Goal: Information Seeking & Learning: Learn about a topic

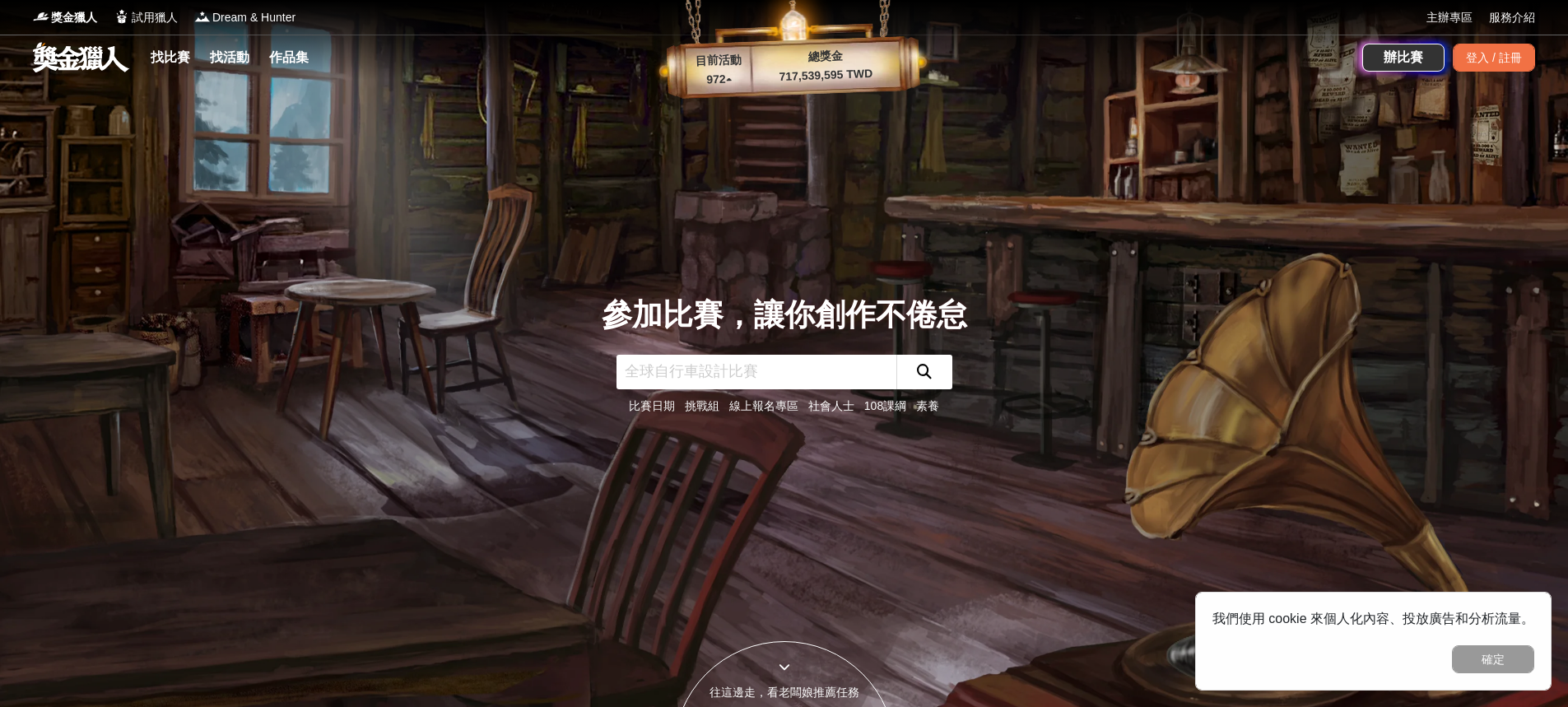
click at [781, 378] on input "text" at bounding box center [756, 372] width 280 height 35
drag, startPoint x: 756, startPoint y: 79, endPoint x: 899, endPoint y: 65, distance: 143.7
click at [899, 65] on p "717,539,595 TWD" at bounding box center [826, 75] width 149 height 22
click at [866, 107] on div "參加比賽，讓你創作不倦怠 比賽日期 挑戰組 線上報名專區 社會人士 108課綱 素養" at bounding box center [784, 353] width 1086 height 707
click at [1507, 652] on button "確定" at bounding box center [1493, 659] width 82 height 28
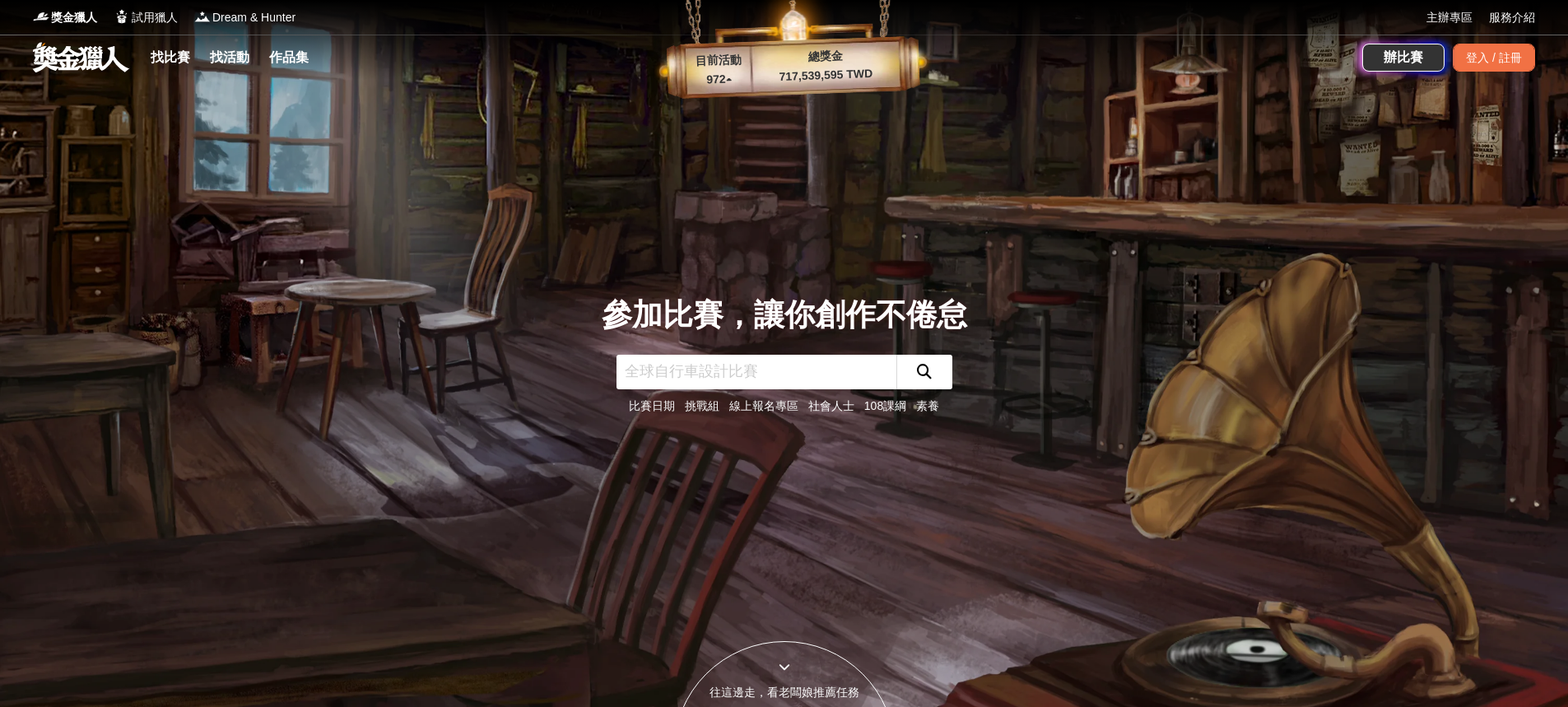
click at [732, 73] on p "972 ▴" at bounding box center [718, 80] width 67 height 20
drag, startPoint x: 838, startPoint y: 74, endPoint x: 814, endPoint y: 87, distance: 27.3
click at [814, 87] on div "目前活動 972 ▴ 總獎金 717,539,595 TWD" at bounding box center [792, 50] width 280 height 101
click at [819, 92] on div "目前活動 972 ▴ 總獎金 717,539,595 TWD" at bounding box center [792, 50] width 280 height 101
click at [181, 65] on link "找比賽" at bounding box center [171, 58] width 53 height 23
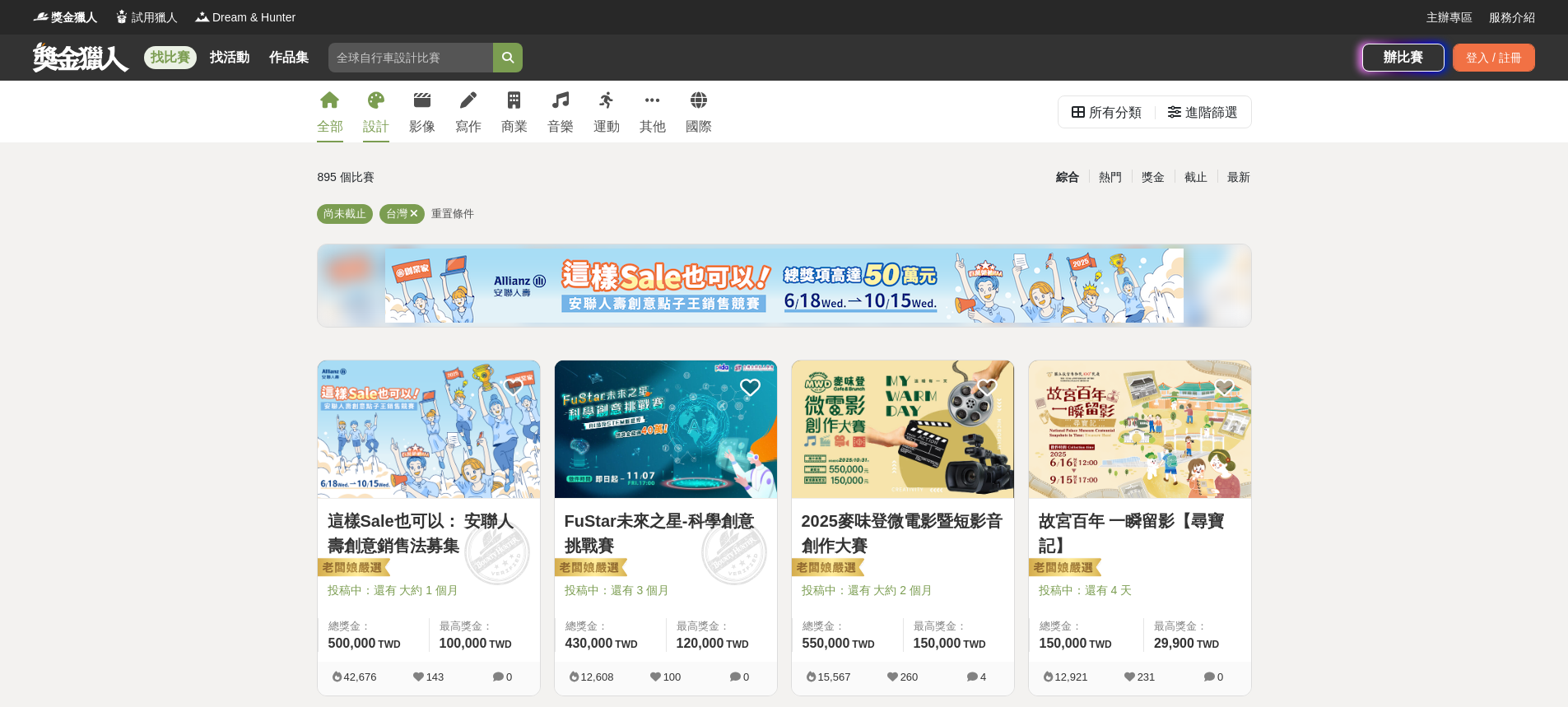
click at [380, 122] on div "設計" at bounding box center [376, 127] width 26 height 20
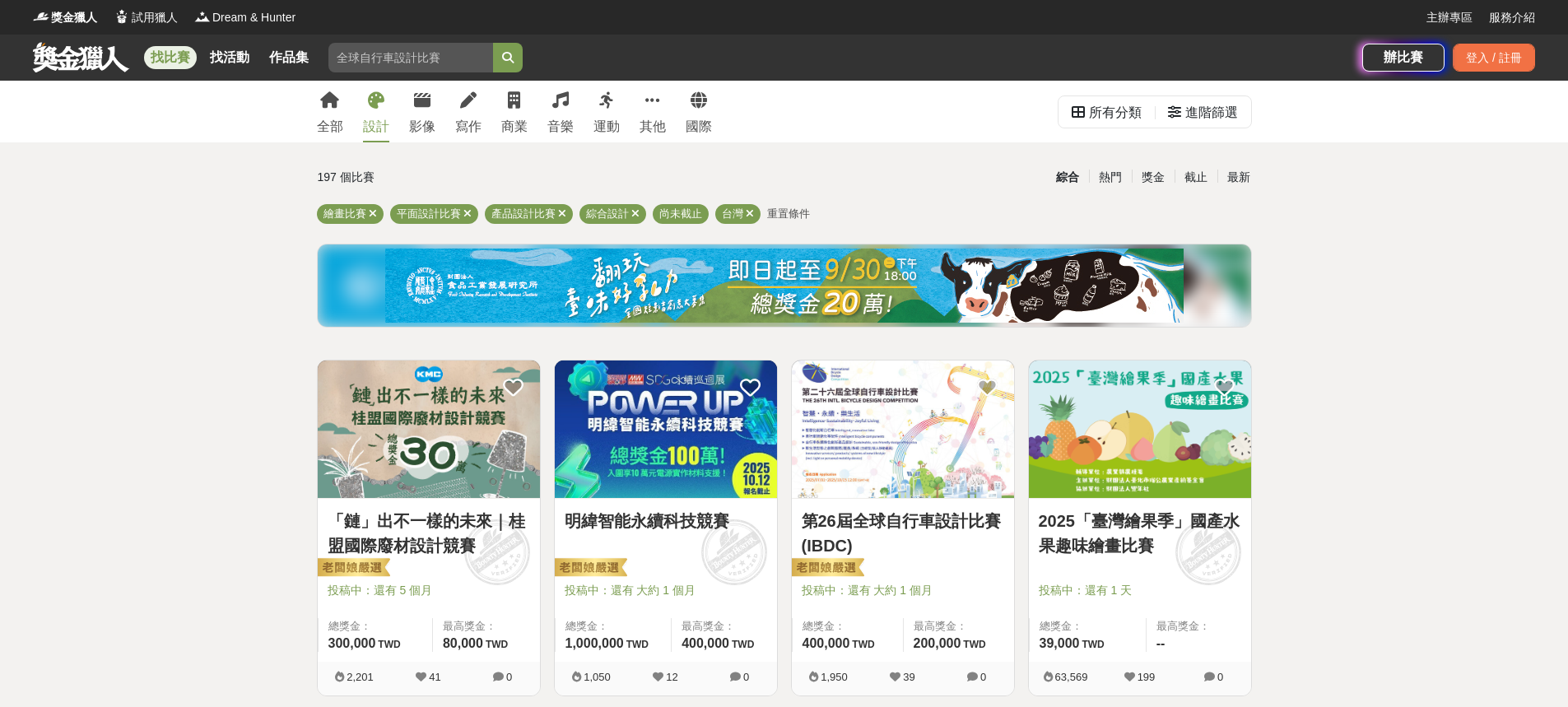
scroll to position [165, 0]
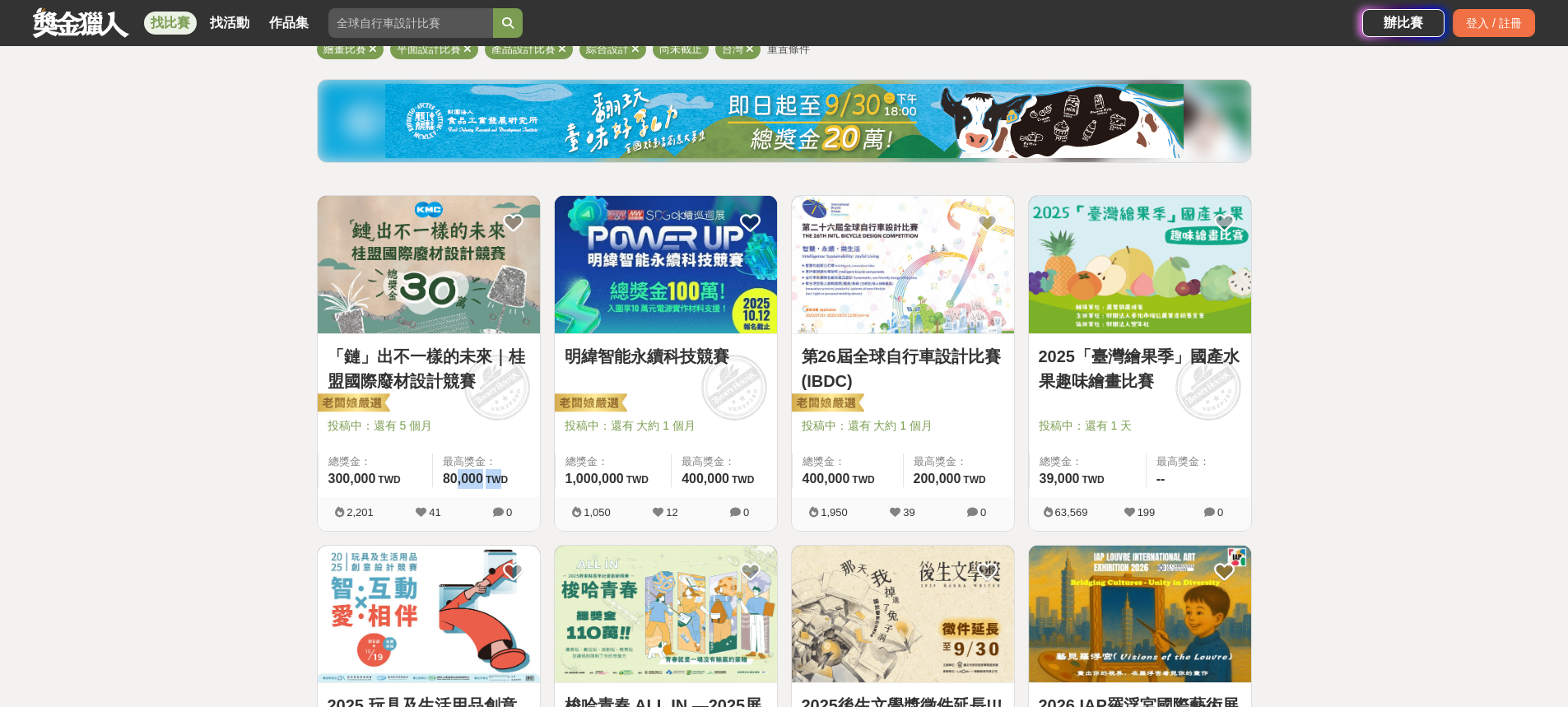
drag, startPoint x: 474, startPoint y: 490, endPoint x: 506, endPoint y: 475, distance: 35.3
click at [506, 475] on span "80,000 TWD" at bounding box center [475, 478] width 65 height 14
click at [483, 402] on span at bounding box center [497, 387] width 92 height 92
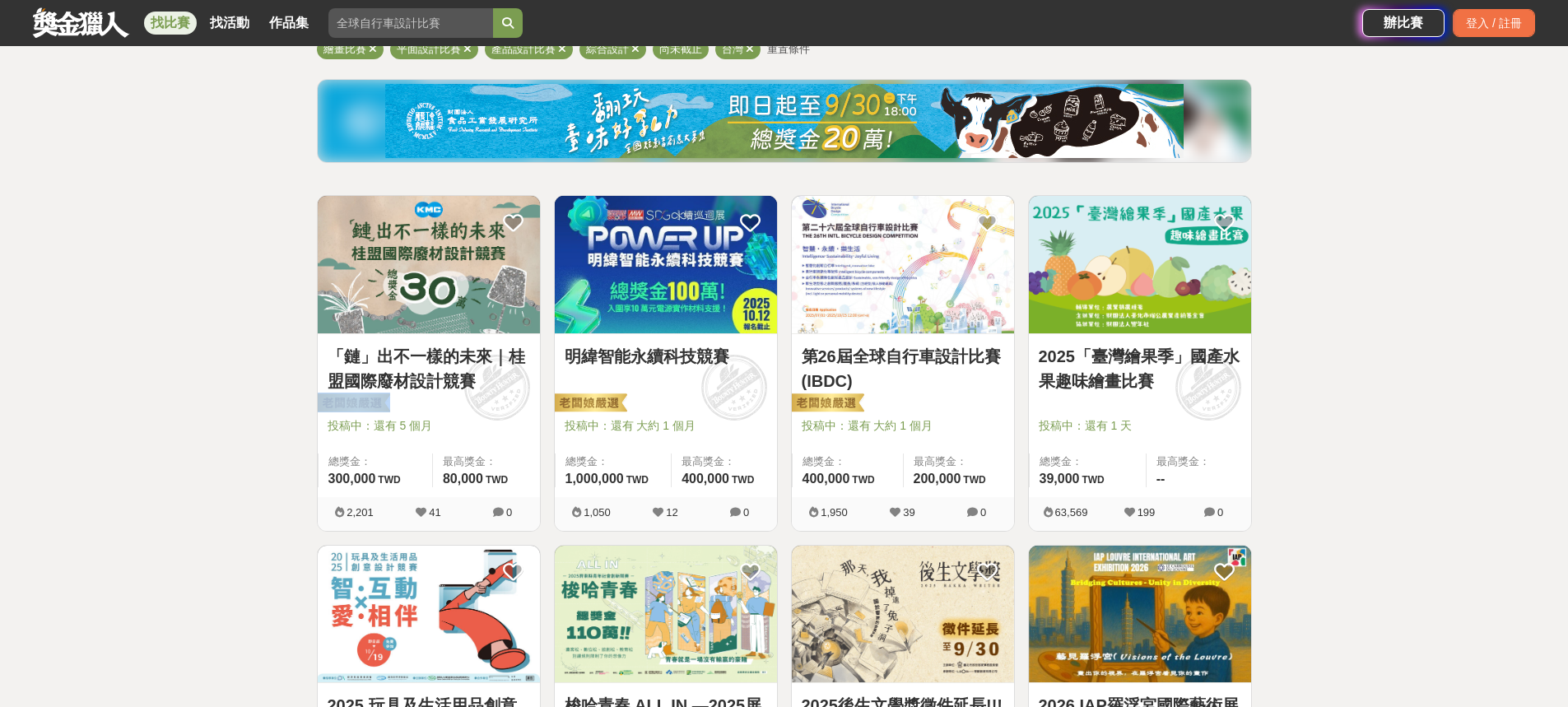
click at [408, 279] on img at bounding box center [428, 264] width 222 height 138
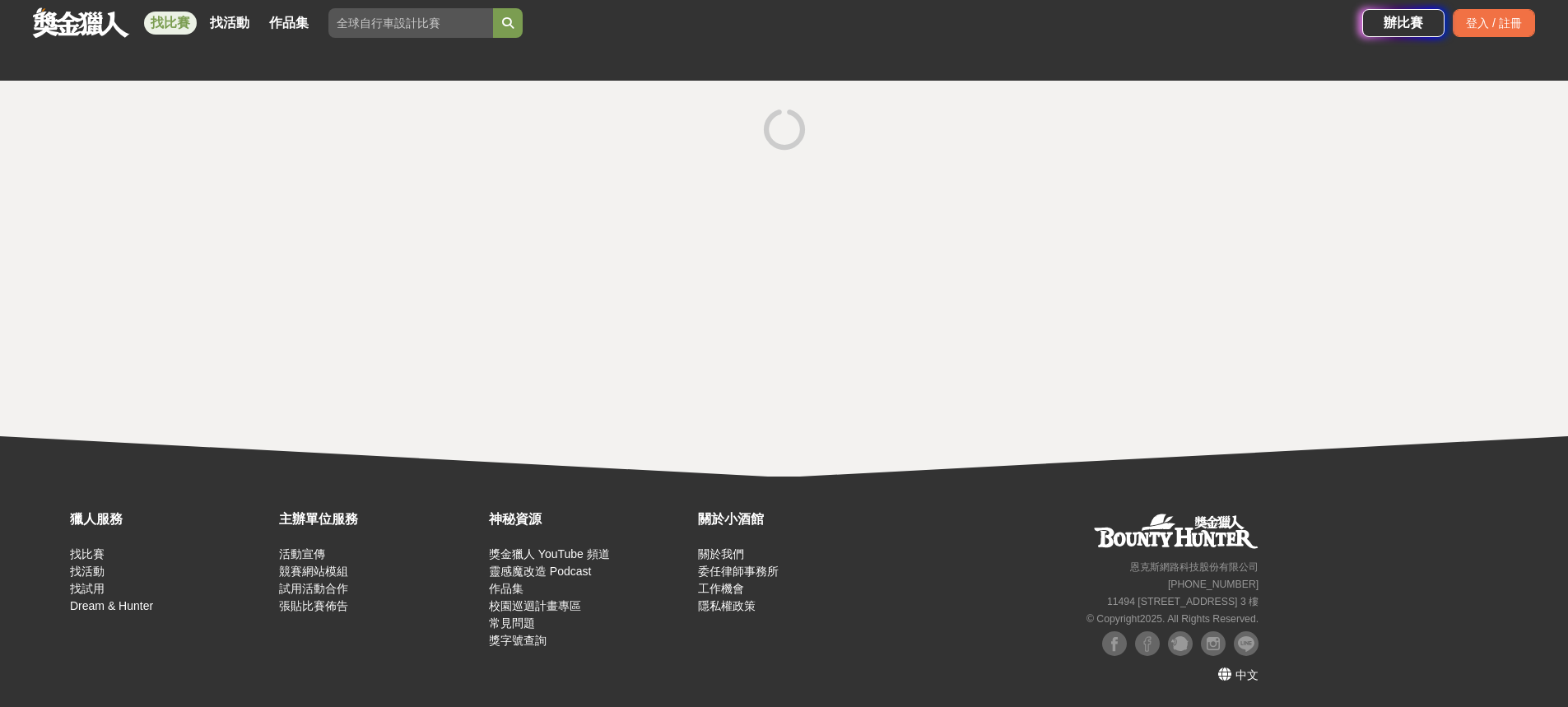
click at [426, 316] on div at bounding box center [784, 279] width 1568 height 396
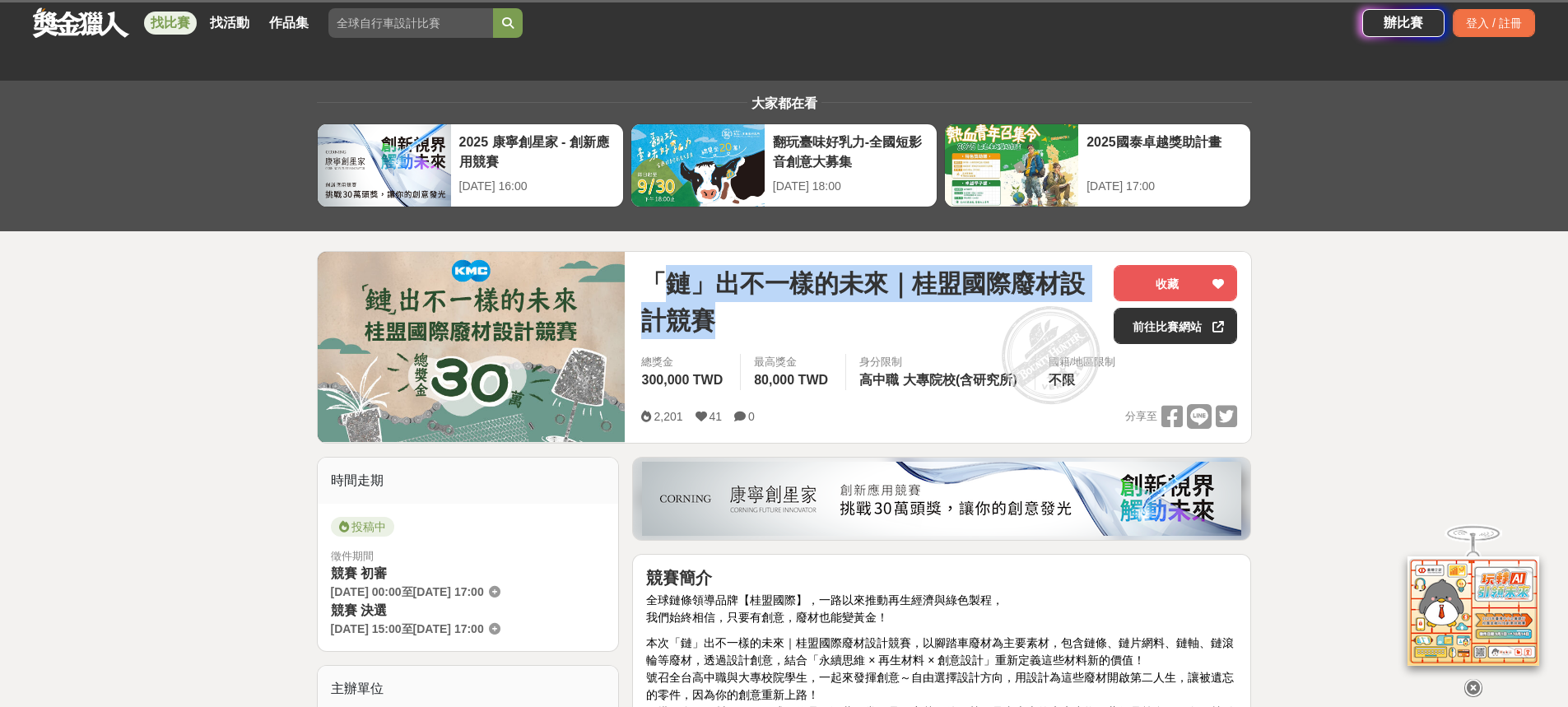
drag, startPoint x: 668, startPoint y: 295, endPoint x: 867, endPoint y: 319, distance: 200.4
click at [867, 319] on span "「鏈」出不一樣的未來｜桂盟國際廢材設計競賽" at bounding box center [870, 302] width 459 height 74
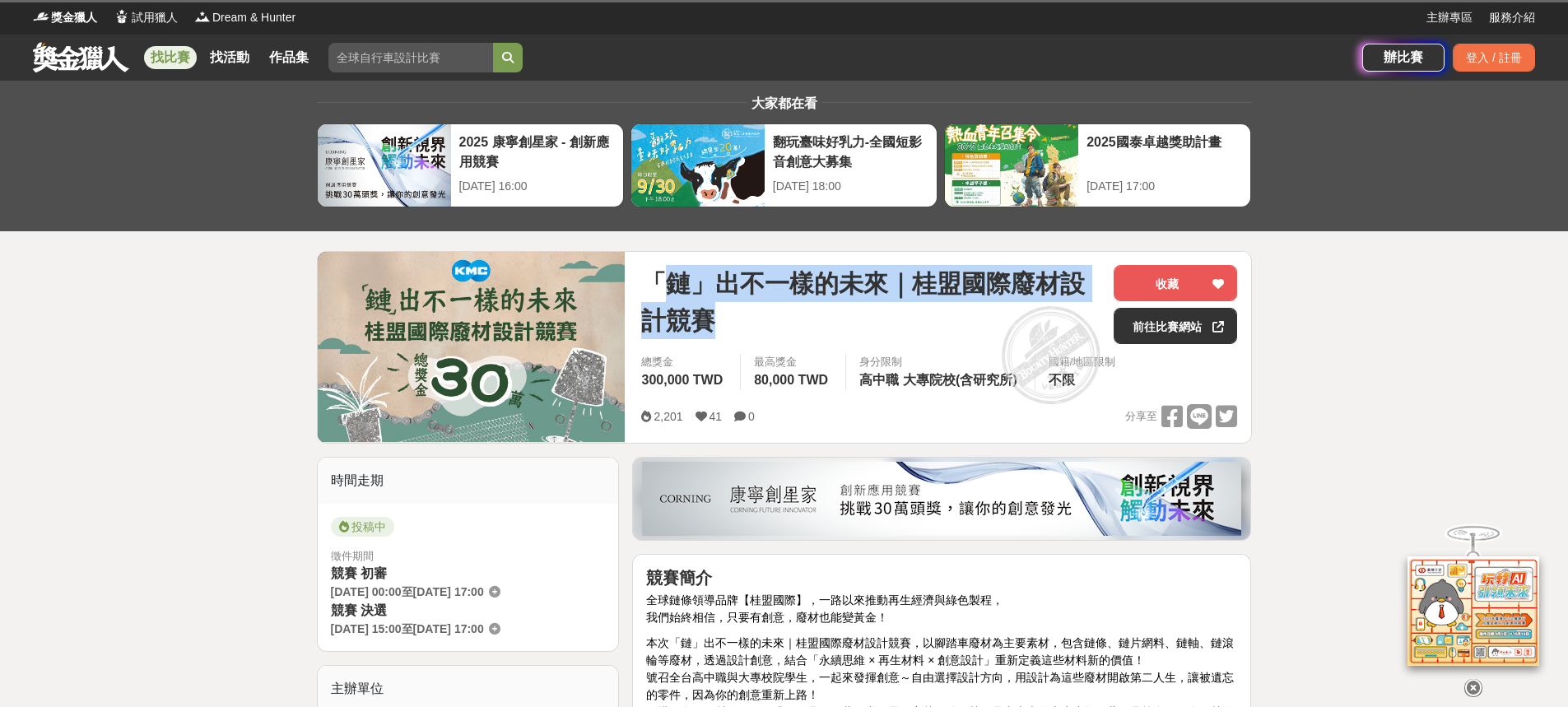
scroll to position [82, 0]
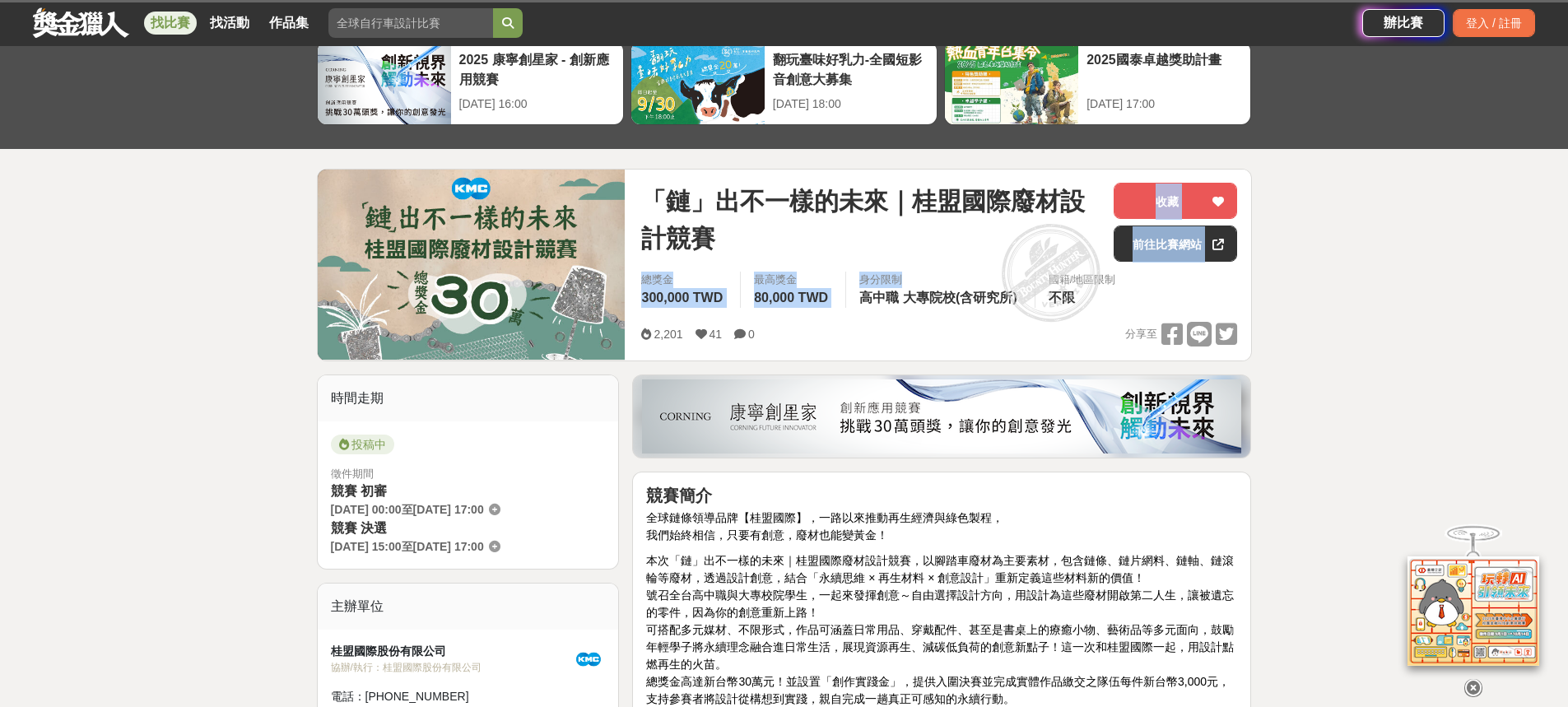
drag, startPoint x: 867, startPoint y: 290, endPoint x: 1048, endPoint y: 289, distance: 181.0
click at [1048, 289] on div "「鏈」出不一樣的未來｜桂盟國際廢材設計競賽 收藏 前往比賽網站 總獎金 300,000 TWD 最高獎金 80,000 TWD 身分限制 高中職 大專院校(含…" at bounding box center [939, 265] width 622 height 191
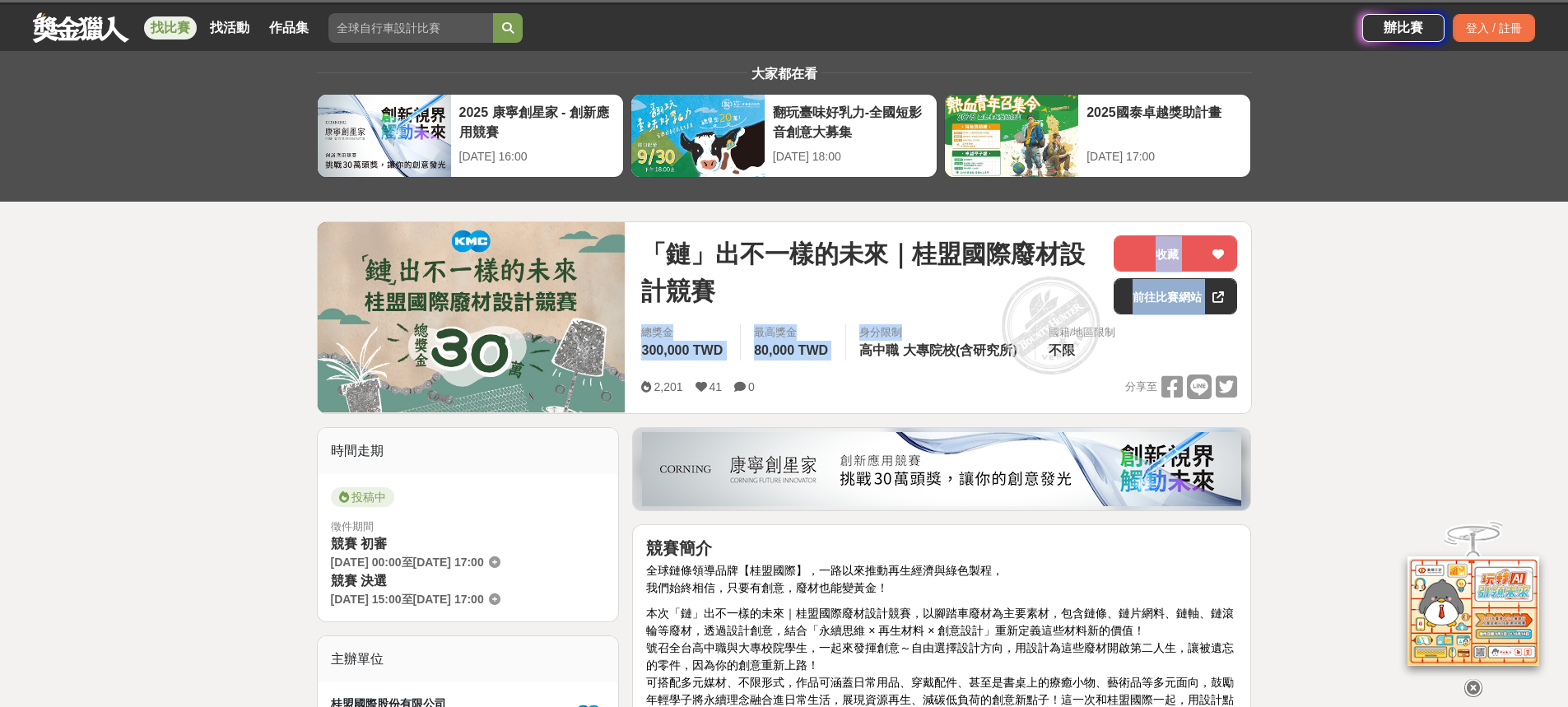
scroll to position [0, 0]
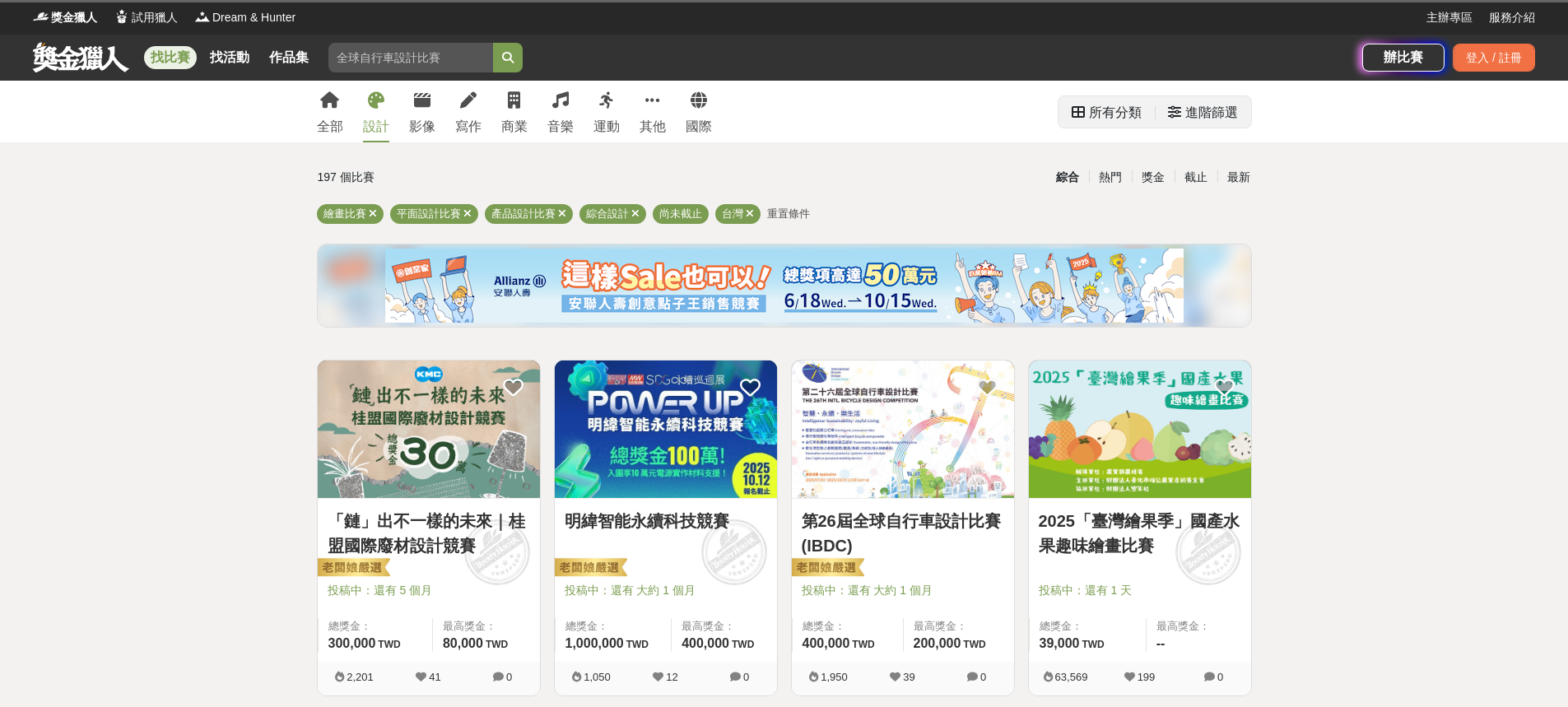
click at [1172, 113] on icon at bounding box center [1175, 112] width 13 height 13
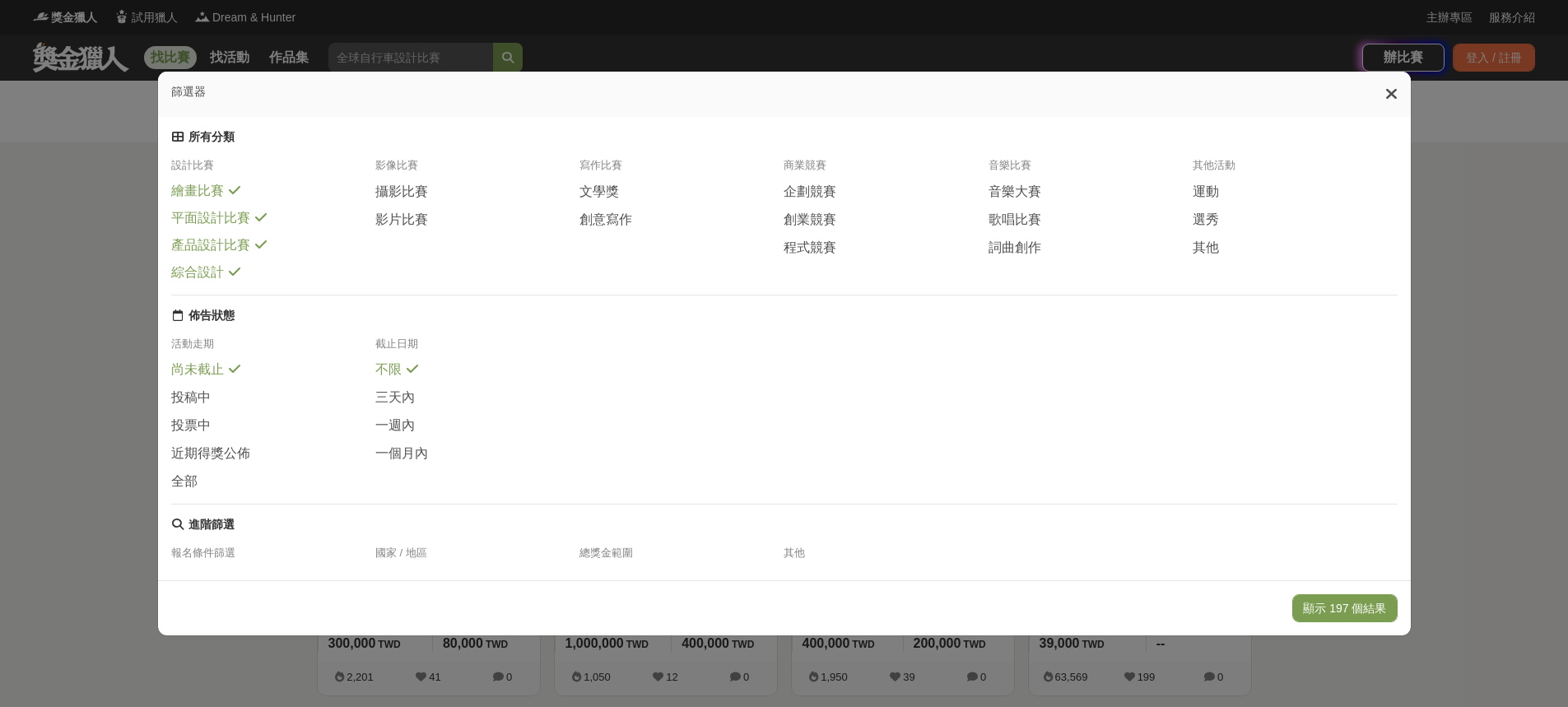
click at [197, 281] on span "綜合設計" at bounding box center [198, 272] width 53 height 17
click at [197, 282] on span "綜合設計" at bounding box center [198, 273] width 53 height 17
click at [1397, 97] on icon at bounding box center [1391, 94] width 12 height 16
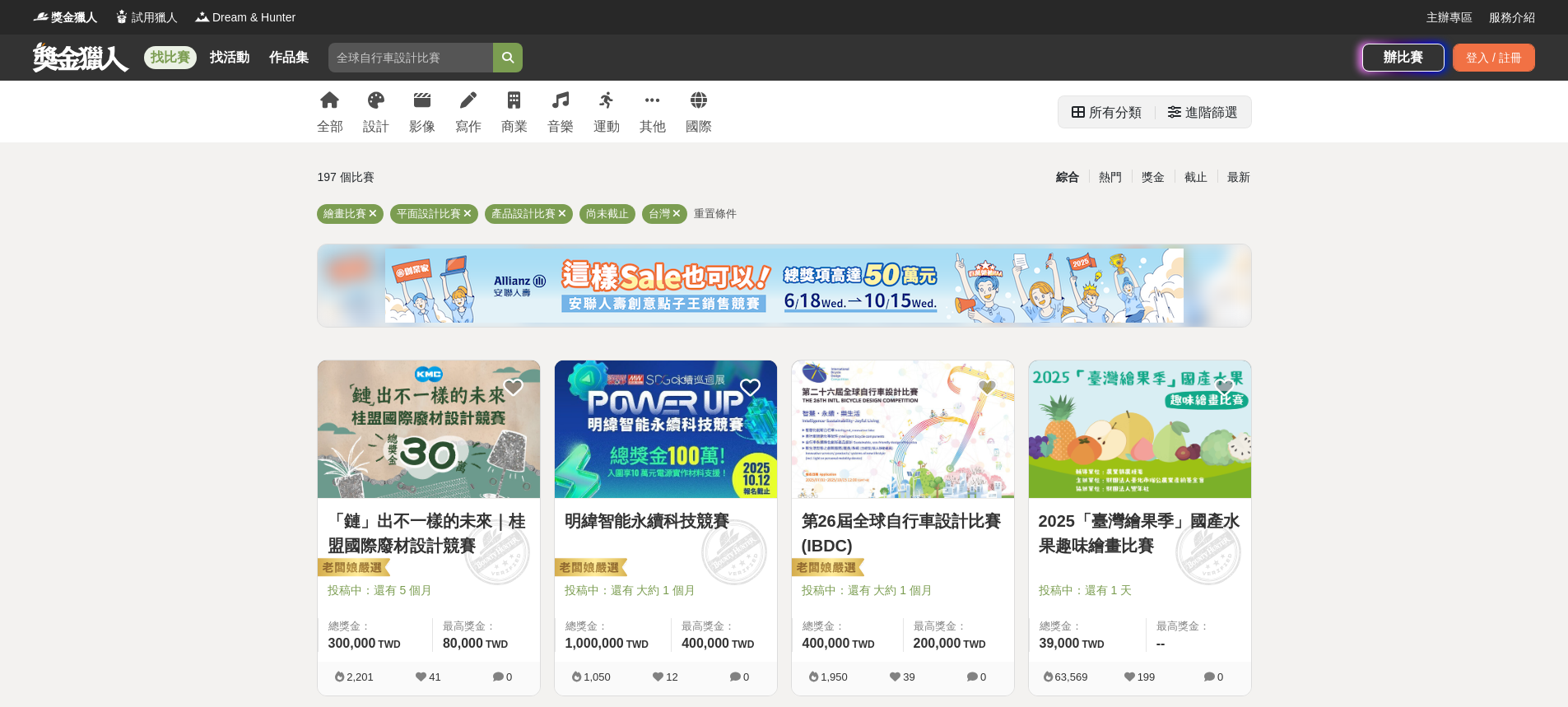
click at [1213, 115] on div "進階篩選" at bounding box center [1212, 113] width 53 height 33
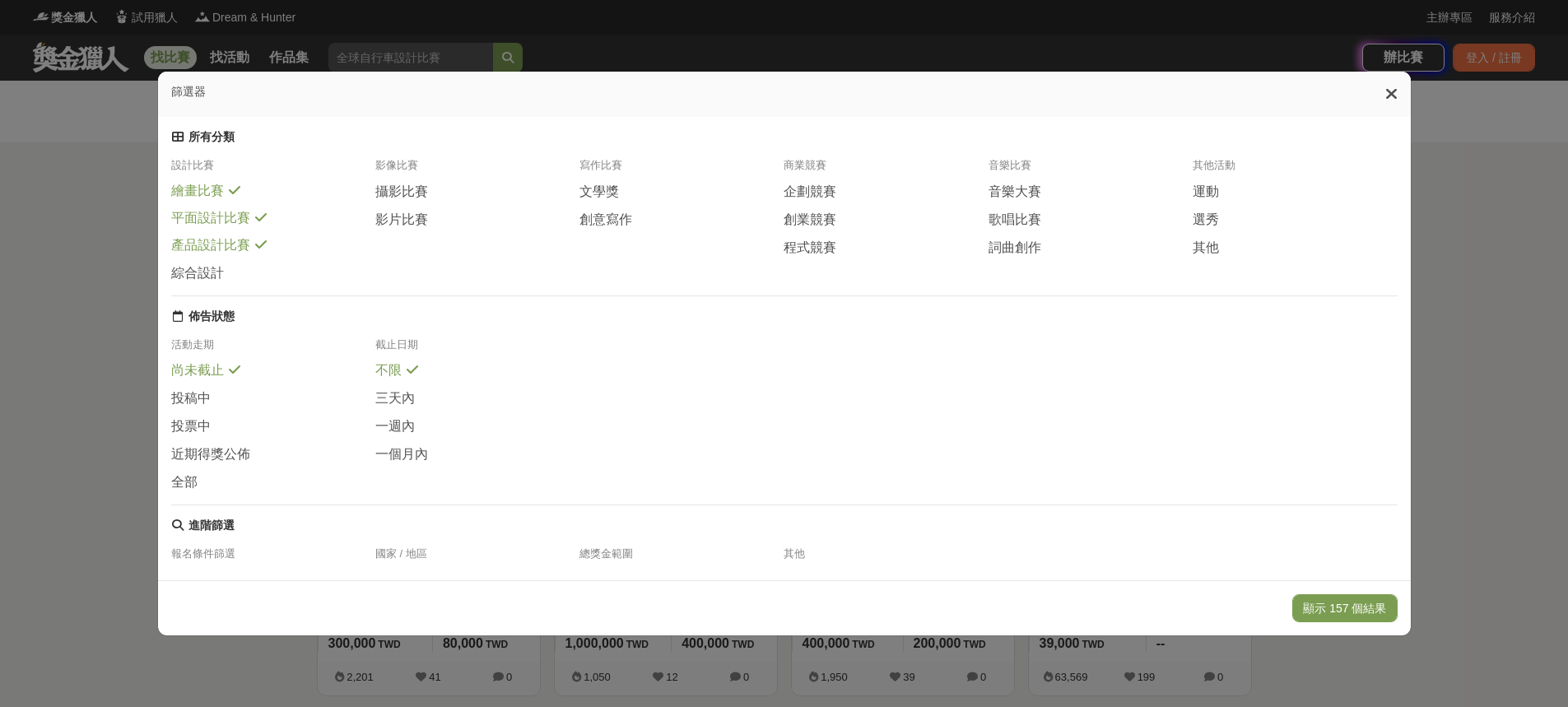
drag, startPoint x: 1187, startPoint y: 103, endPoint x: 1322, endPoint y: 115, distance: 135.5
click at [1217, 115] on div "篩選器" at bounding box center [784, 94] width 1252 height 45
drag, startPoint x: 1417, startPoint y: 99, endPoint x: 1400, endPoint y: 92, distance: 18.4
click at [1400, 92] on div "篩選器 所有分類 設計比賽 繪畫比賽 平面設計比賽 產品設計比賽 綜合設計 影像比賽 攝影比賽 影片比賽 寫作比賽 文學獎 創意寫作 商業競賽 企劃競賽 創業…" at bounding box center [784, 353] width 1568 height 707
click at [1393, 89] on icon at bounding box center [1391, 94] width 12 height 16
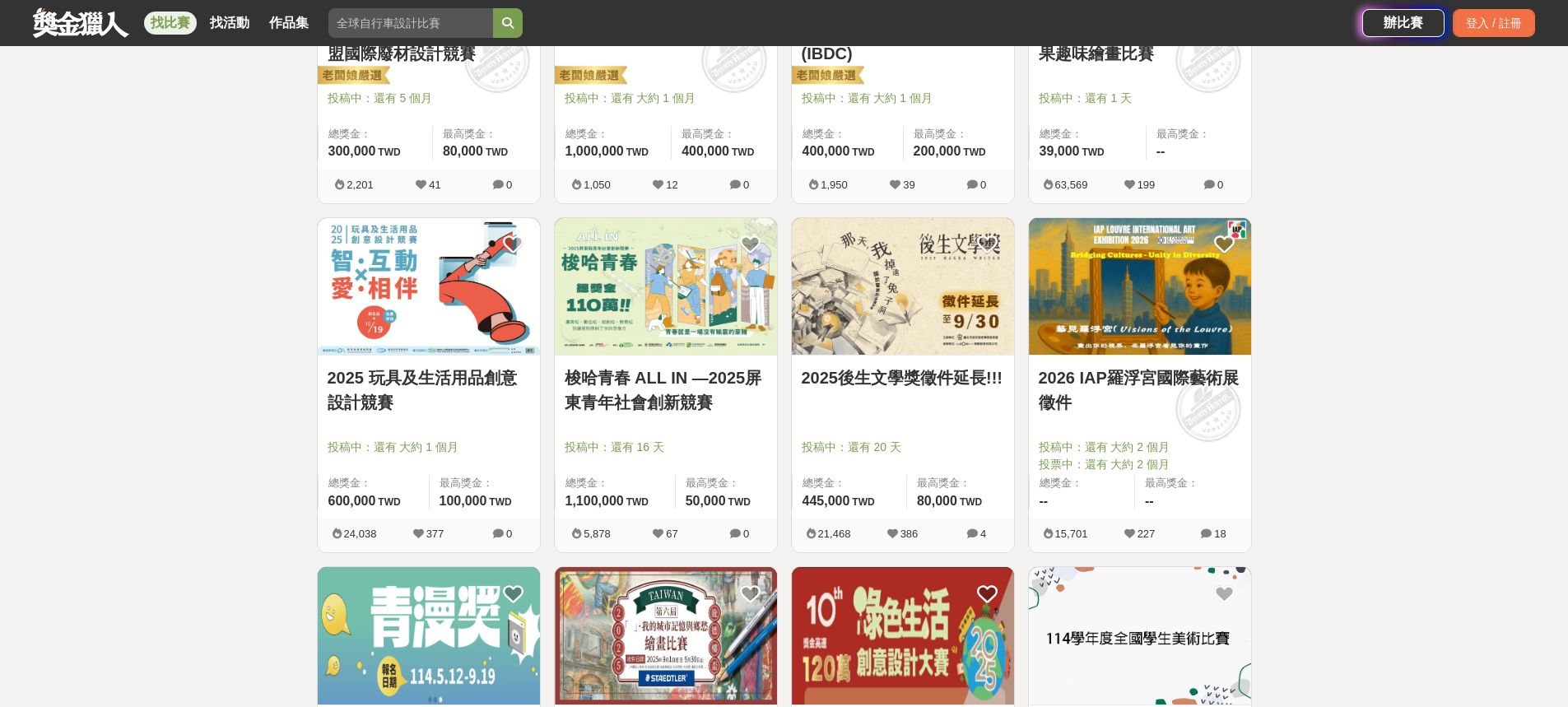
scroll to position [576, 0]
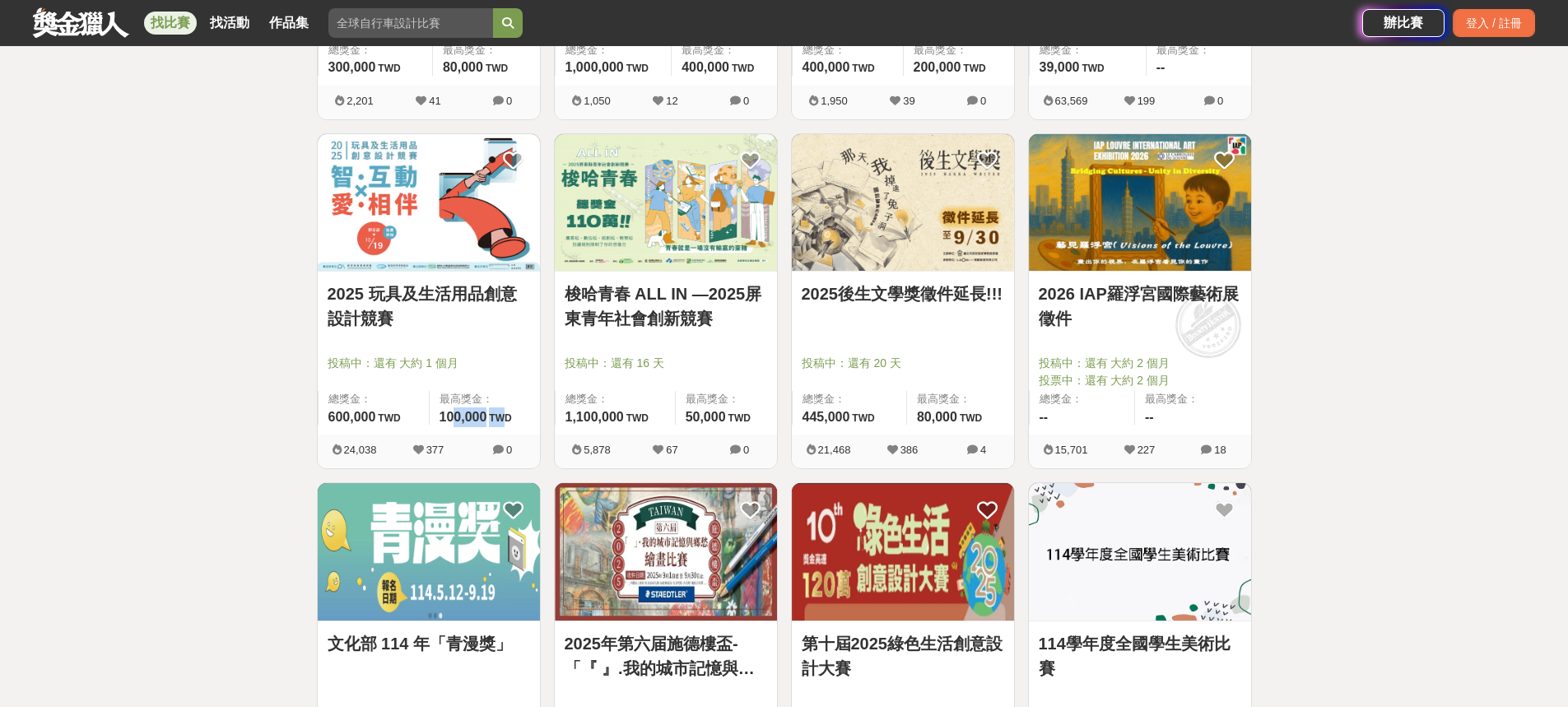
drag, startPoint x: 459, startPoint y: 418, endPoint x: 506, endPoint y: 414, distance: 47.2
click at [506, 414] on span "100,000 TWD" at bounding box center [476, 417] width 73 height 14
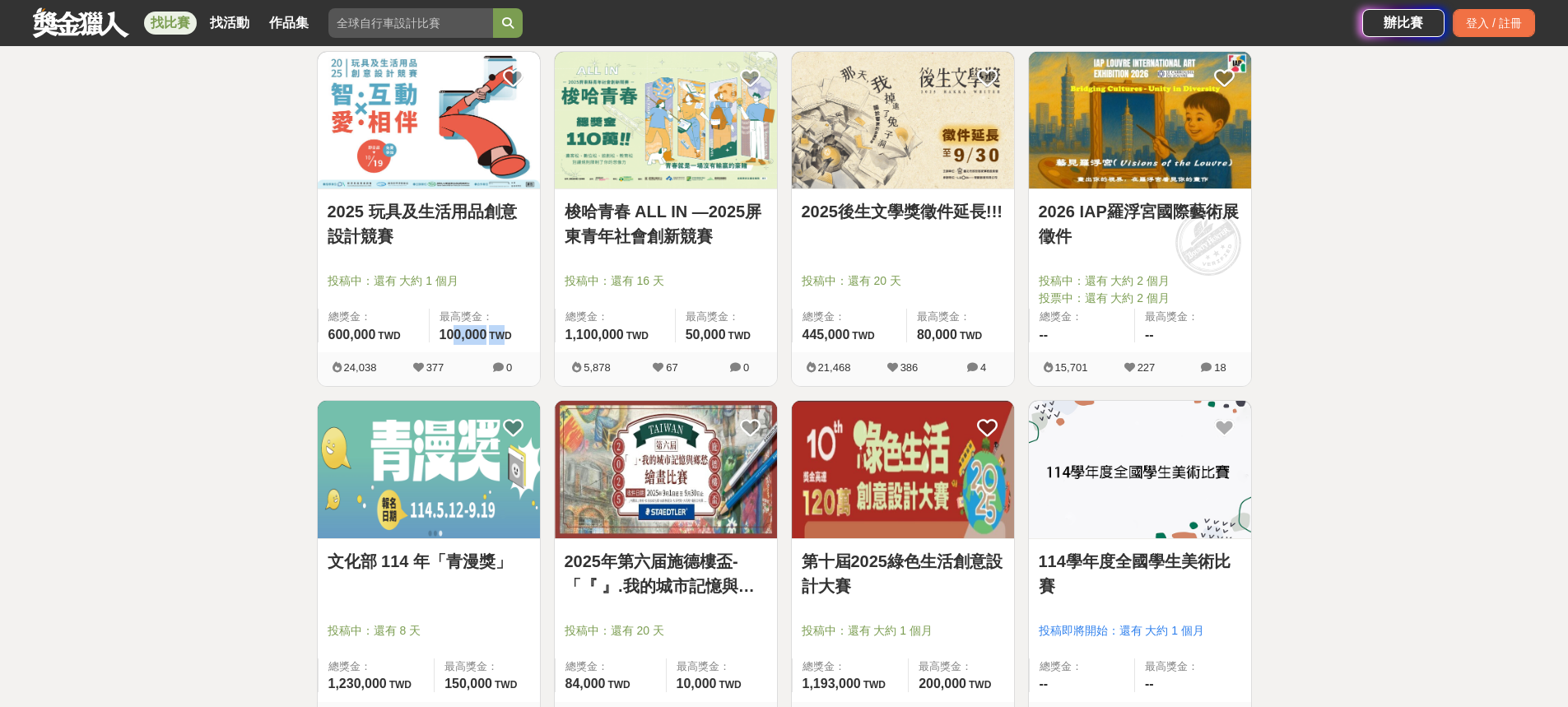
scroll to position [741, 0]
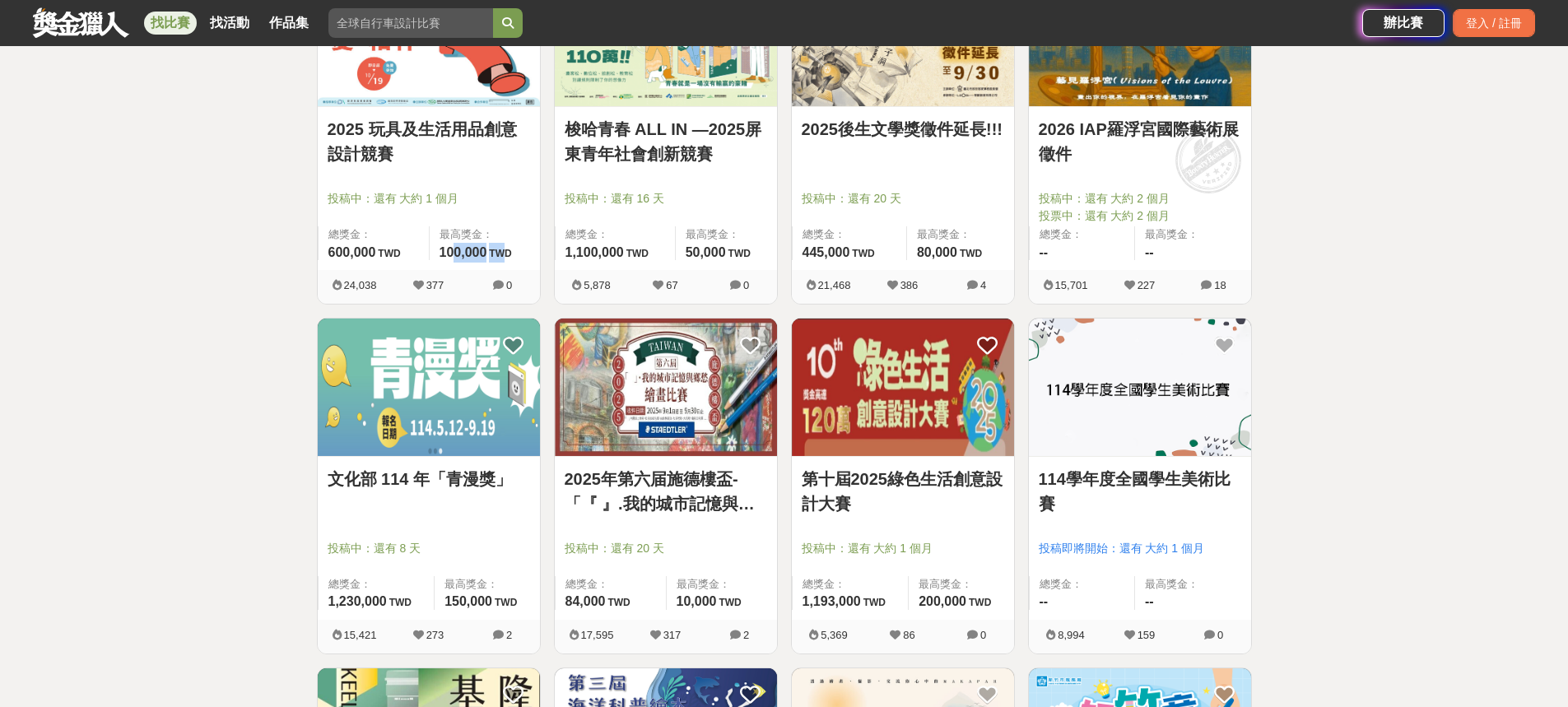
click at [849, 402] on img at bounding box center [902, 387] width 222 height 138
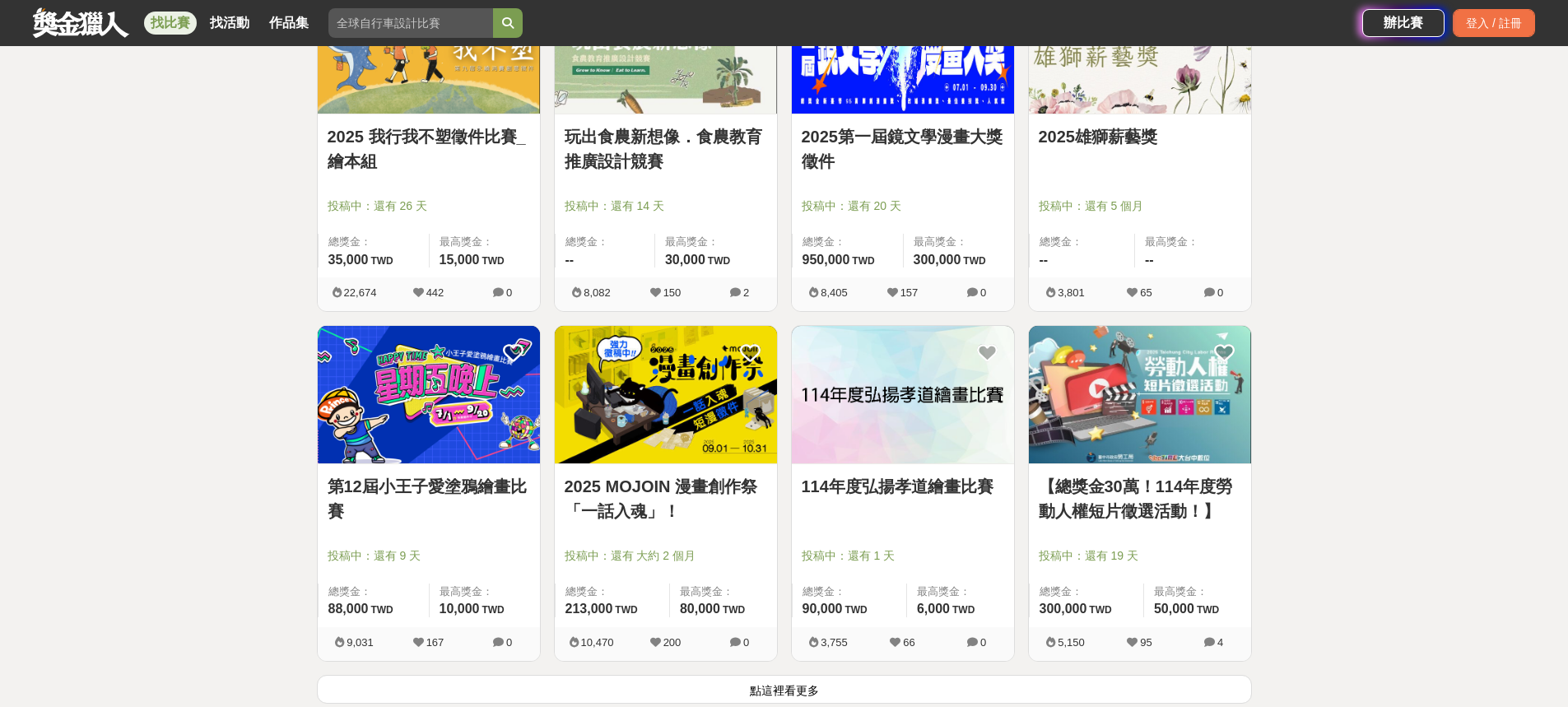
scroll to position [1811, 0]
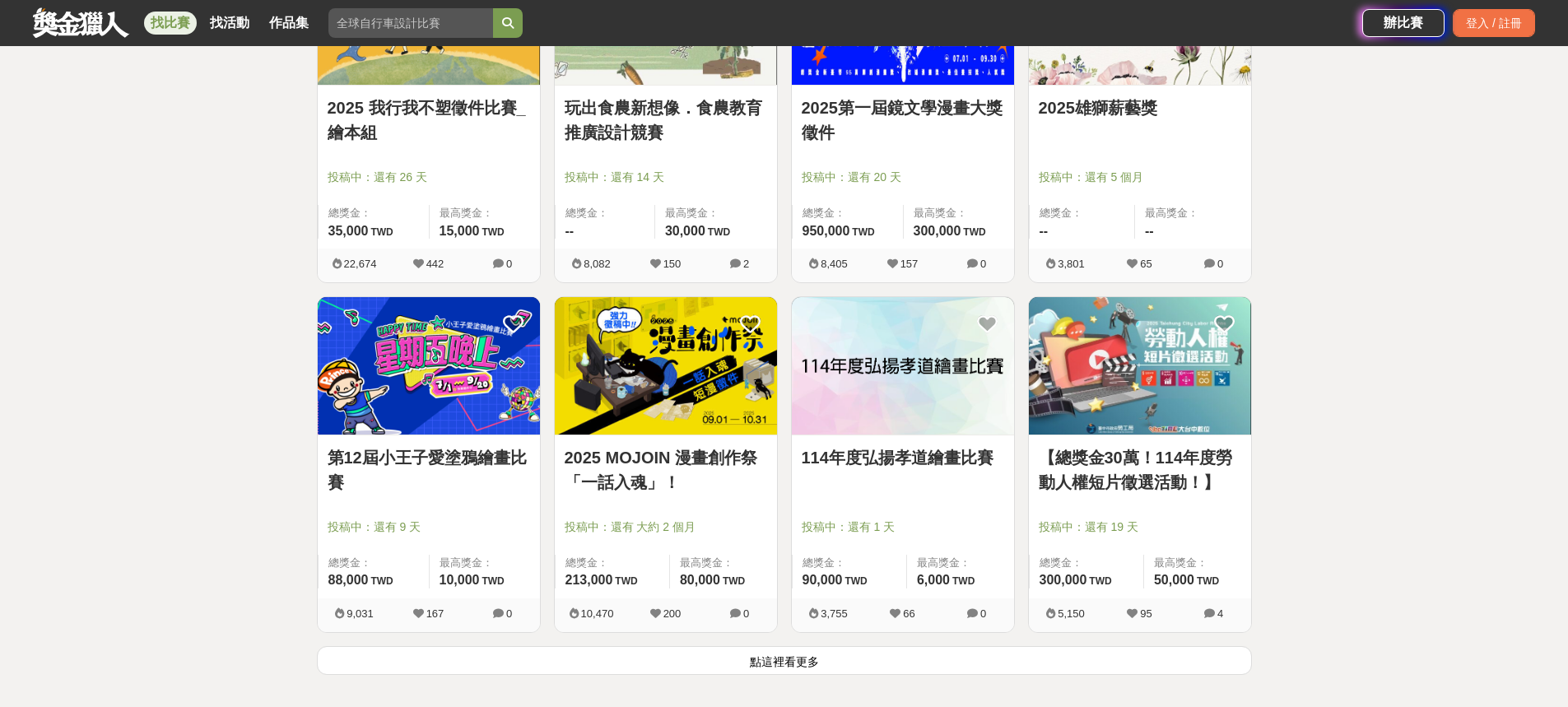
click at [642, 407] on img at bounding box center [665, 365] width 222 height 138
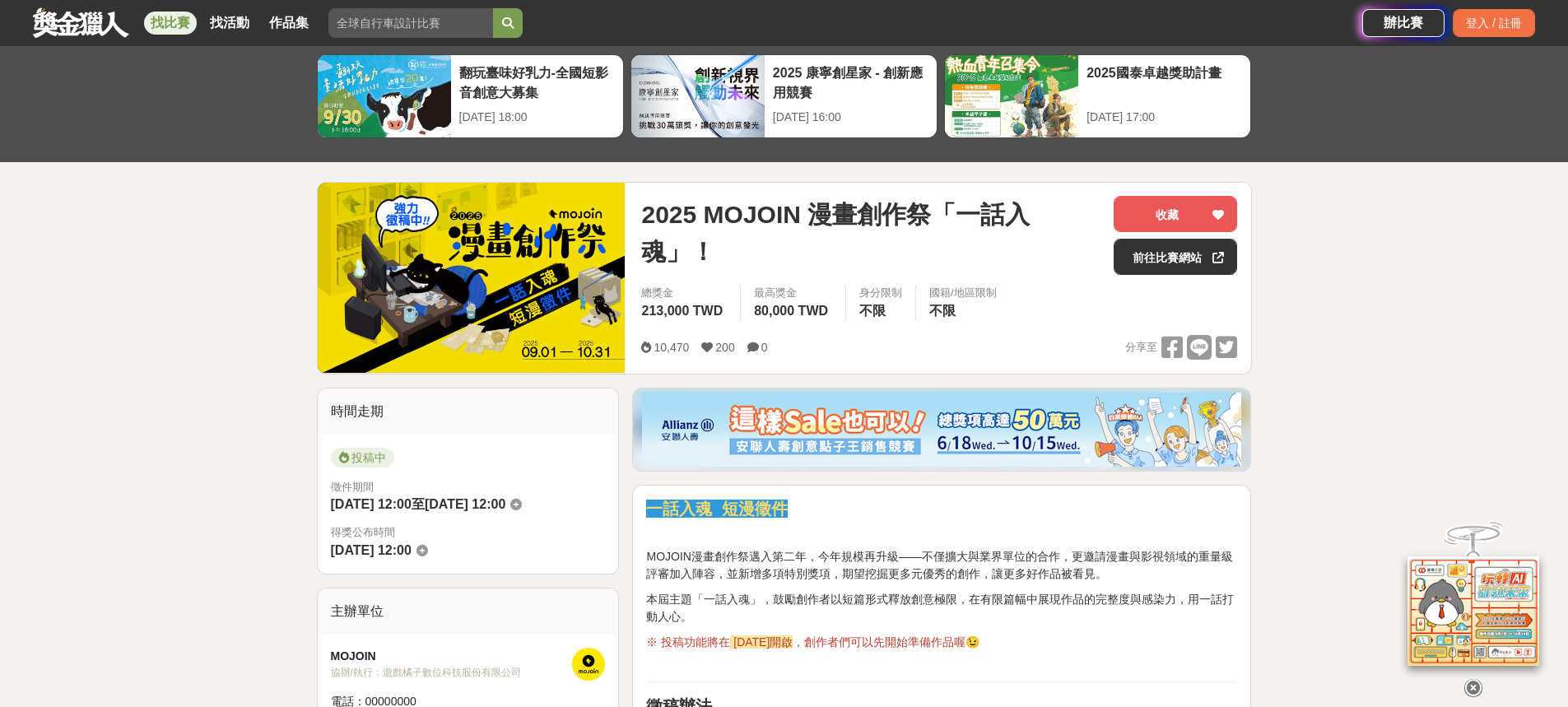
scroll to position [165, 0]
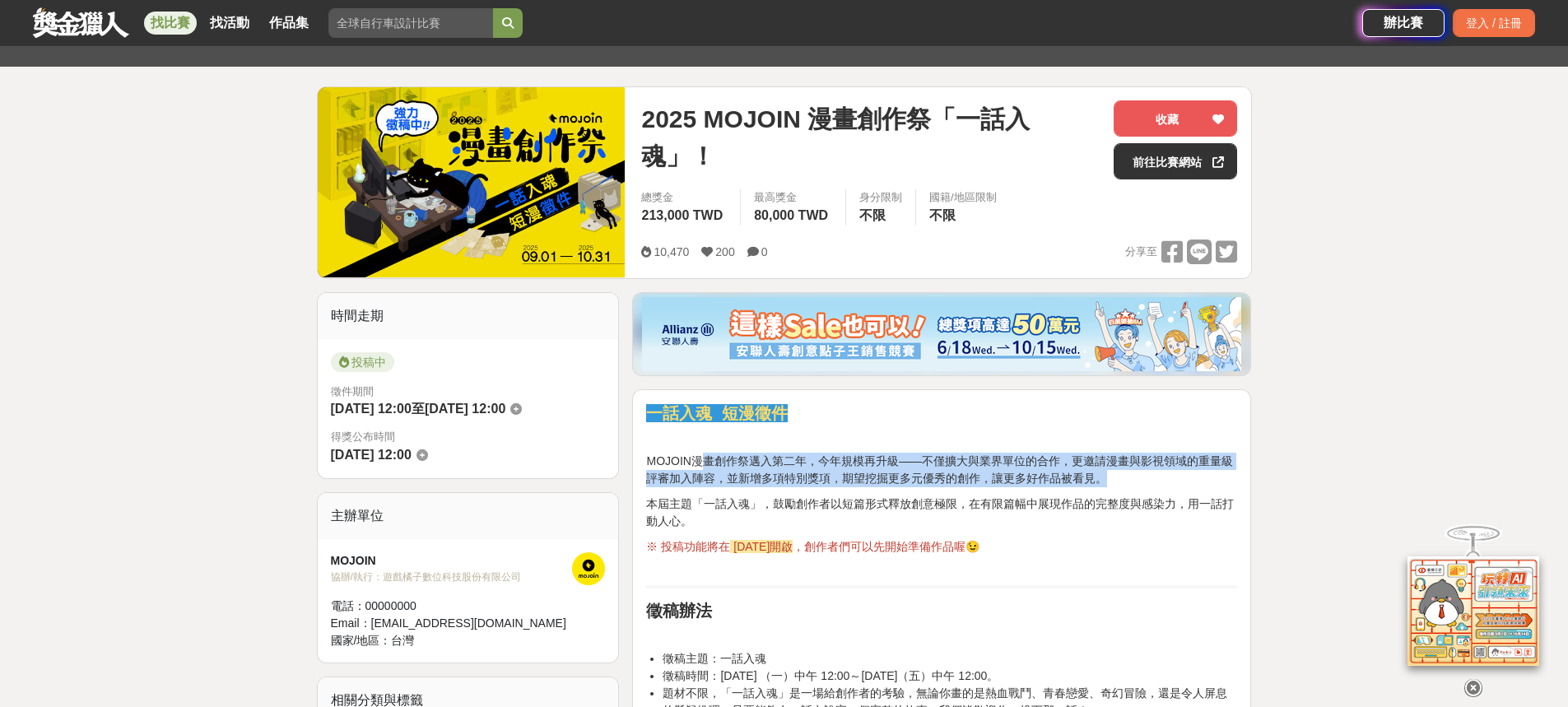
drag, startPoint x: 698, startPoint y: 458, endPoint x: 1211, endPoint y: 478, distance: 513.4
click at [1211, 478] on p "MOJOIN漫畫創作祭邁入第二年，今年規模再升級——不僅擴大與業界單位的合作，更邀請漫畫與影視領域的重量級評審加入陣容，並新增多項特別獎項，期望挖掘更多元優秀…" at bounding box center [941, 470] width 591 height 35
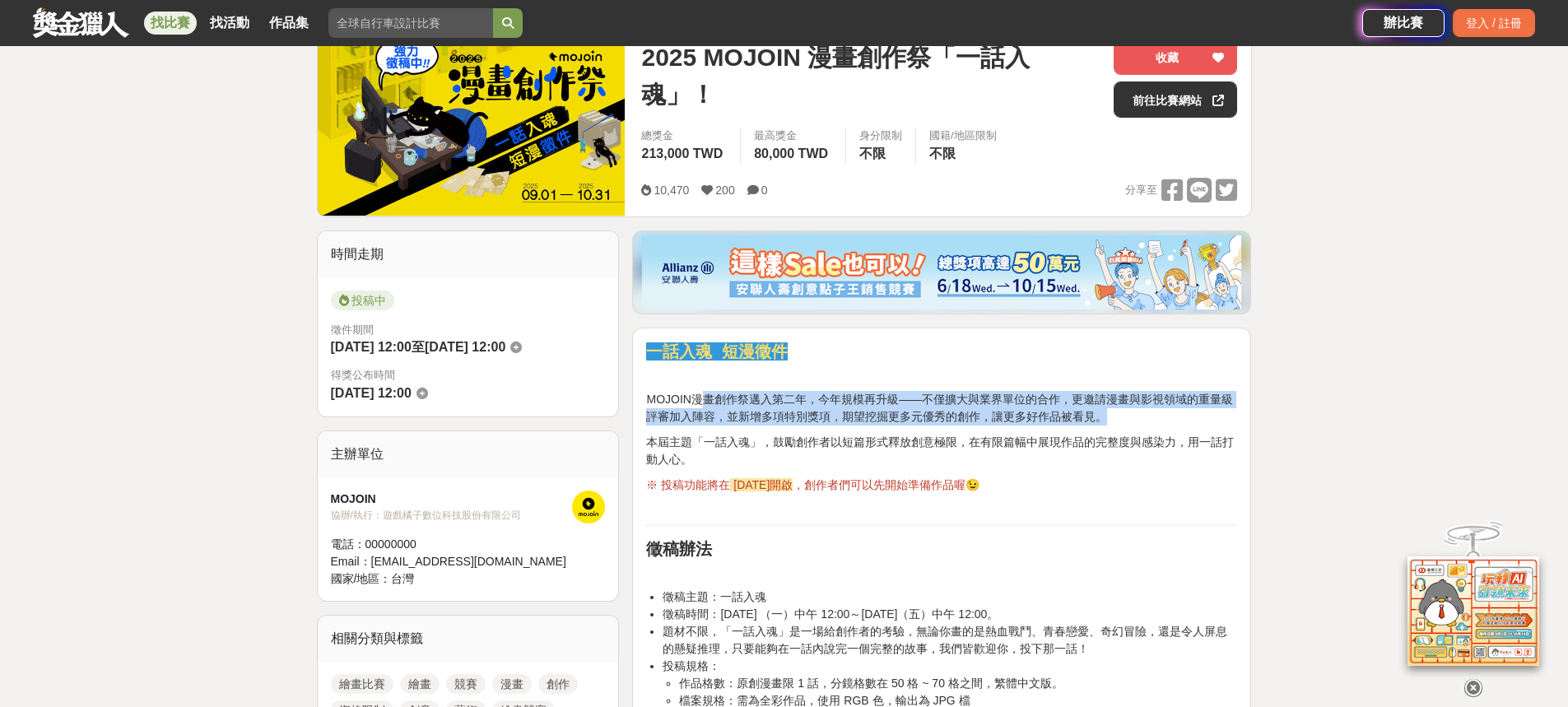
scroll to position [329, 0]
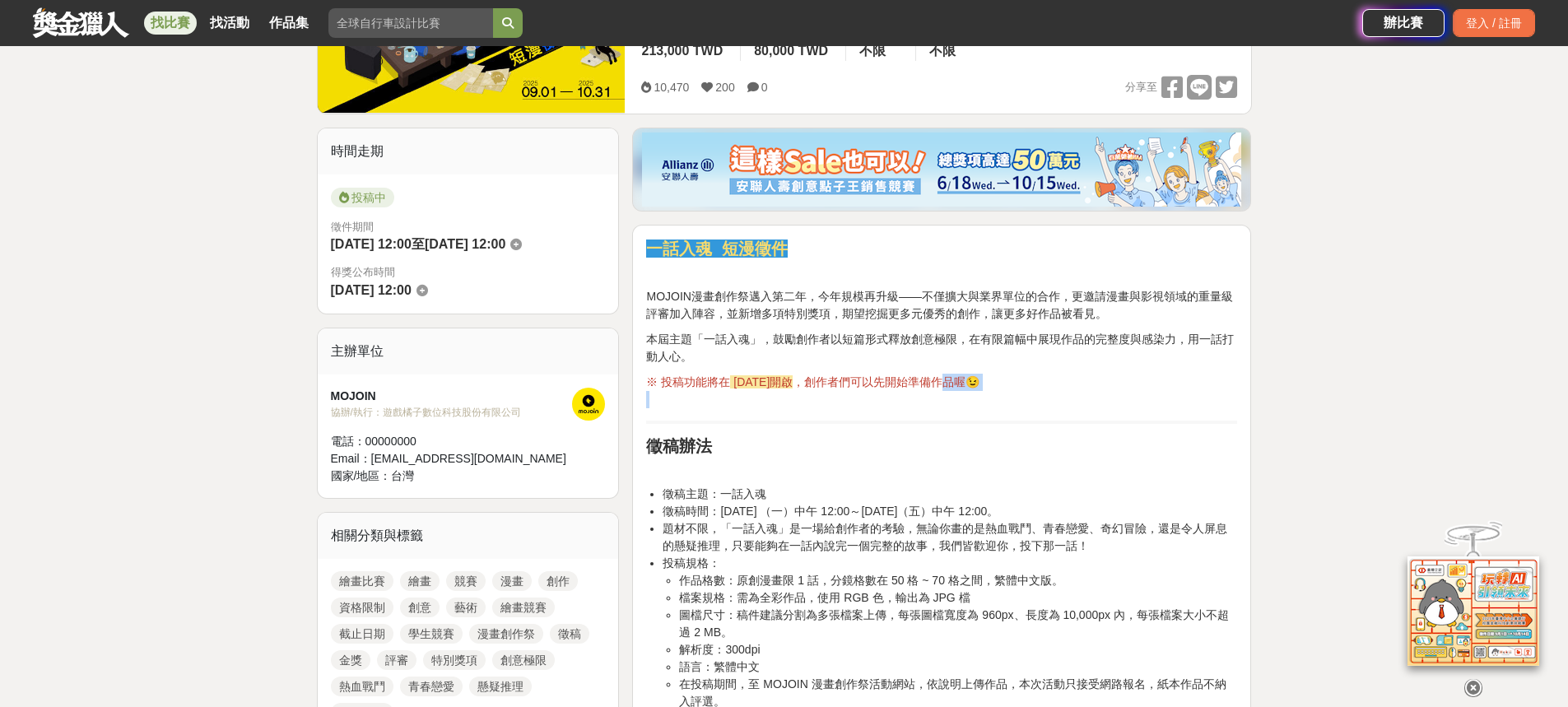
drag, startPoint x: 657, startPoint y: 391, endPoint x: 988, endPoint y: 383, distance: 331.1
click at [988, 383] on p "※ 投稿功能將在 [DATE]開啟 ，創作者們可以先開始準備作品喔😉" at bounding box center [941, 391] width 591 height 35
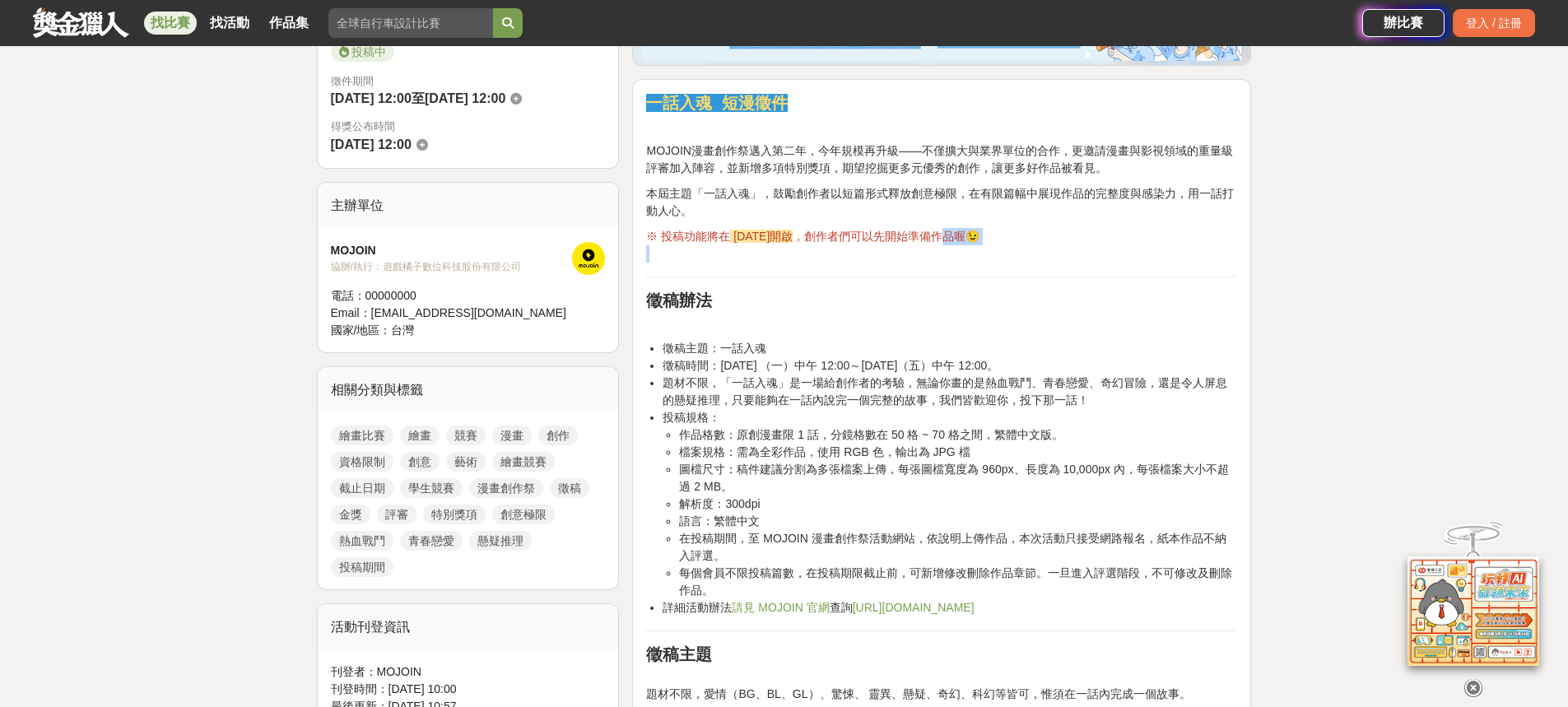
scroll to position [494, 0]
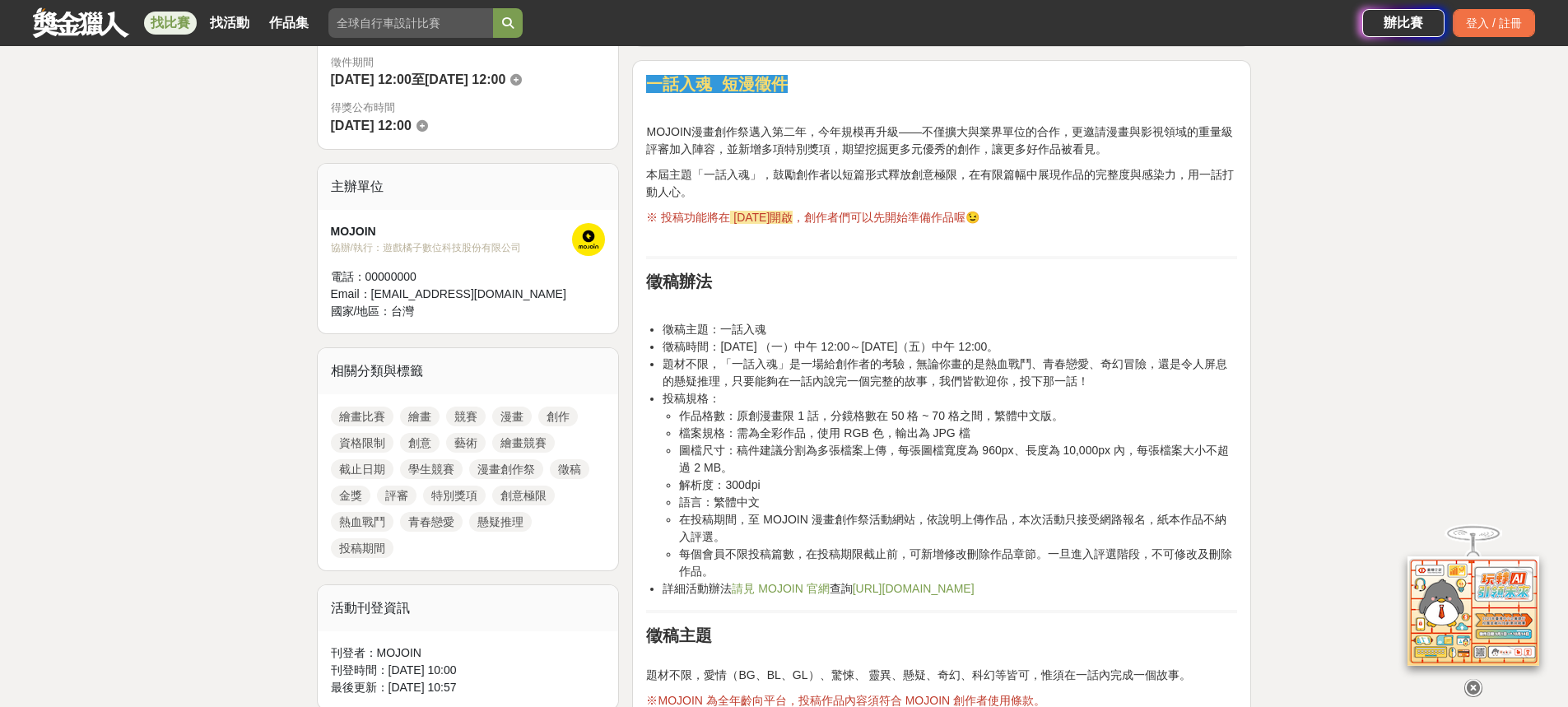
drag, startPoint x: 831, startPoint y: 300, endPoint x: 826, endPoint y: 291, distance: 10.3
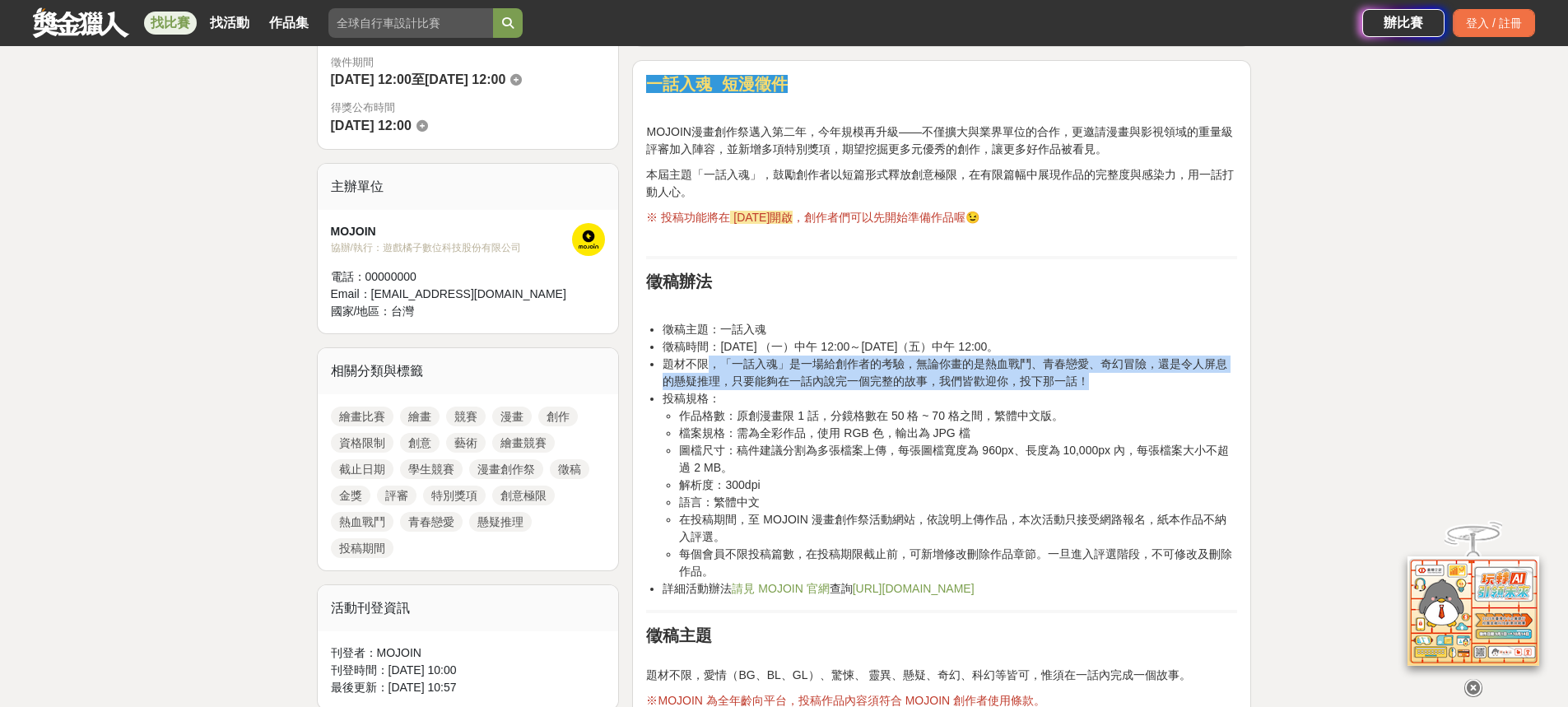
drag, startPoint x: 707, startPoint y: 361, endPoint x: 1224, endPoint y: 375, distance: 517.2
click at [1224, 375] on li "題材不限，「一話入魂」是一場給創作者的考驗，無論你畫的是熱血戰鬥、青春戀愛、奇幻冒險，還是令人屏息的懸疑推理，只要能夠在一話內說完一個完整的故事，我們皆歡迎你…" at bounding box center [949, 373] width 574 height 35
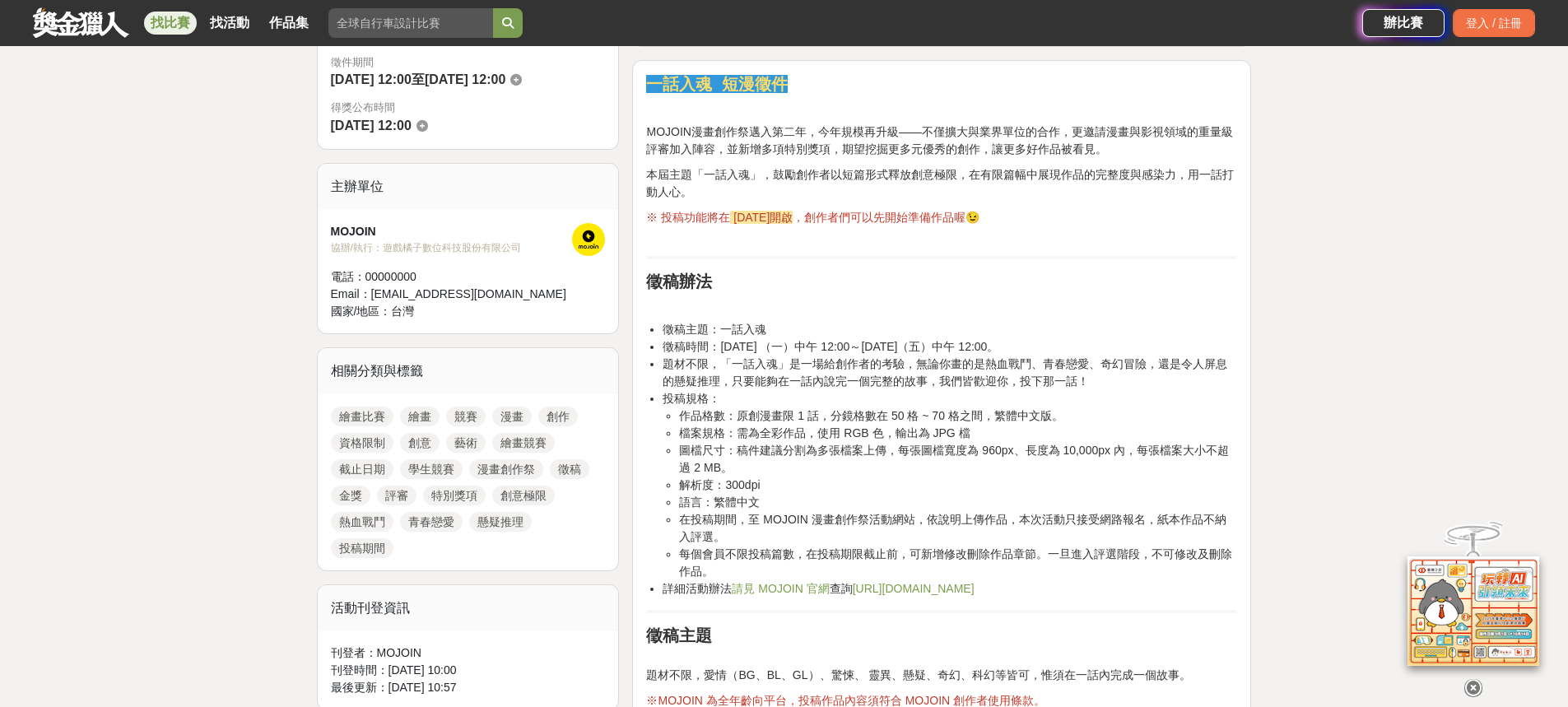
click at [1147, 415] on li "作品格數：原創漫畫限 1 話，分鏡格數在 50 格 ~ 70 格之間，繁體中文版。" at bounding box center [958, 416] width 558 height 17
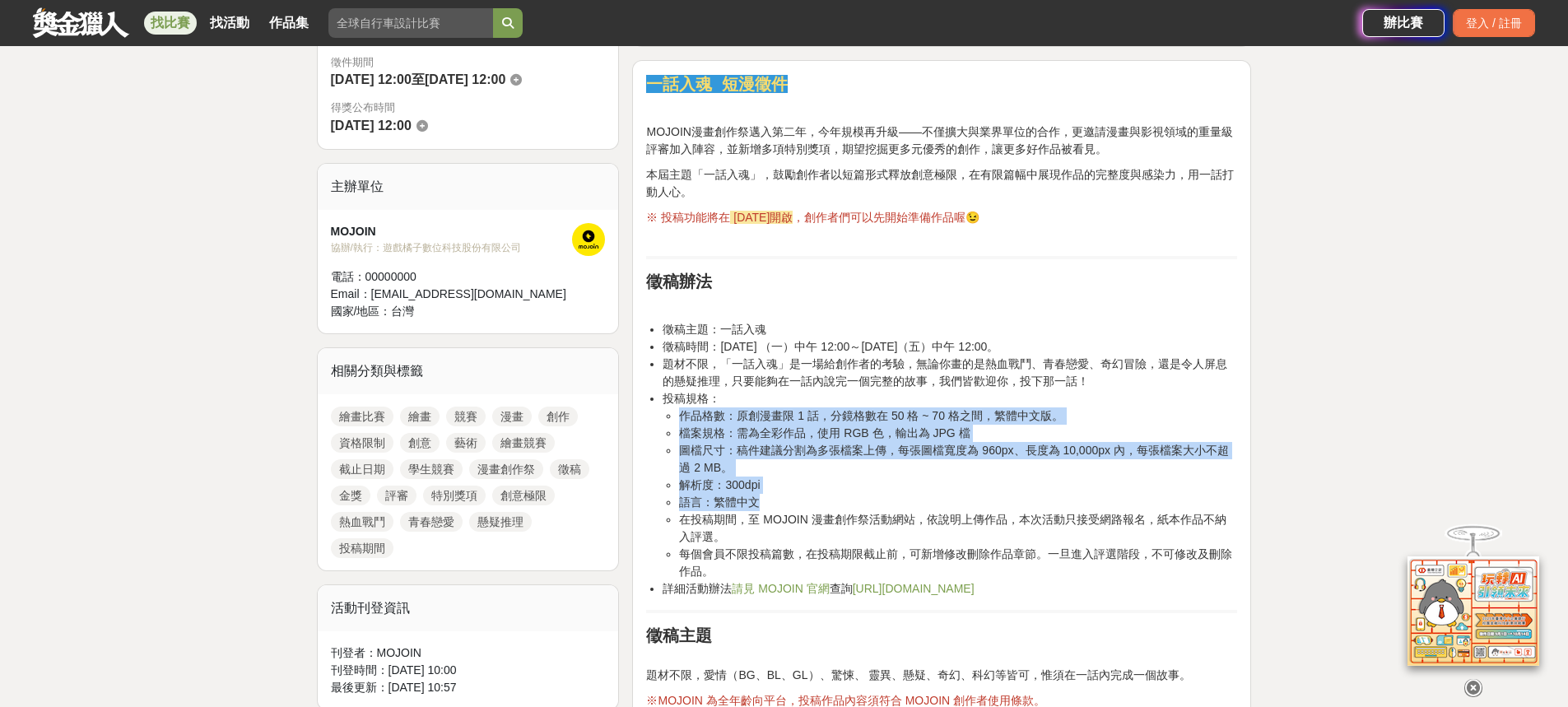
drag, startPoint x: 674, startPoint y: 413, endPoint x: 1246, endPoint y: 508, distance: 579.8
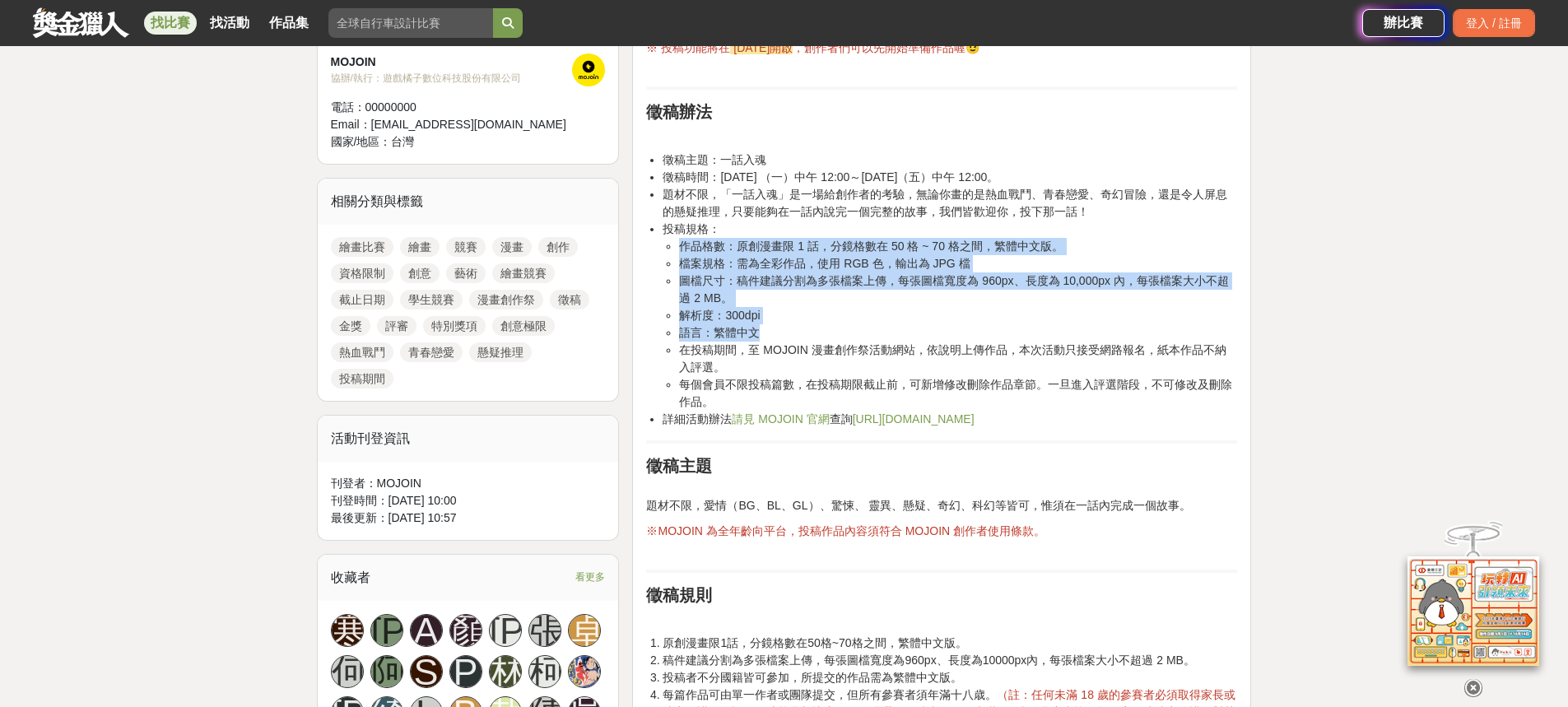
scroll to position [741, 0]
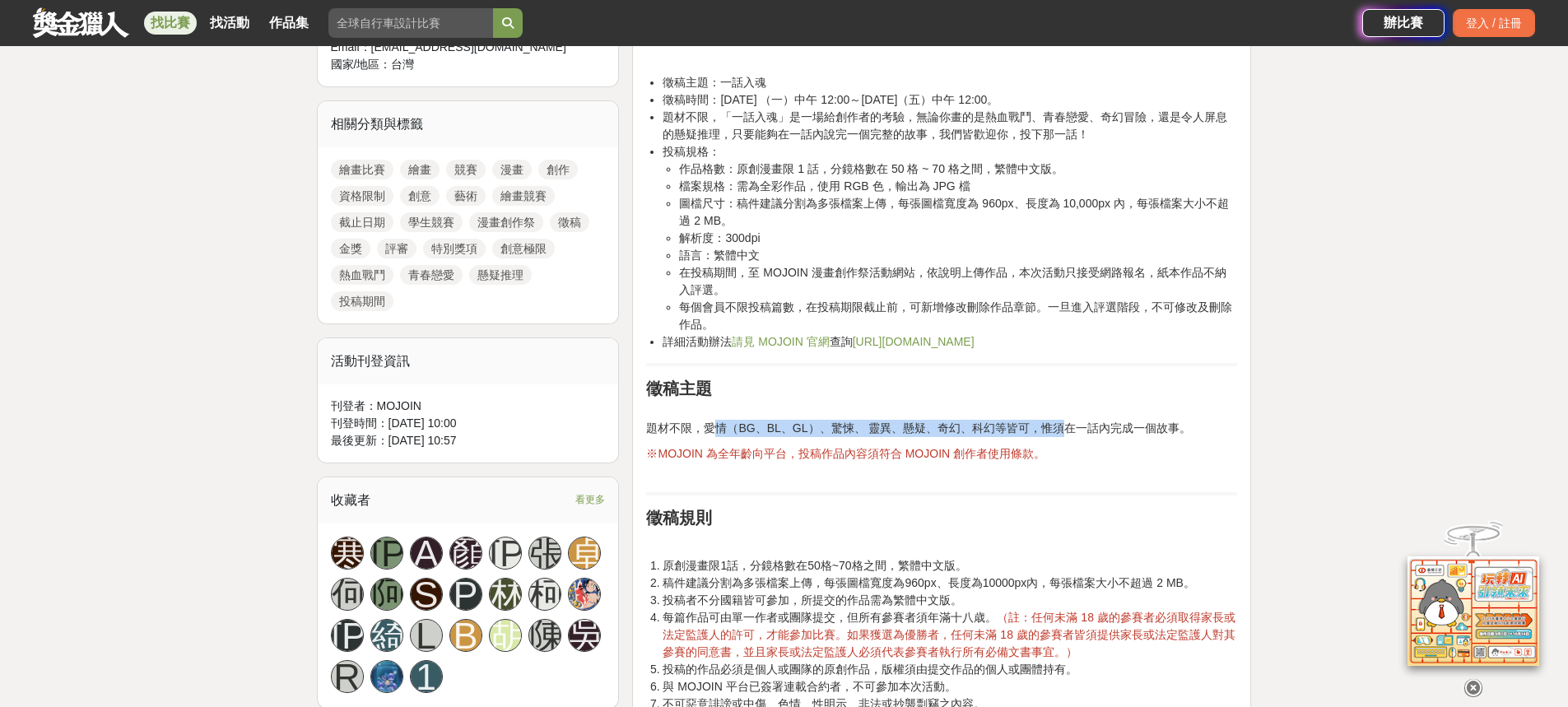
drag, startPoint x: 720, startPoint y: 432, endPoint x: 1053, endPoint y: 428, distance: 333.0
click at [1053, 428] on p "題材不限，愛情（BG、BL、GL）、驚悚、 靈異、懸疑、奇幻、科幻等皆可，惟須在一話內完成一個故事。" at bounding box center [941, 420] width 591 height 35
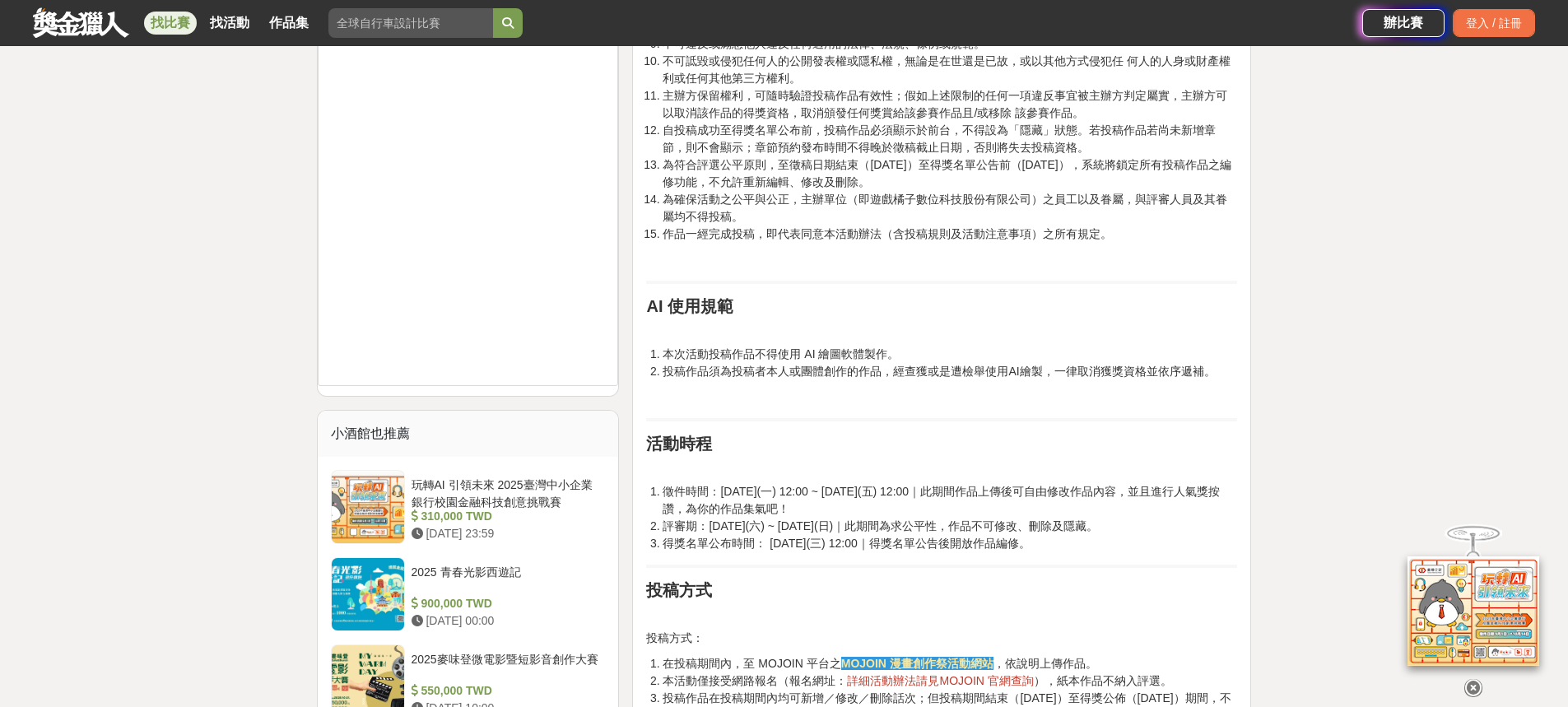
scroll to position [1482, 0]
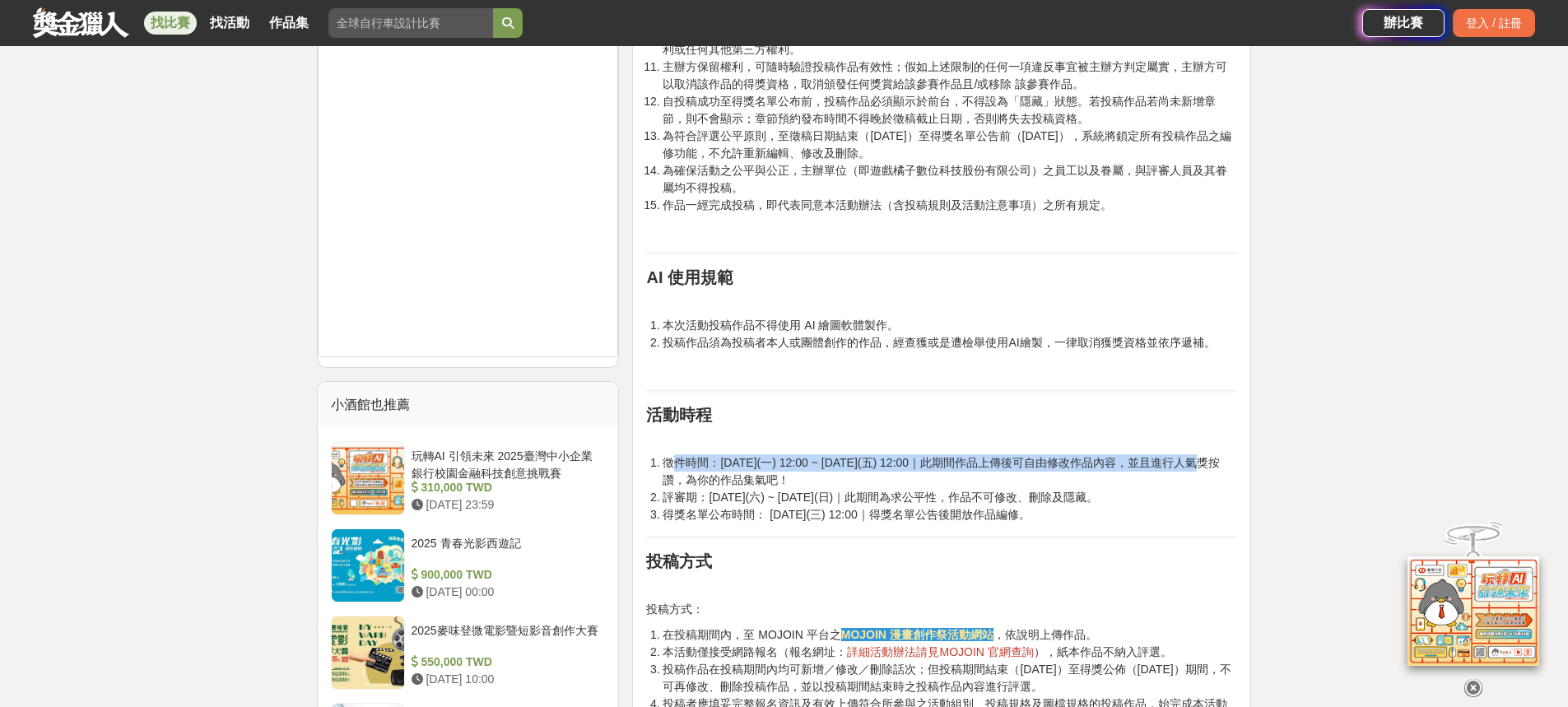
drag, startPoint x: 676, startPoint y: 467, endPoint x: 1213, endPoint y: 469, distance: 537.0
click at [1183, 467] on li "徵件時間：[DATE](一) 12:00 ~ [DATE](五) 12:00｜此期間作品上傳後可自由修改作品內容，並且進行人氣獎按讚，為你的作品集氣吧！" at bounding box center [949, 472] width 574 height 35
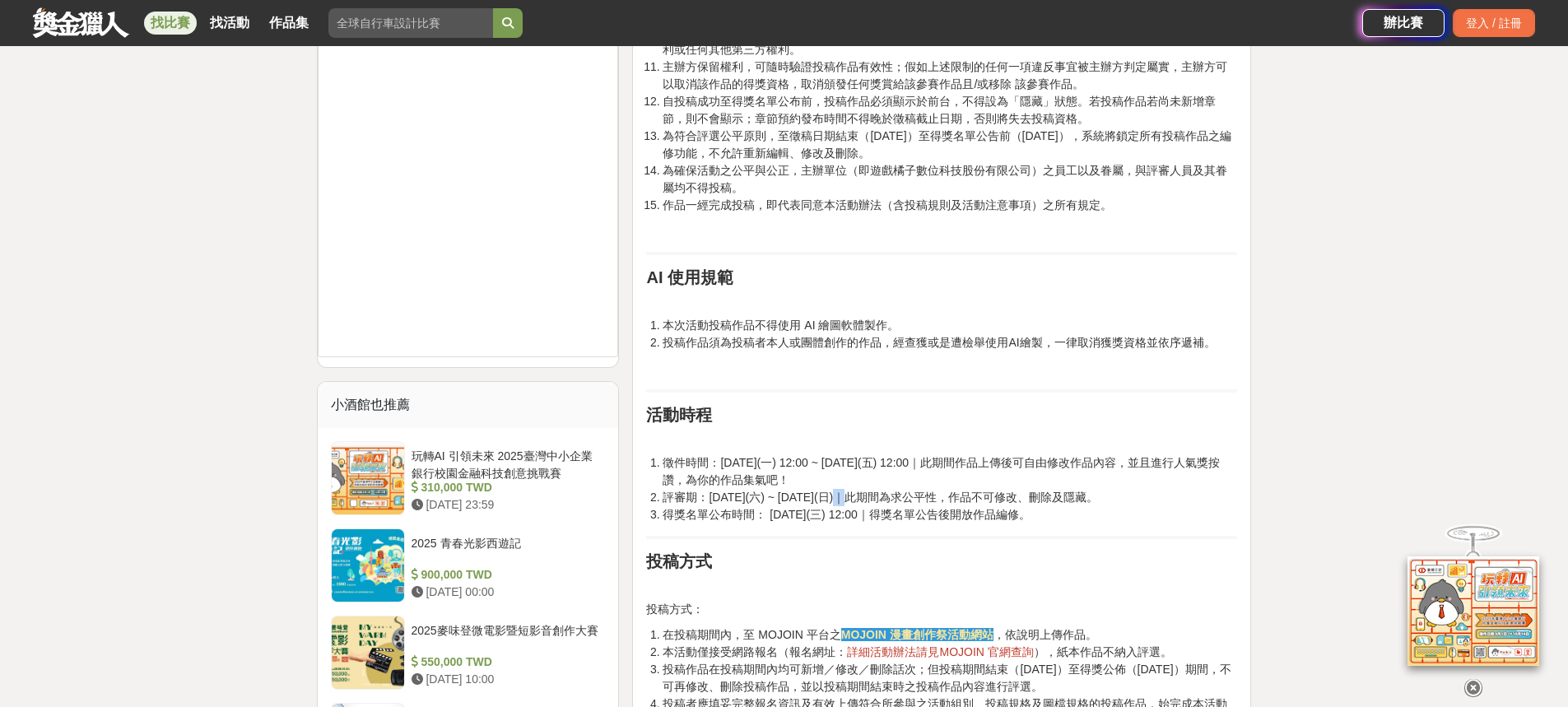
click at [832, 489] on li "評審期：[DATE](六) ~ [DATE](日)｜此期間為求公平性，作品不可修改、刪除及隱藏。" at bounding box center [949, 497] width 574 height 17
drag, startPoint x: 889, startPoint y: 498, endPoint x: 1158, endPoint y: 504, distance: 269.1
click at [1158, 504] on li "評審期：[DATE](六) ~ [DATE](日)｜此期間為求公平性，作品不可修改、刪除及隱藏。" at bounding box center [949, 497] width 574 height 17
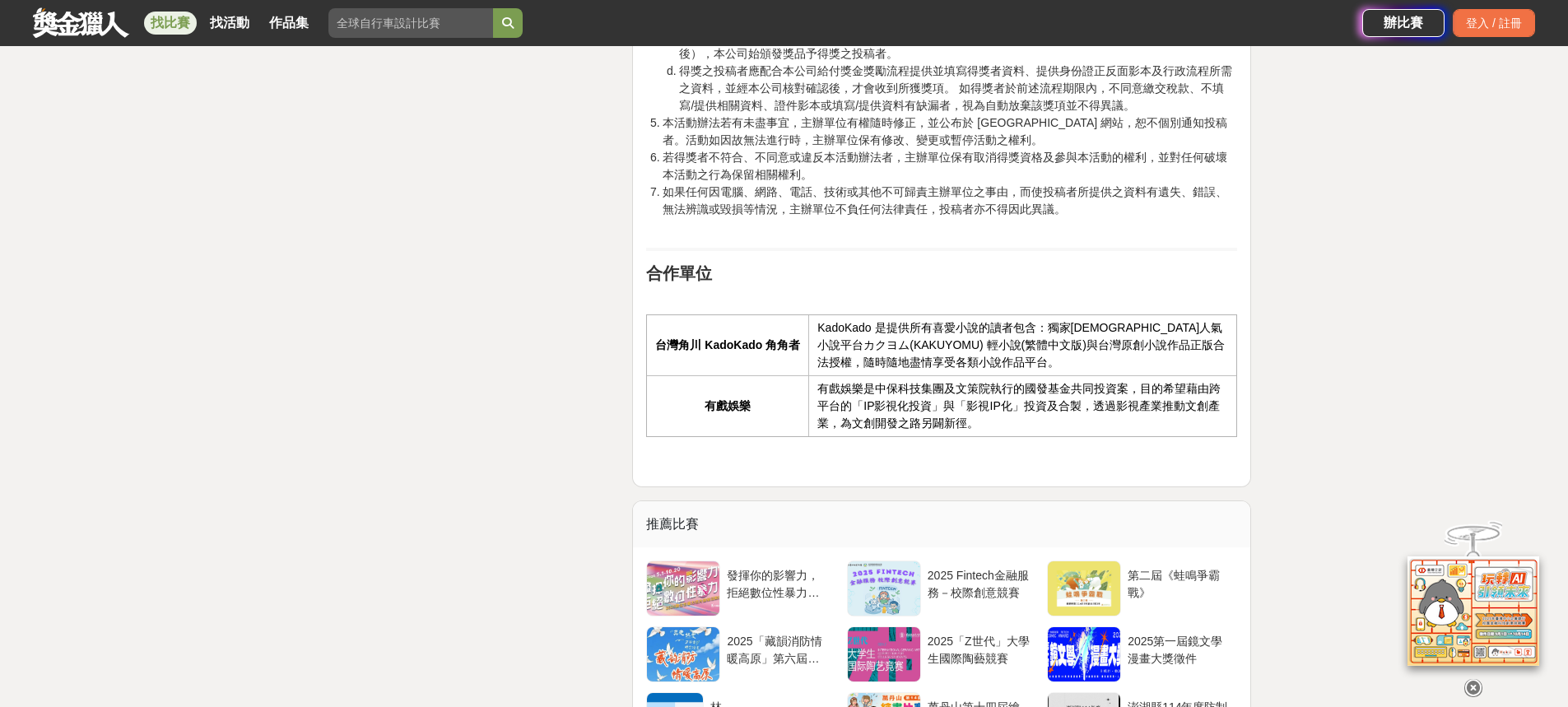
scroll to position [3622, 0]
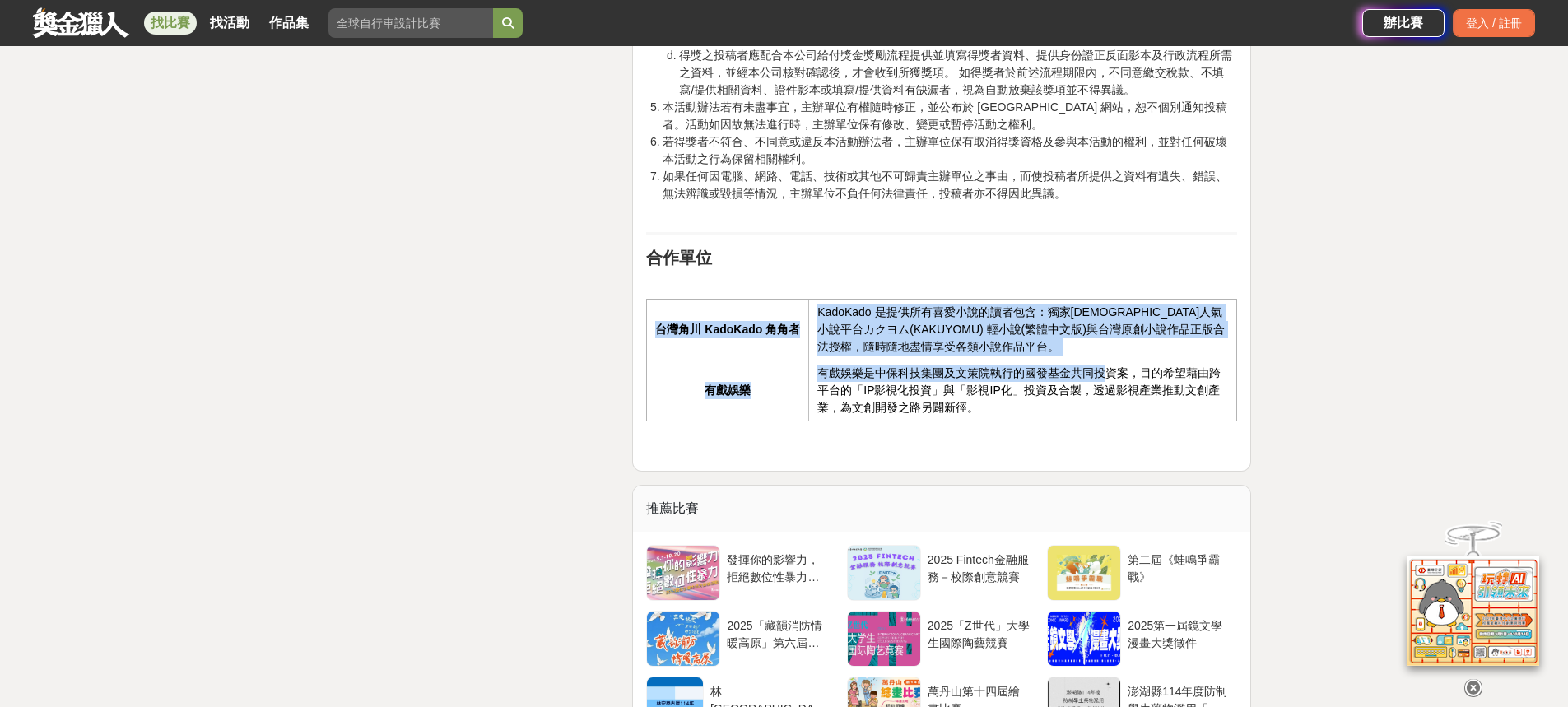
drag, startPoint x: 634, startPoint y: 314, endPoint x: 1104, endPoint y: 365, distance: 472.8
click at [1104, 365] on tbody "台灣角川 KadoKado 角角者 [PERSON_NAME] 是提供所有喜愛小說的讀者包含：獨家日本人氣小說平台カクヨム(KAKUYOMU) 輕小說(繁體中…" at bounding box center [941, 361] width 590 height 122
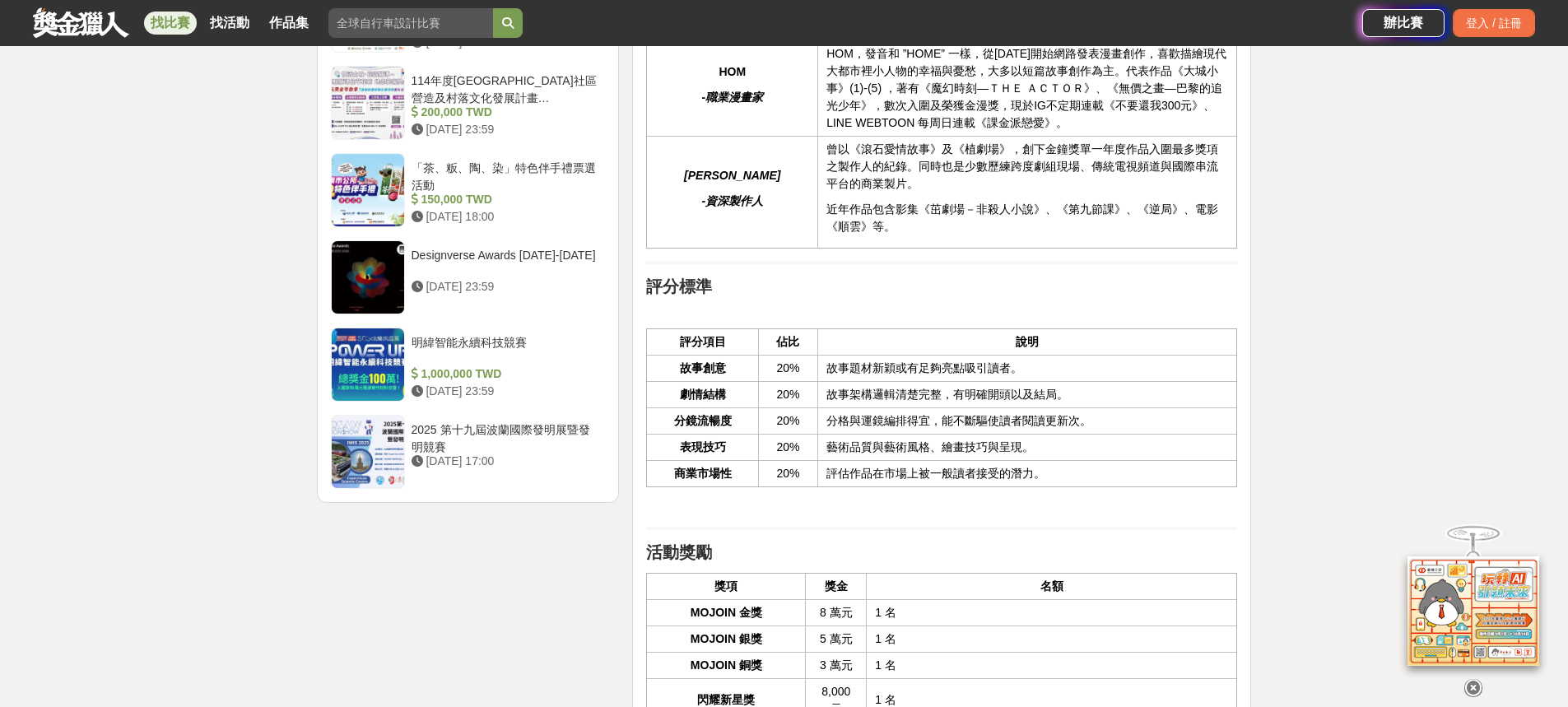
scroll to position [2387, 0]
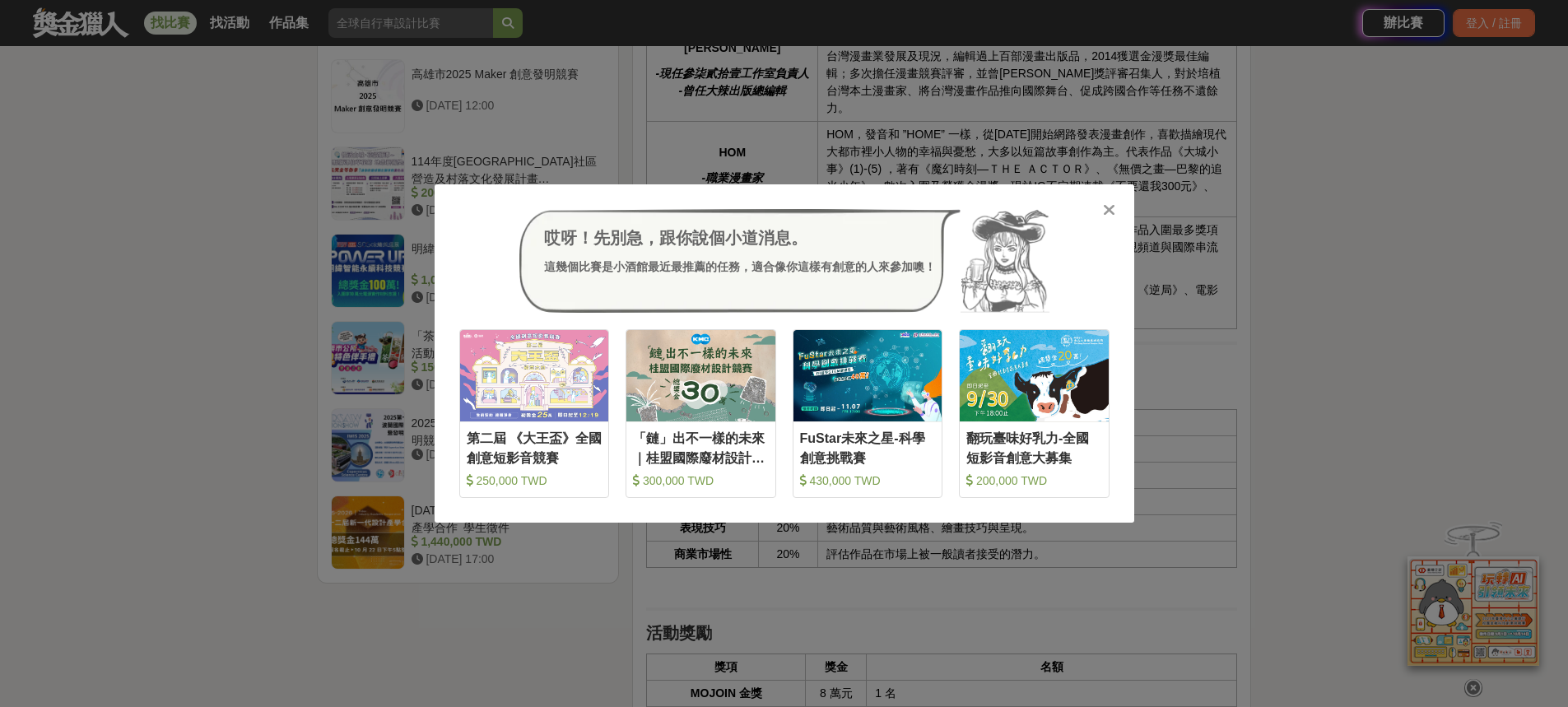
click at [147, 245] on div "哎呀！先別急，跟你說個小道消息。 這幾個比賽是小酒館最近最推薦的任務，適合像你這樣有創意的人來參加噢！ 收藏 第二屆 《大王盃》全國創意短影音競賽 250,0…" at bounding box center [784, 353] width 1568 height 707
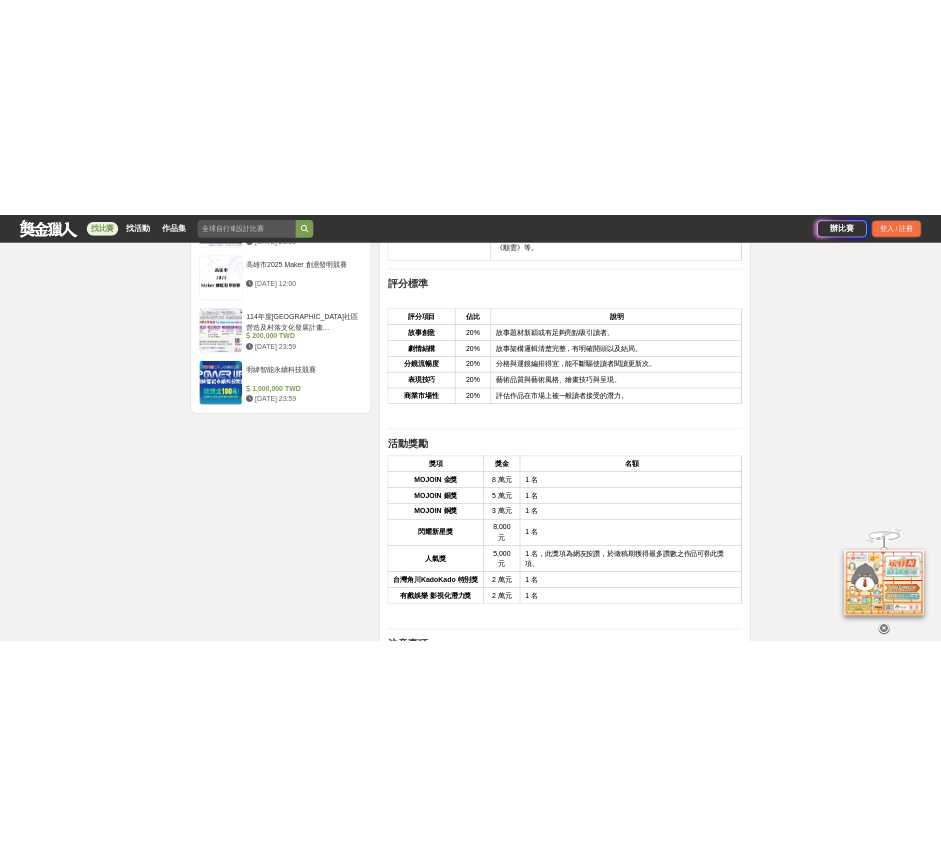
scroll to position [3093, 0]
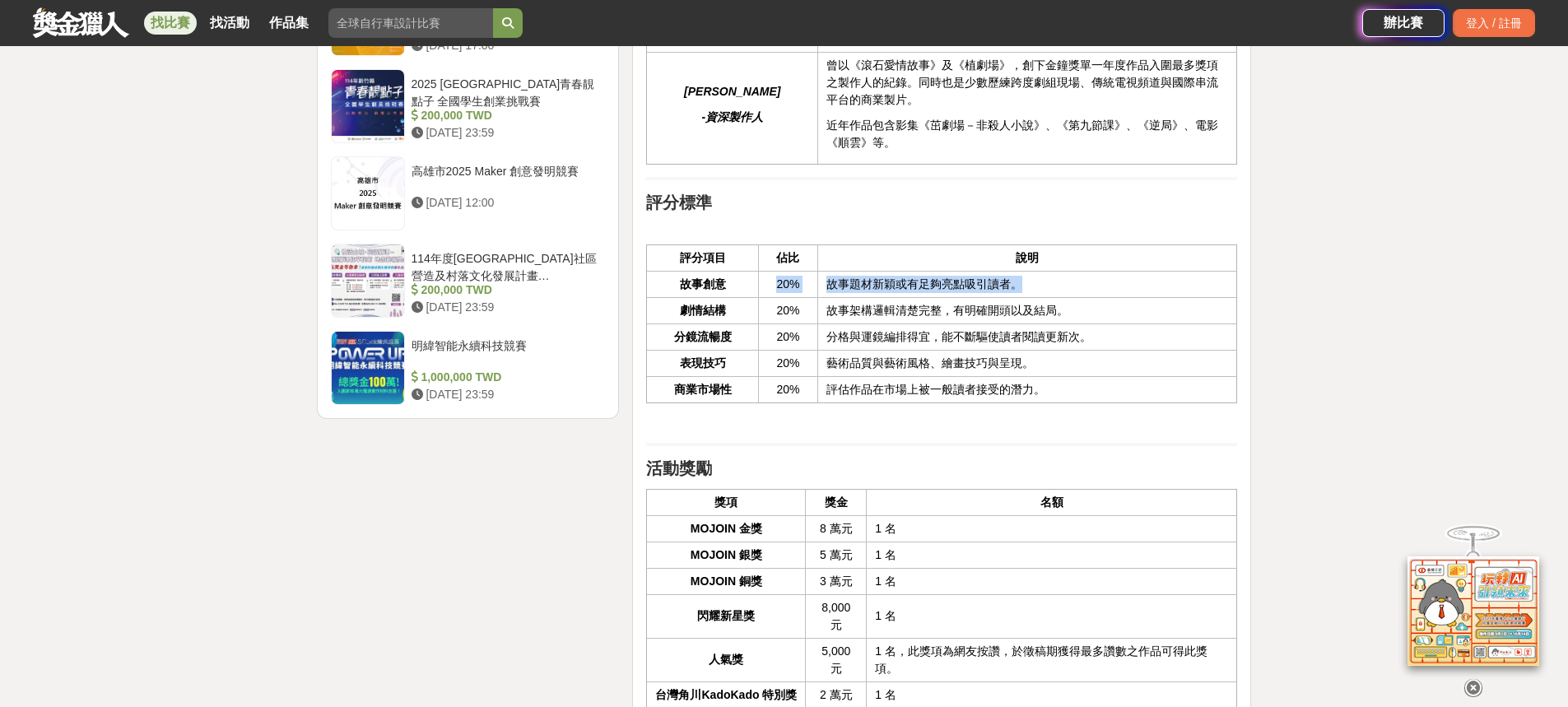
drag, startPoint x: 758, startPoint y: 265, endPoint x: 1076, endPoint y: 261, distance: 318.0
click at [1076, 271] on tr "故事創意 20% 故事題材新穎或有足夠亮點吸引讀者。" at bounding box center [941, 284] width 590 height 26
click at [1076, 323] on td "分格與運鏡編排得宜，能不斷驅使讀者閱讀更新次。" at bounding box center [1028, 337] width 419 height 26
drag, startPoint x: 831, startPoint y: 366, endPoint x: 1071, endPoint y: 366, distance: 240.0
click at [1071, 376] on td "評估作品在市場上被一般讀者接受的潛力。" at bounding box center [1028, 389] width 419 height 26
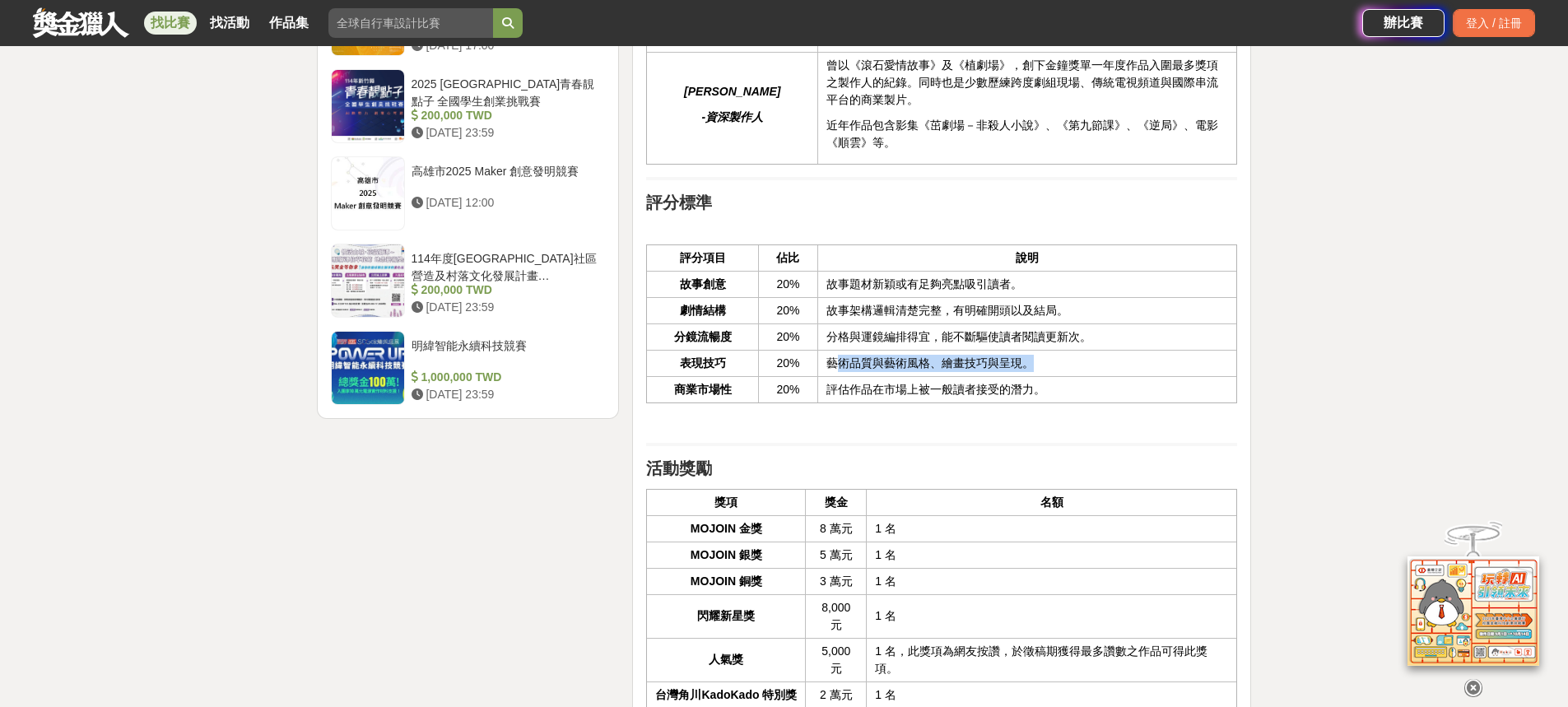
drag, startPoint x: 1058, startPoint y: 343, endPoint x: 833, endPoint y: 338, distance: 225.1
click at [833, 350] on td "藝術品質與藝術風格、繪畫技巧與呈現。" at bounding box center [1028, 363] width 419 height 26
click at [1118, 350] on td "藝術品質與藝術風格、繪畫技巧與呈現。" at bounding box center [1028, 363] width 419 height 26
drag, startPoint x: 897, startPoint y: 276, endPoint x: 838, endPoint y: 268, distance: 59.5
click at [883, 276] on td "故事題材新穎或有足夠亮點吸引讀者。" at bounding box center [1028, 284] width 419 height 26
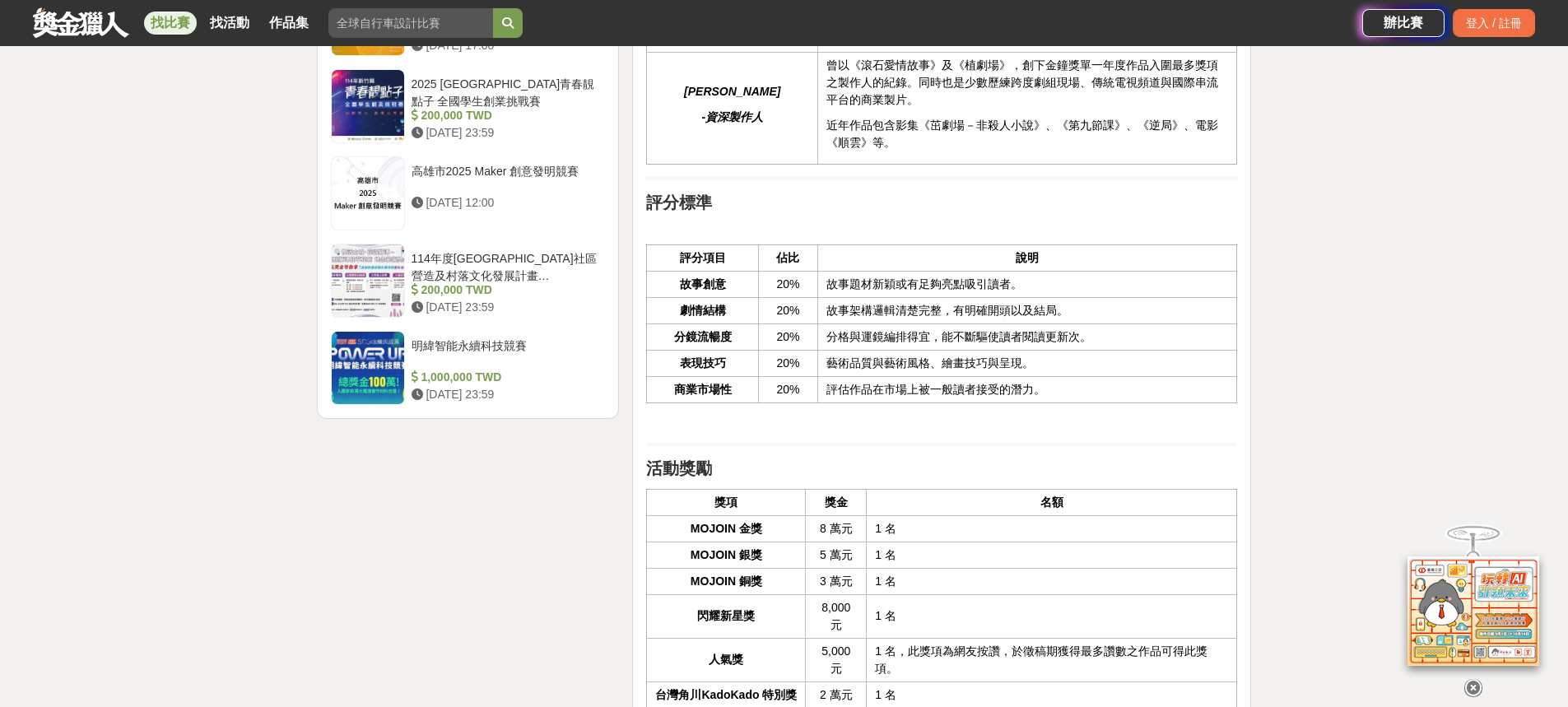
click at [818, 271] on td "故事題材新穎或有足夠亮點吸引讀者。" at bounding box center [1028, 284] width 419 height 26
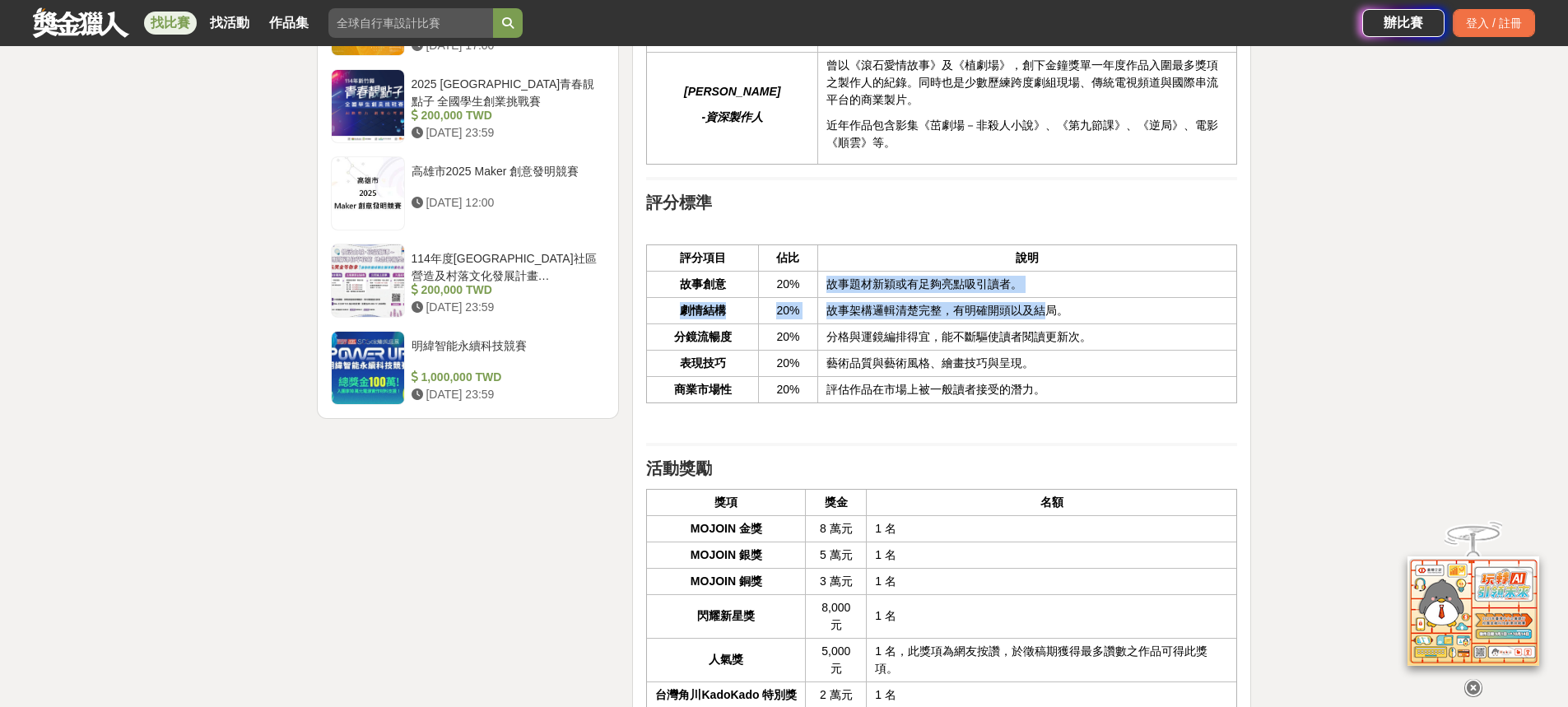
drag, startPoint x: 839, startPoint y: 266, endPoint x: 1180, endPoint y: 280, distance: 341.3
click at [1069, 290] on tbody "故事創意 20% 故事題材新穎或有足夠亮點吸引讀者。 劇情結構 20% 故事架構邏輯清楚完整，有明確開頭以及結局。 分鏡流暢度 20% 分格與運鏡編排得宜，能…" at bounding box center [941, 337] width 590 height 132
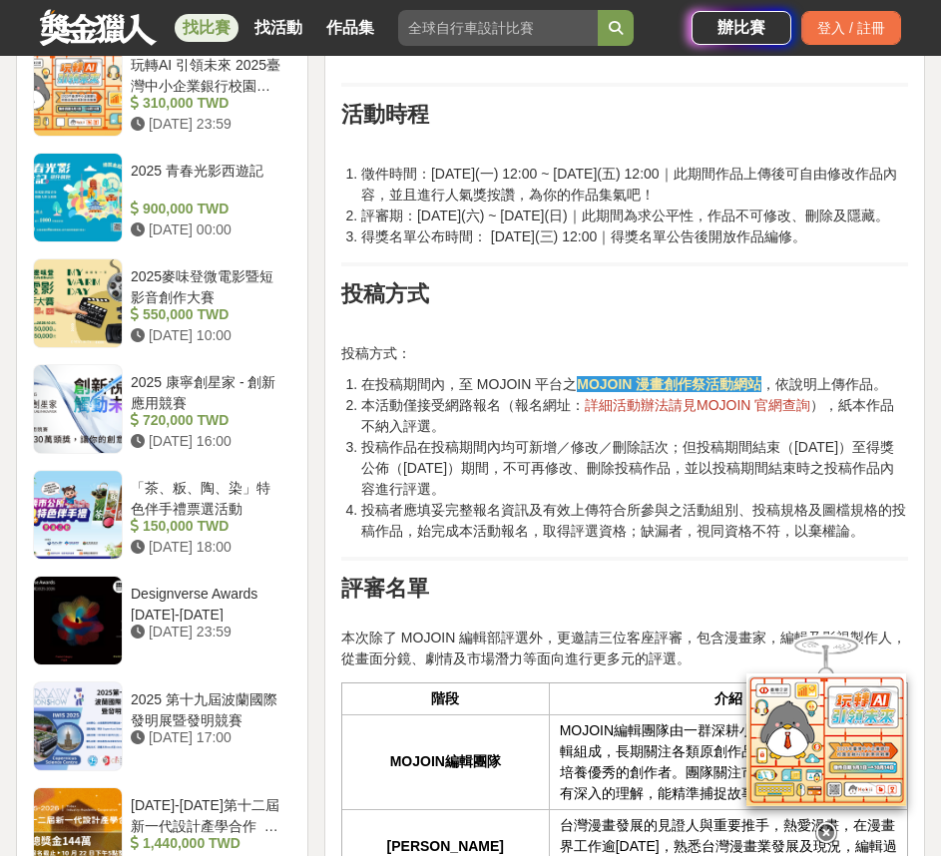
scroll to position [2195, 0]
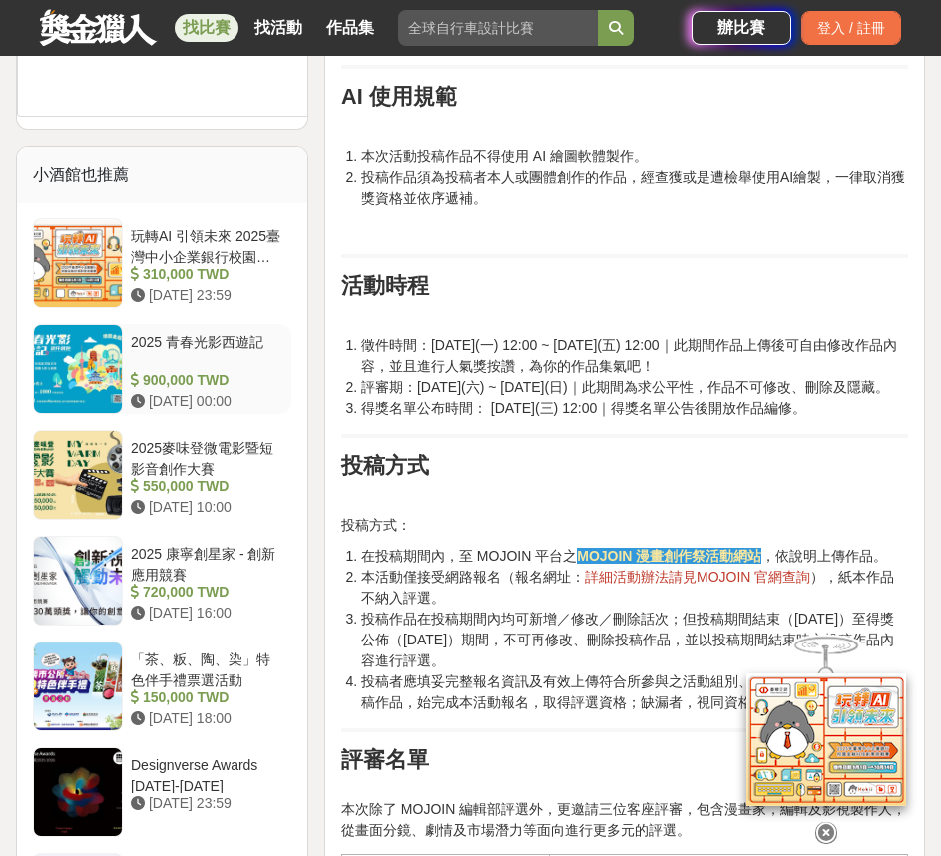
click at [251, 391] on div "900,000 TWD" at bounding box center [207, 380] width 153 height 21
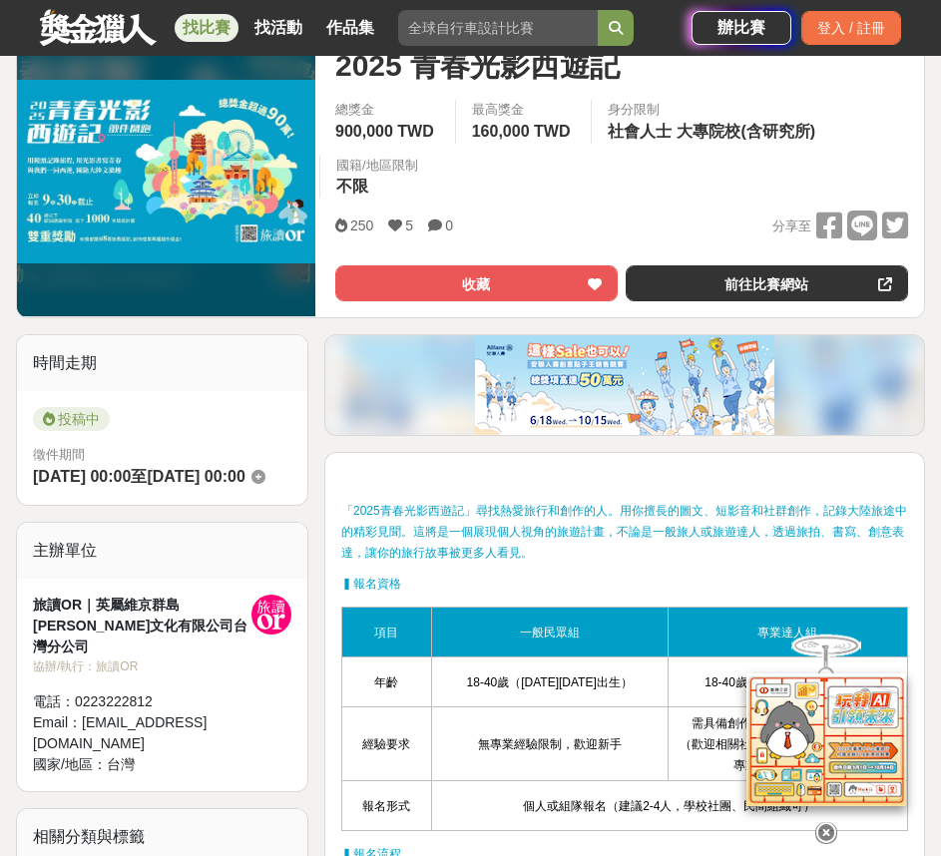
scroll to position [98, 0]
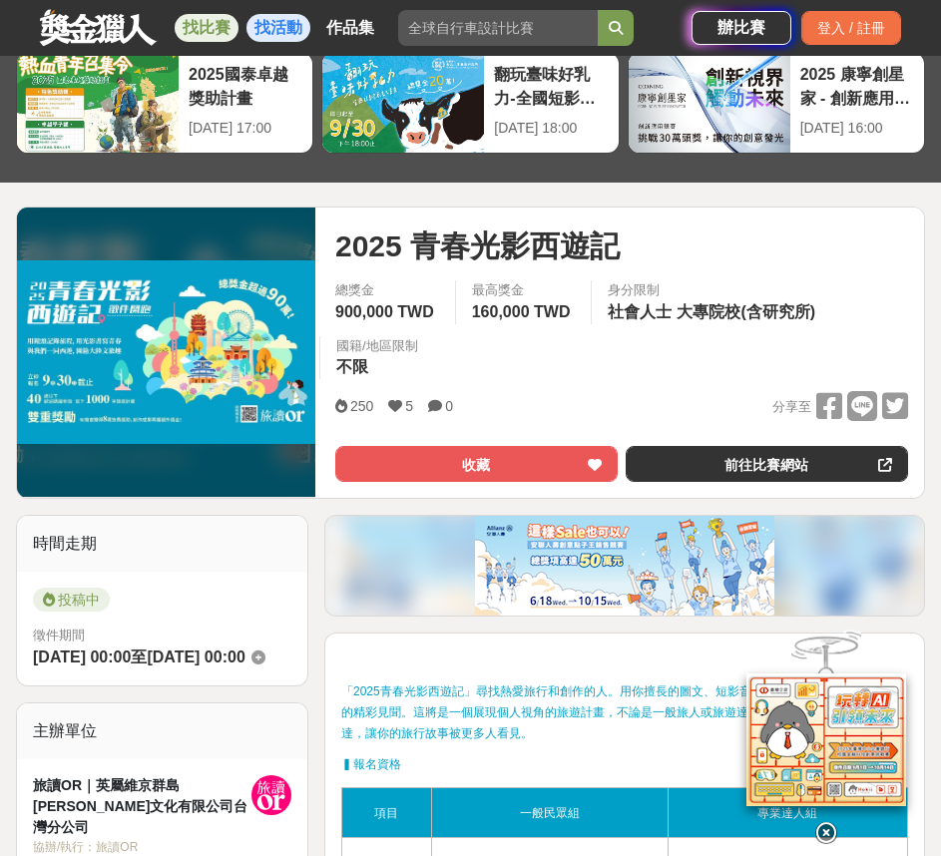
click at [274, 32] on link "找活動" at bounding box center [278, 28] width 64 height 28
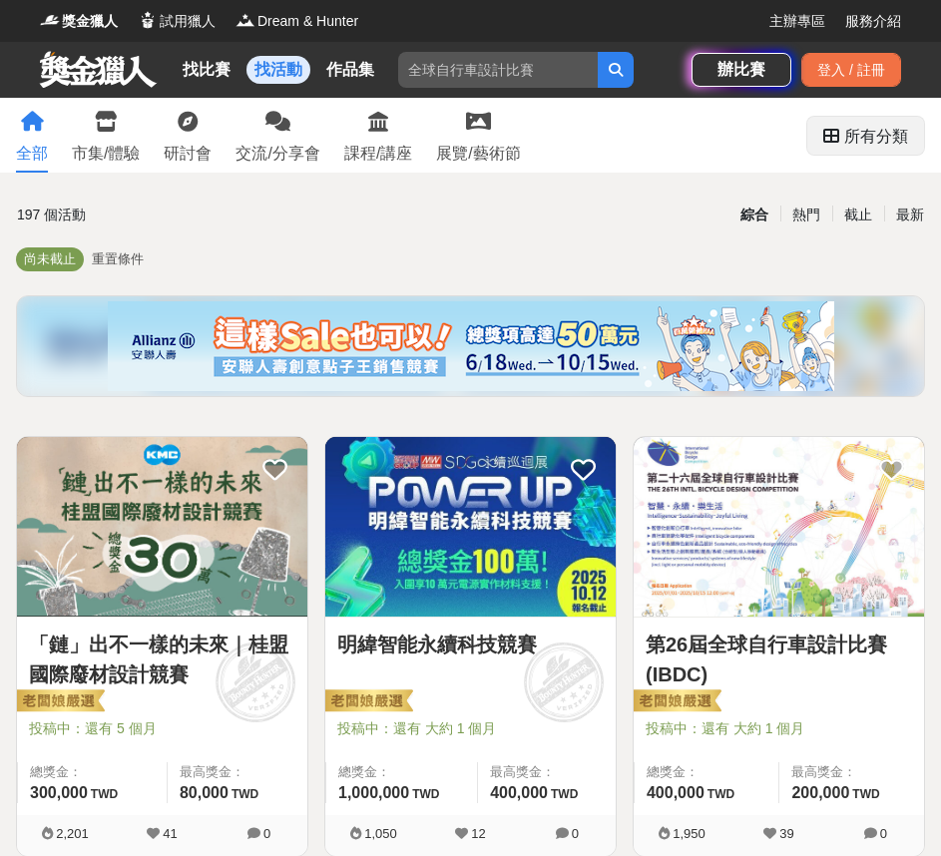
click at [838, 137] on icon at bounding box center [831, 136] width 16 height 16
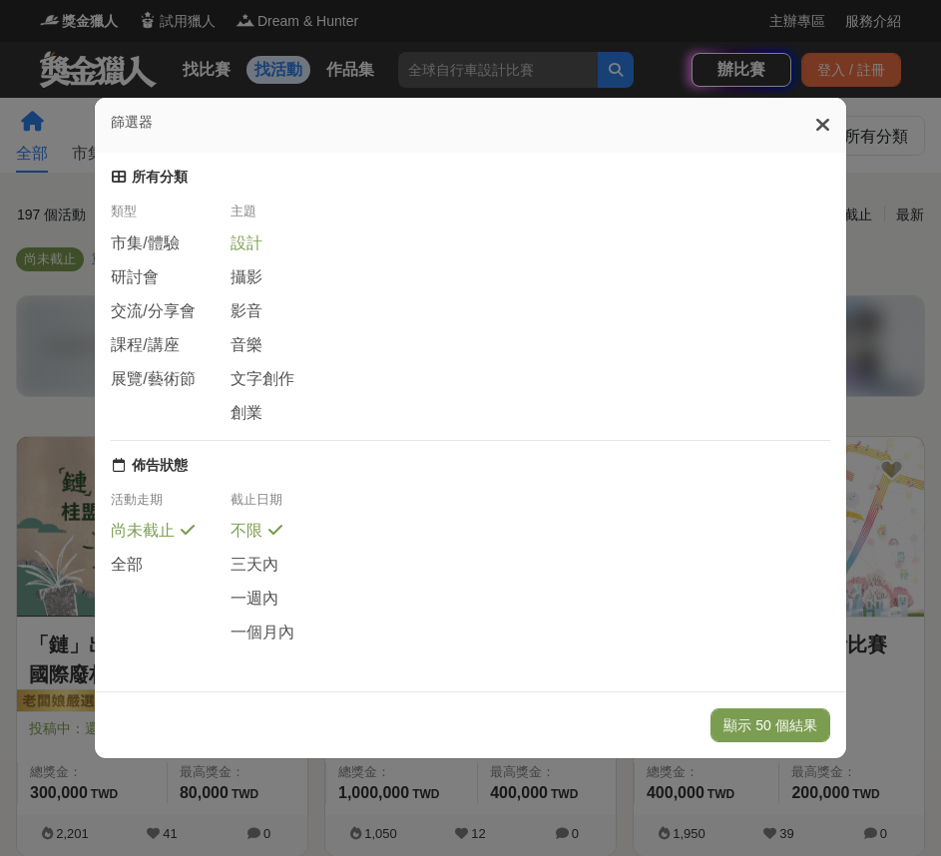
click at [248, 236] on span "設計" at bounding box center [246, 243] width 32 height 21
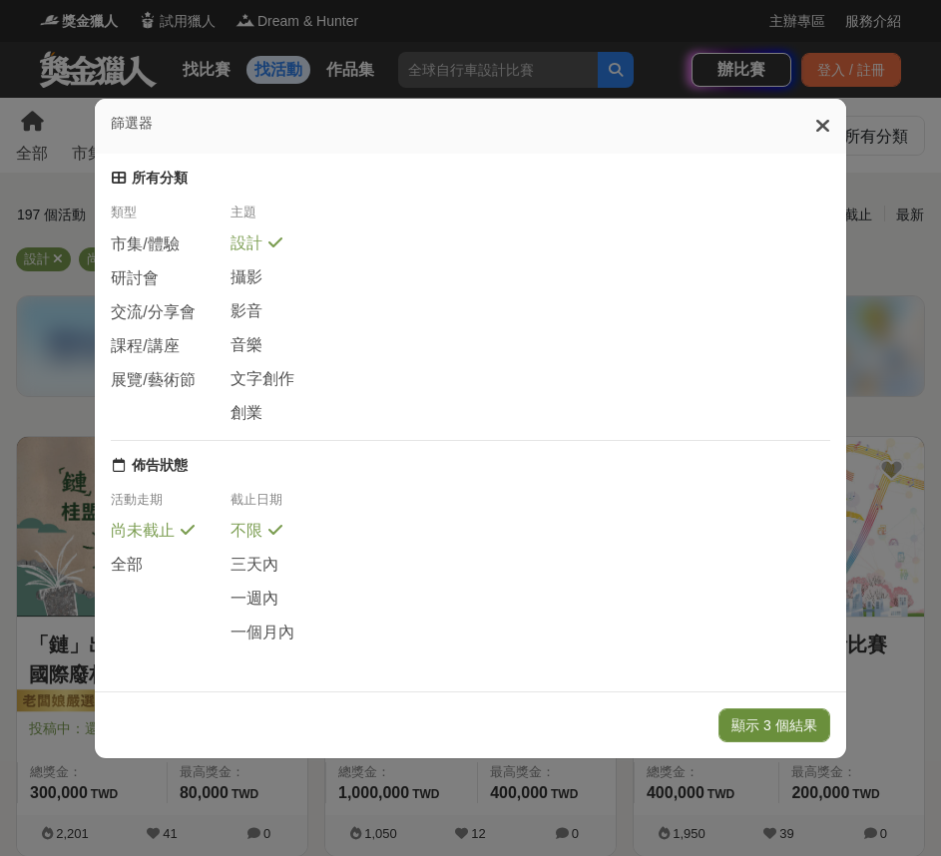
click at [769, 735] on button "顯示 3 個結果" at bounding box center [774, 725] width 112 height 34
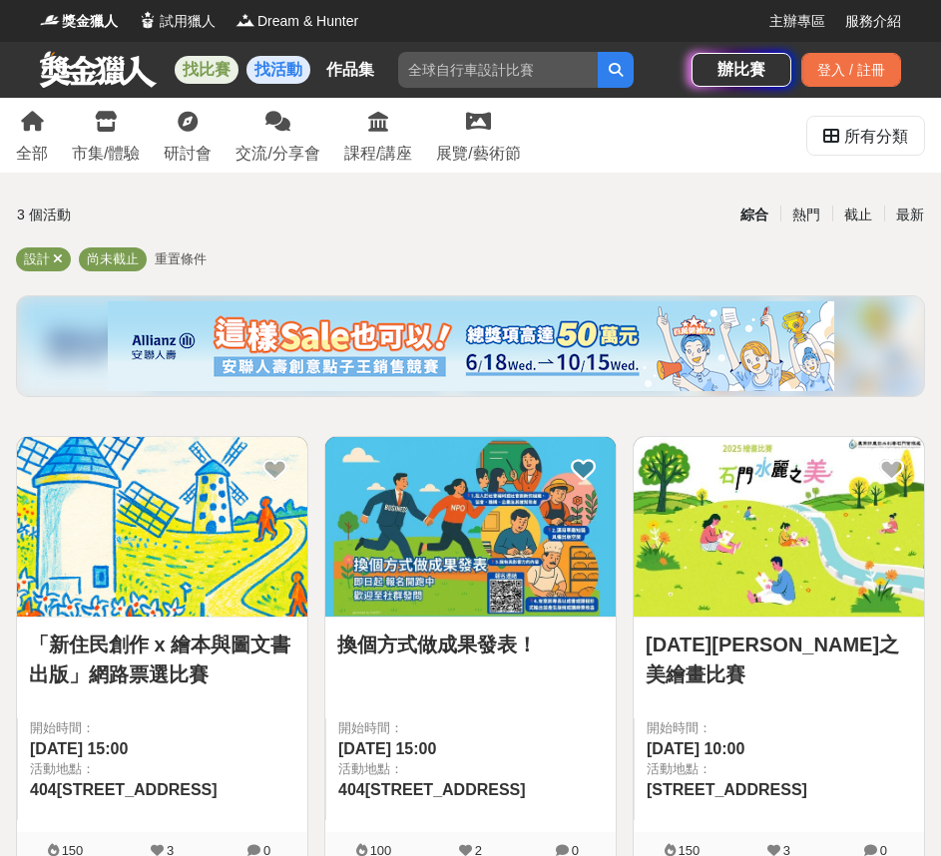
click at [199, 74] on link "找比賽" at bounding box center [207, 70] width 64 height 28
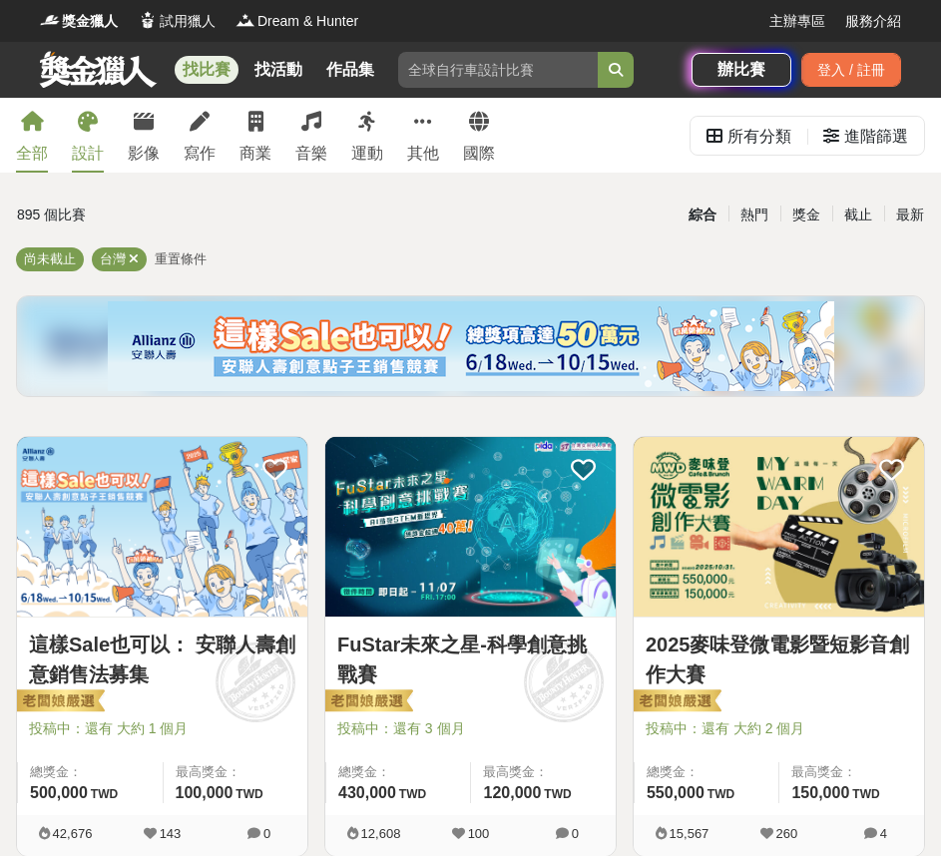
click at [80, 127] on icon at bounding box center [88, 122] width 20 height 20
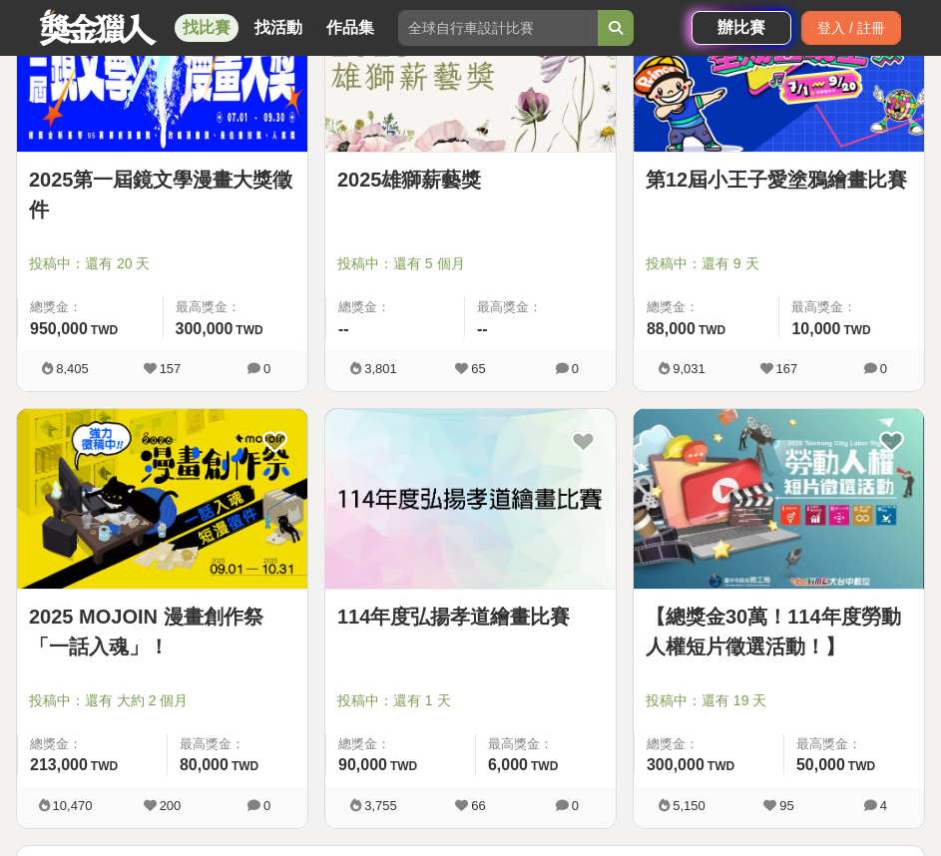
scroll to position [3192, 0]
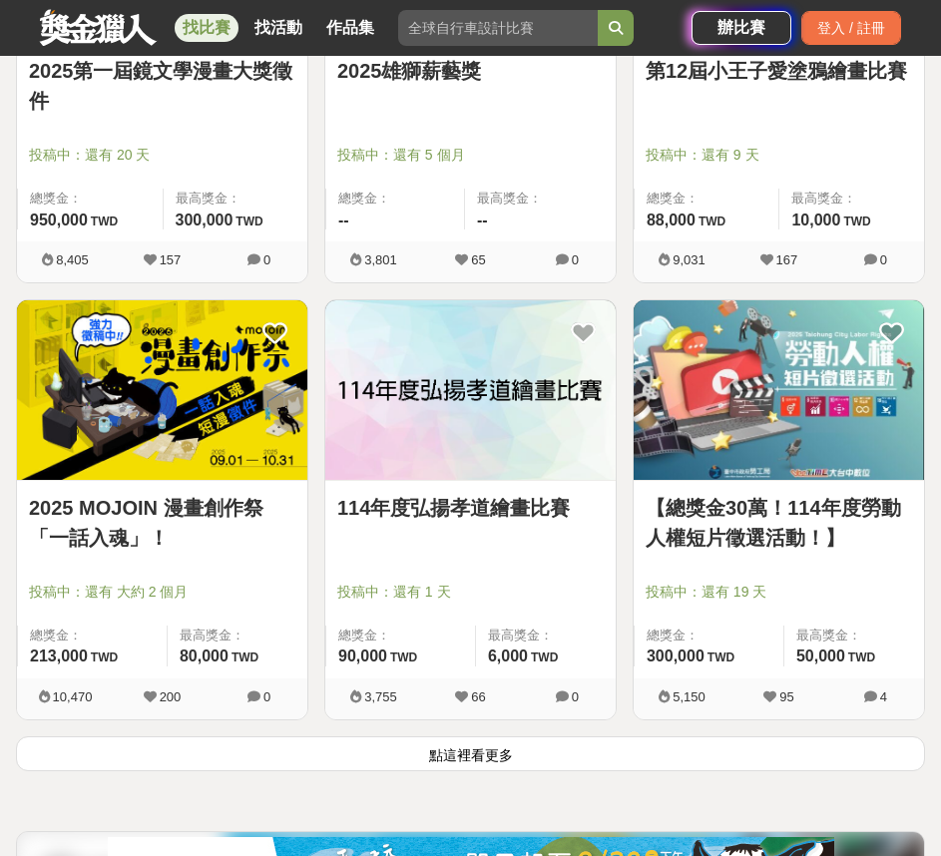
drag, startPoint x: 413, startPoint y: 751, endPoint x: 419, endPoint y: 729, distance: 22.7
click at [414, 750] on button "點這裡看更多" at bounding box center [470, 753] width 909 height 35
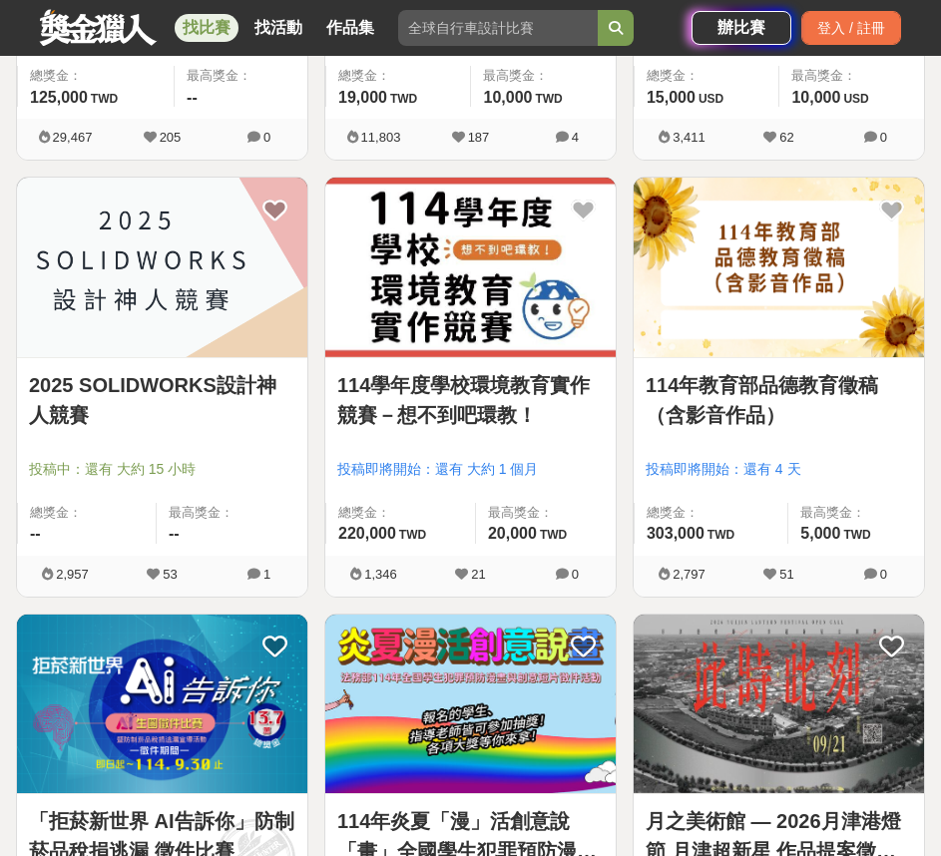
scroll to position [4190, 0]
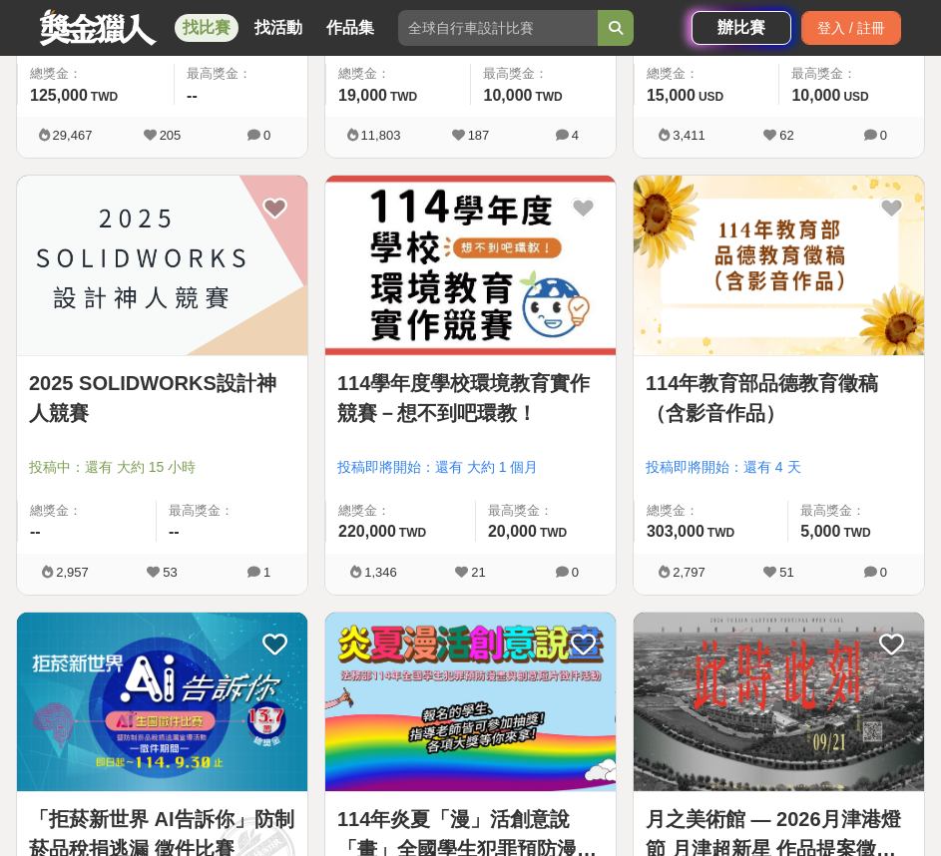
click at [240, 462] on span "投稿中：還有 大約 15 小時" at bounding box center [162, 467] width 266 height 21
click at [195, 430] on div at bounding box center [168, 439] width 278 height 24
click at [171, 270] on img at bounding box center [162, 266] width 290 height 180
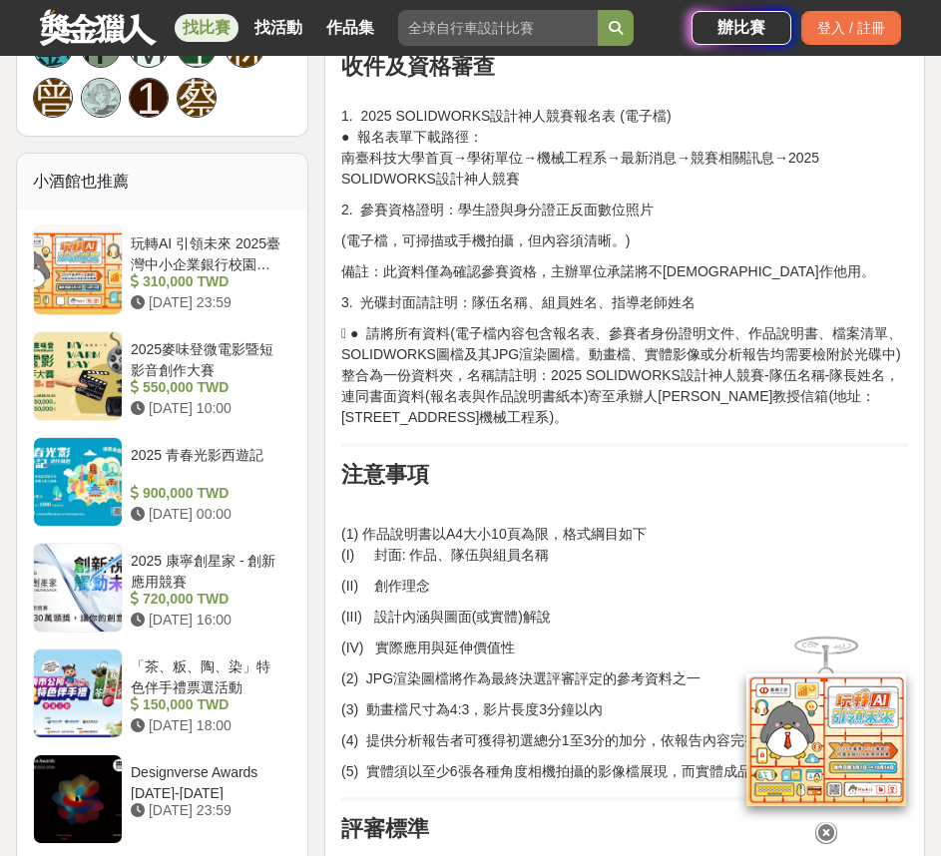
scroll to position [1810, 0]
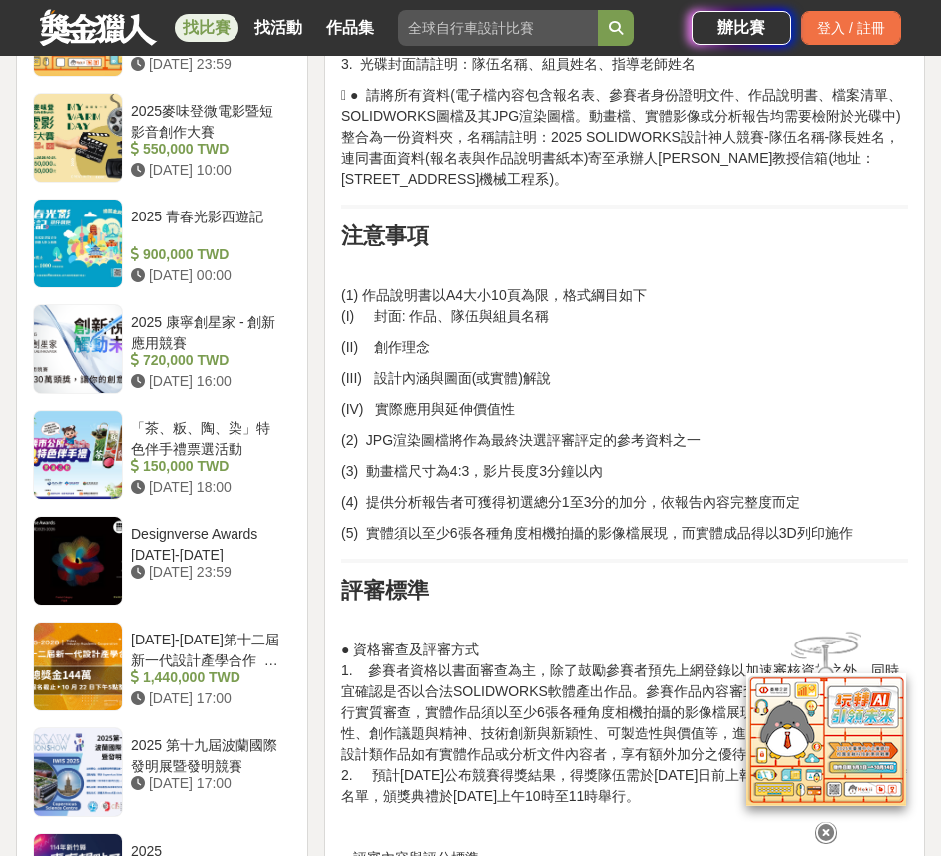
drag, startPoint x: 379, startPoint y: 406, endPoint x: 707, endPoint y: 518, distance: 346.7
click at [707, 518] on div "前言 競賽宗旨 活動時間與競賽方式 ● 收件、資格審查及競賽 自[DATE]起至[DATE]下午24時止(以郵戳為憑) ，郵寄繳交報名表紙本、作品說明書紙本與…" at bounding box center [624, 510] width 567 height 3254
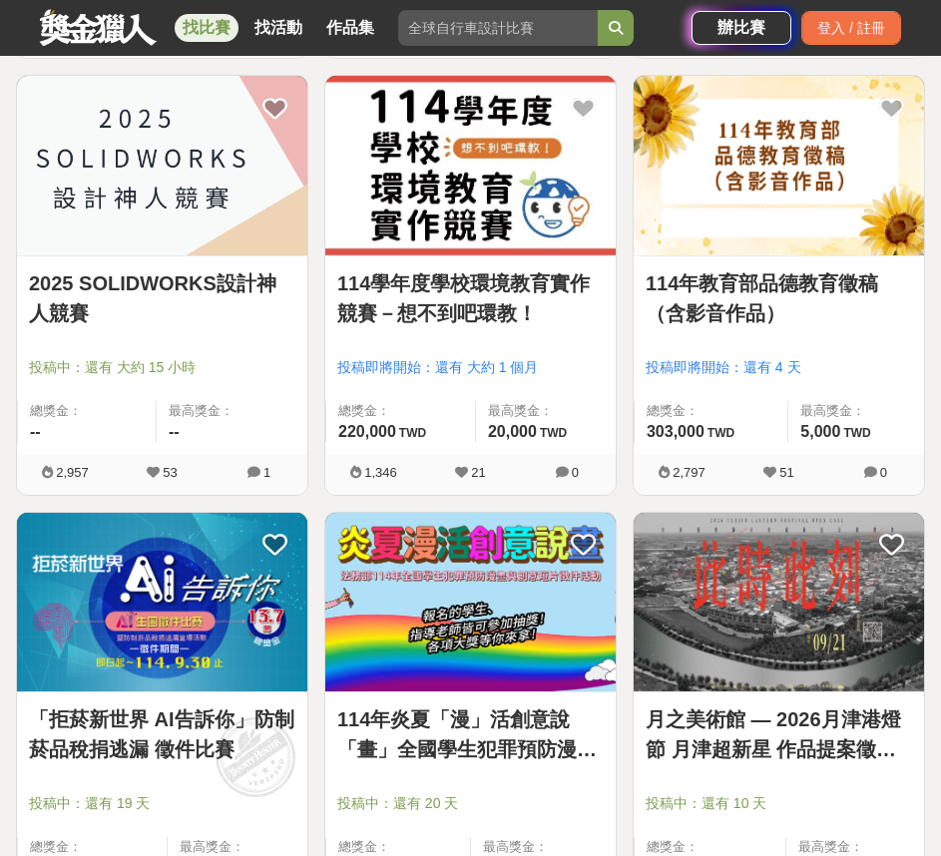
scroll to position [4190, 0]
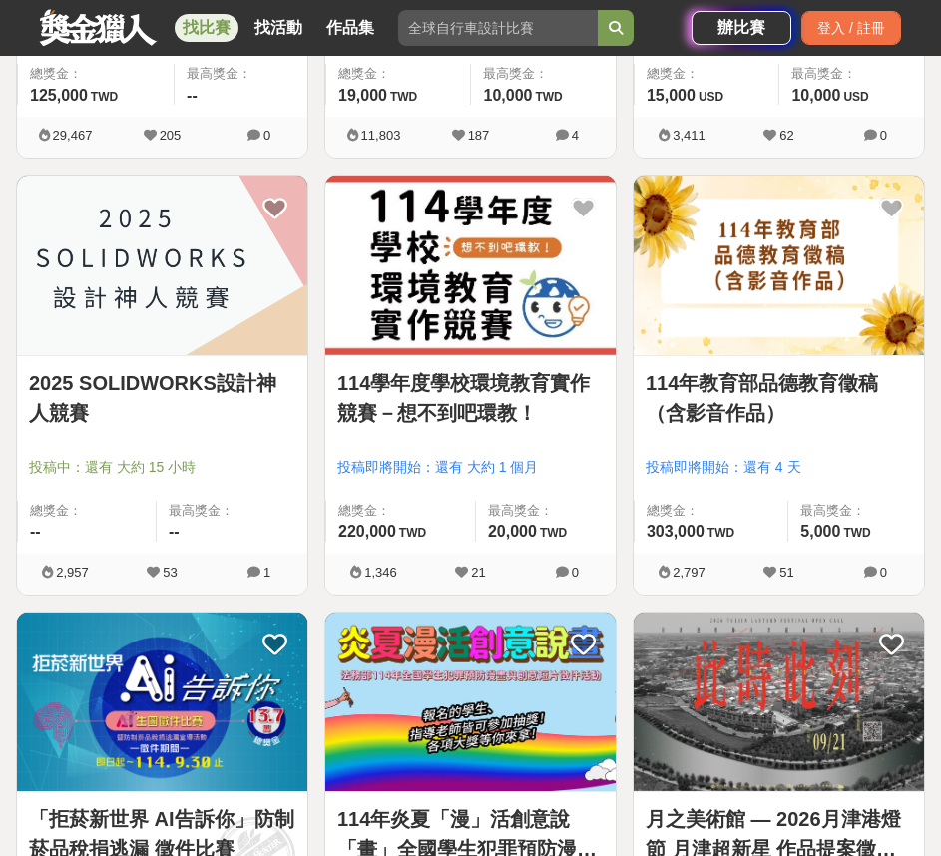
click at [558, 411] on link "114學年度學校環境教育實作競賽－想不到吧環教！" at bounding box center [470, 398] width 266 height 60
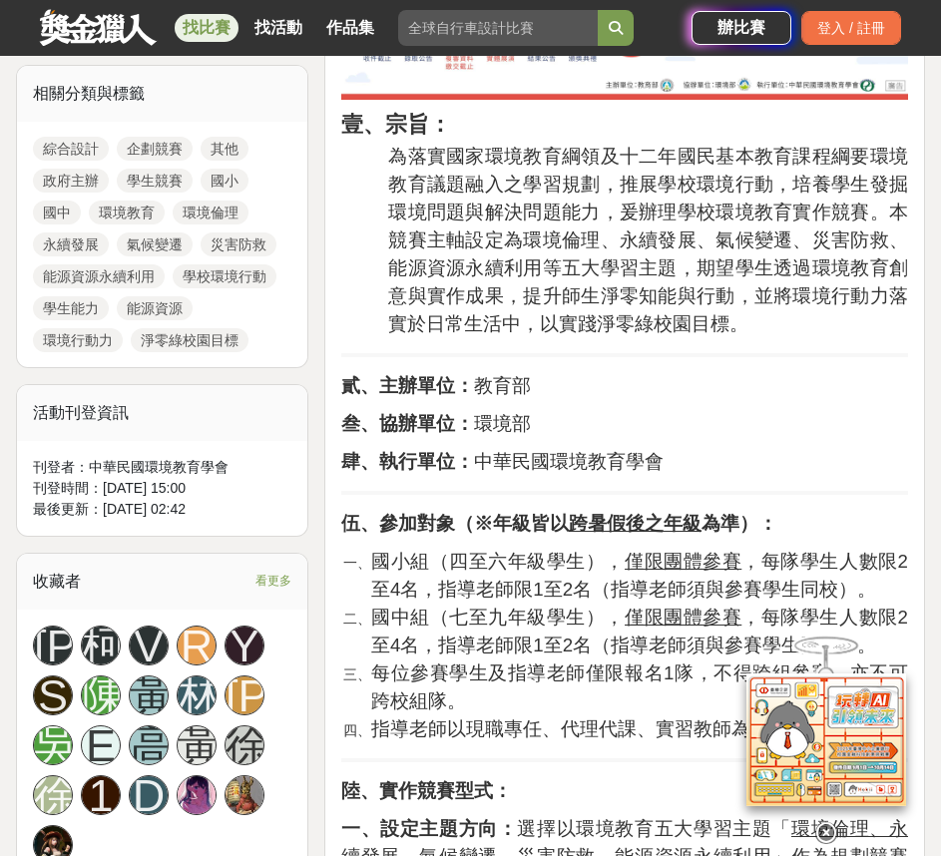
scroll to position [998, 0]
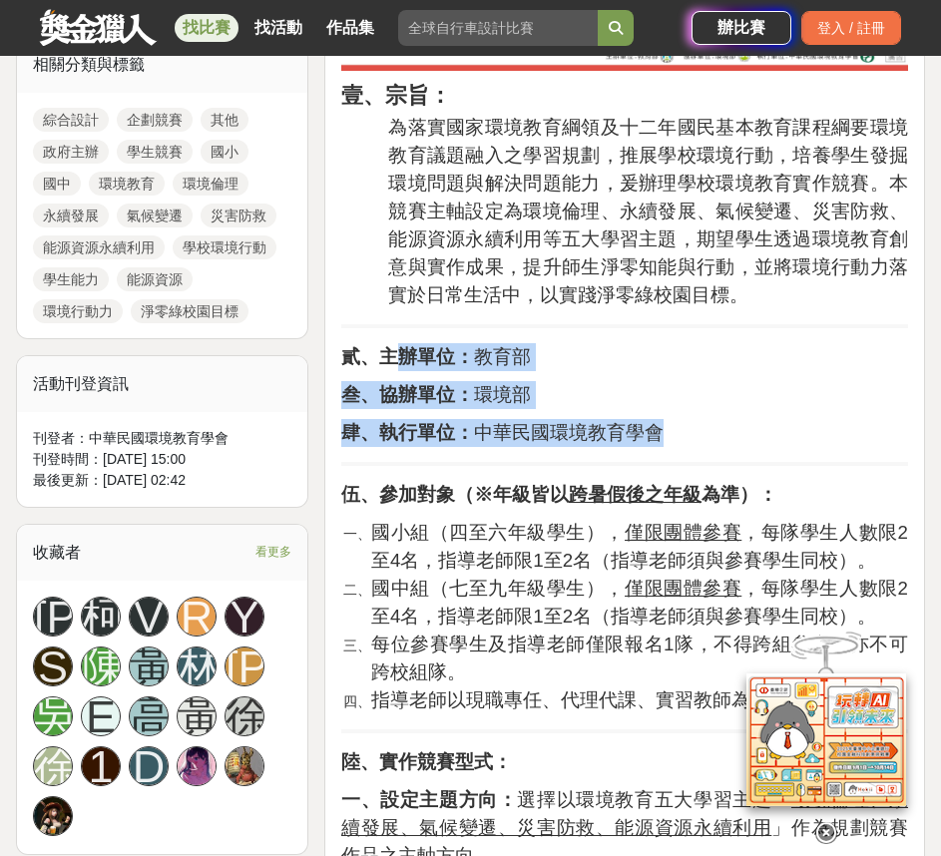
drag, startPoint x: 407, startPoint y: 358, endPoint x: 692, endPoint y: 423, distance: 292.6
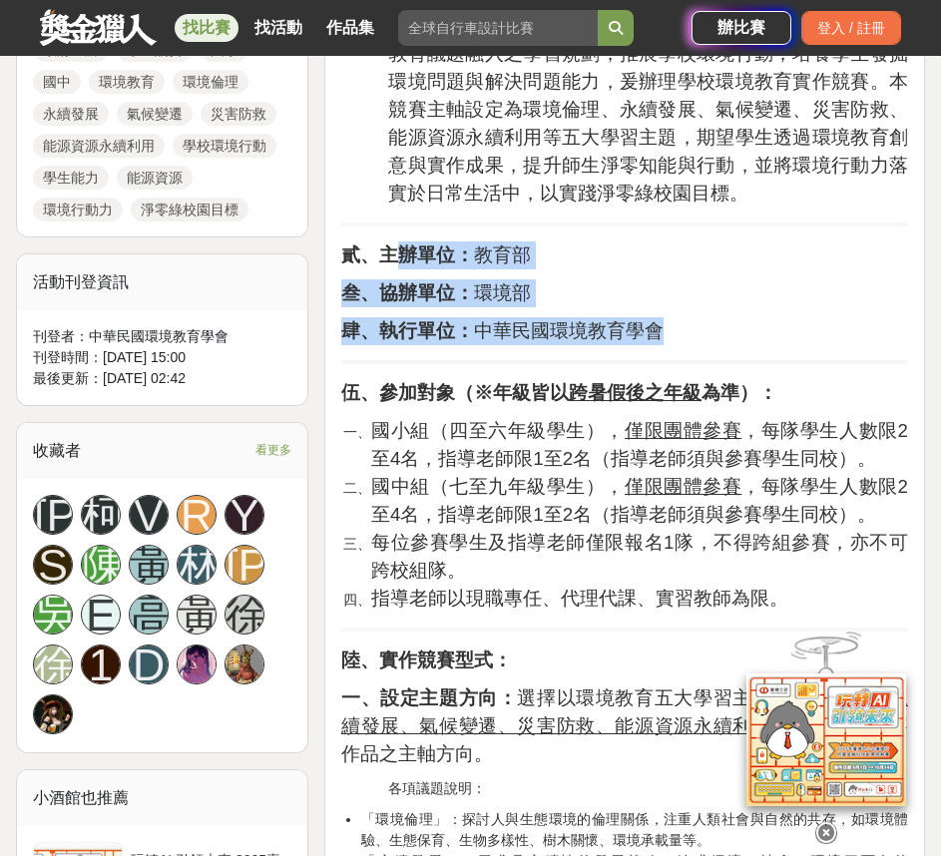
scroll to position [1197, 0]
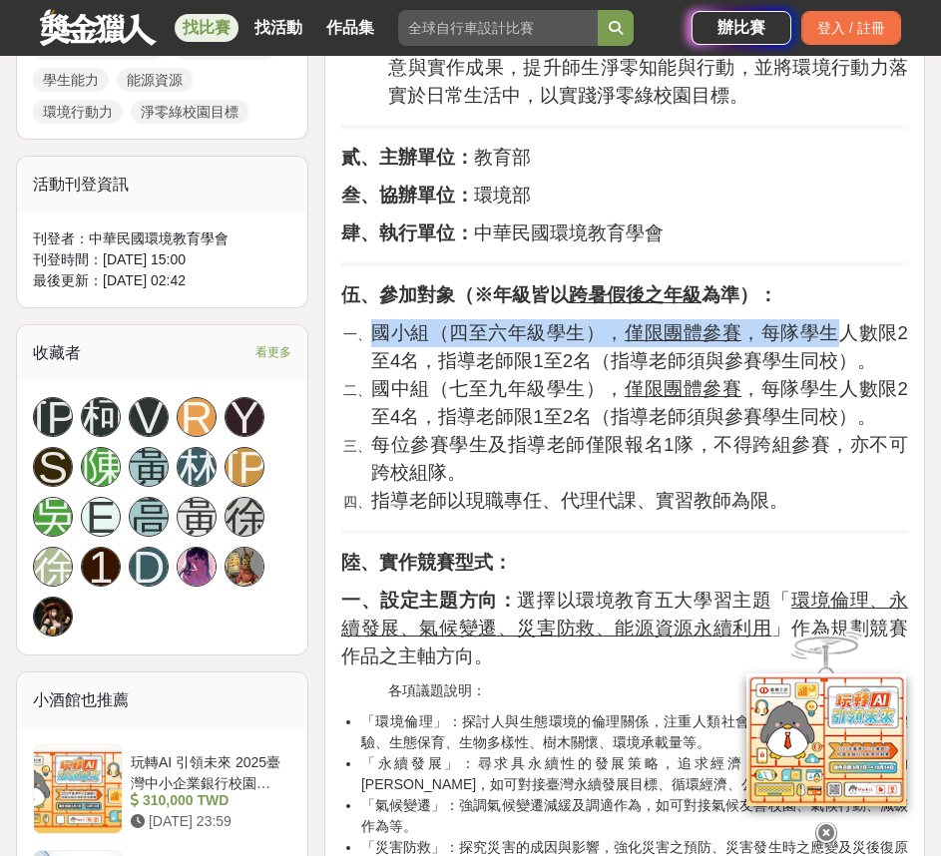
drag, startPoint x: 379, startPoint y: 329, endPoint x: 804, endPoint y: 344, distance: 425.3
click at [804, 344] on span "國小組（四至六年級學生）， 僅限團體參賽 ，每隊學生人數限2至4名，指導老師限1至2名（指導老師須與參賽學生同校）。" at bounding box center [639, 346] width 537 height 49
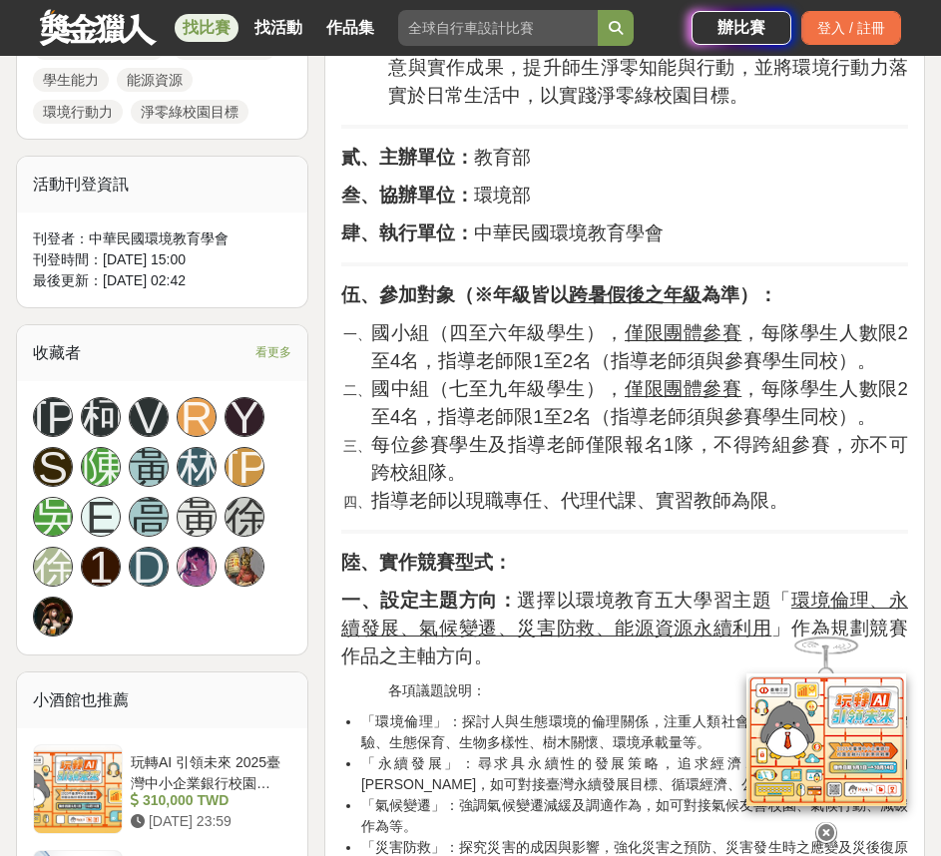
click at [445, 395] on span "國中組（七至九年級學生）， 僅限團體參賽 ，每隊學生人數限2至4名，指導老師限1至2名（指導老師須與參賽學生同校）。" at bounding box center [639, 402] width 537 height 49
drag, startPoint x: 447, startPoint y: 389, endPoint x: 595, endPoint y: 389, distance: 147.7
click at [595, 389] on span "國中組（七至九年級學生）， 僅限團體參賽 ，每隊學生人數限2至4名，指導老師限1至2名（指導老師須與參賽學生同校）。" at bounding box center [639, 402] width 537 height 49
drag, startPoint x: 630, startPoint y: 393, endPoint x: 612, endPoint y: 390, distance: 18.2
click at [625, 392] on u "僅限團體參賽" at bounding box center [683, 388] width 117 height 21
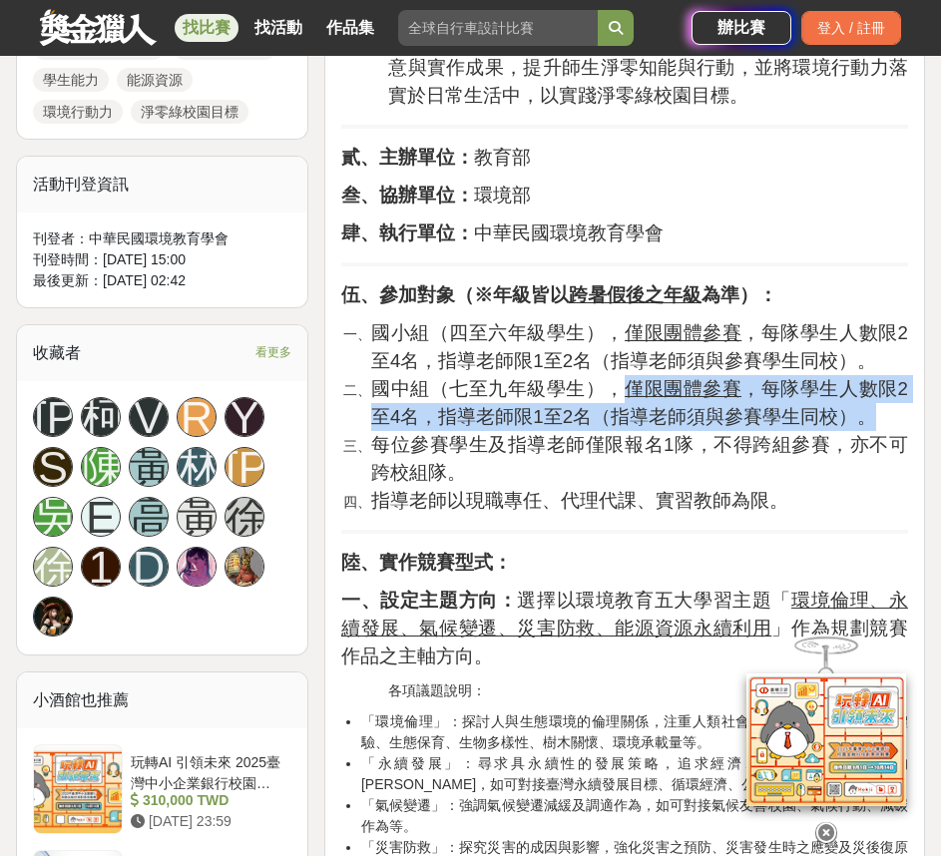
drag, startPoint x: 603, startPoint y: 389, endPoint x: 878, endPoint y: 411, distance: 276.2
click at [878, 411] on li "國中組（七至九年級學生）， 僅限團體參賽 ，每隊學生人數限2至4名，指導老師限1至2名（指導老師須與參賽學生同校）。" at bounding box center [639, 403] width 537 height 56
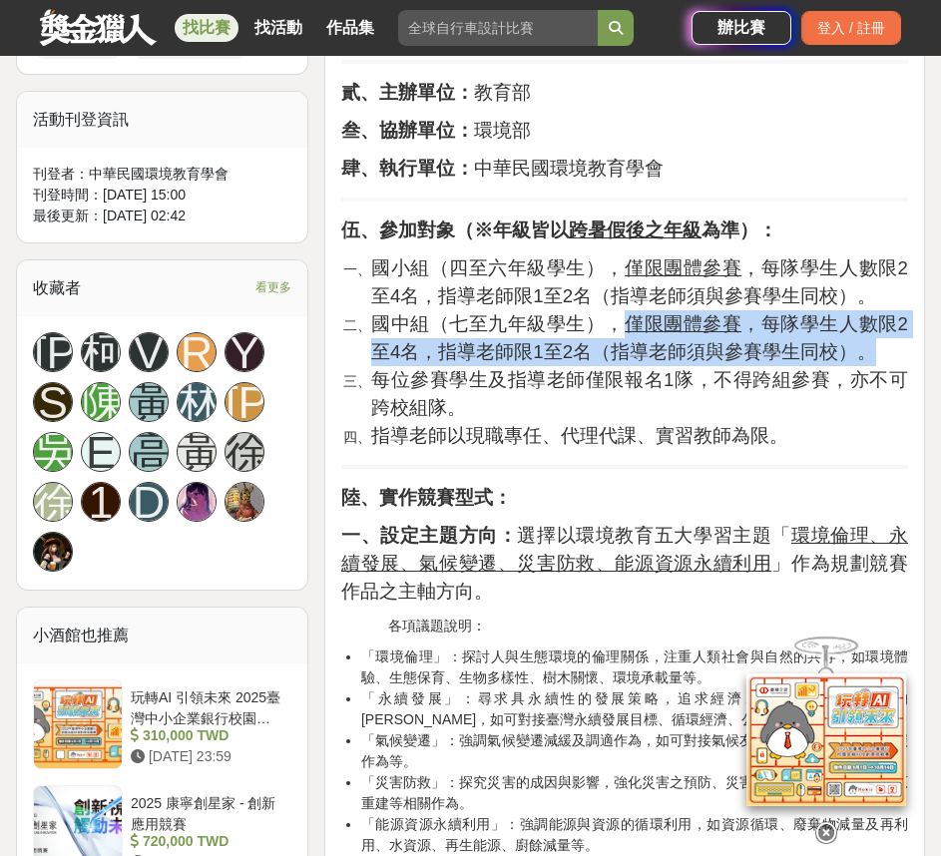
scroll to position [1297, 0]
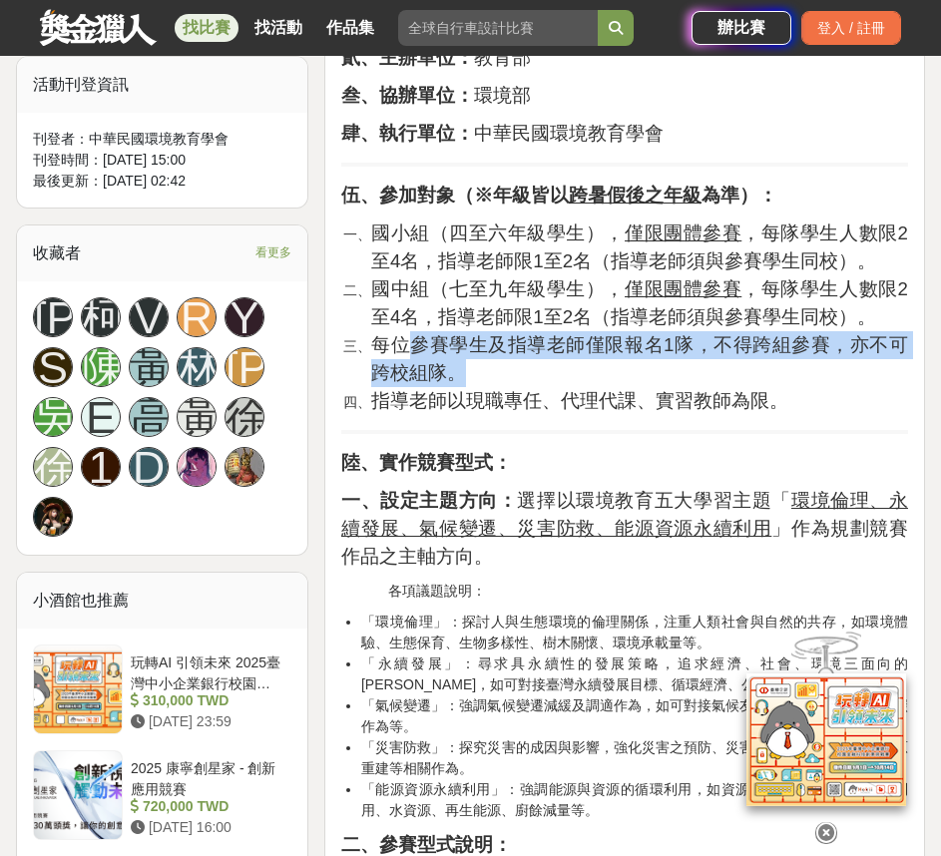
drag, startPoint x: 403, startPoint y: 345, endPoint x: 722, endPoint y: 360, distance: 319.6
click at [721, 360] on li "每位參賽學生及指導老師僅限報名1隊，不得跨組參賽，亦不可跨校組隊。" at bounding box center [639, 359] width 537 height 56
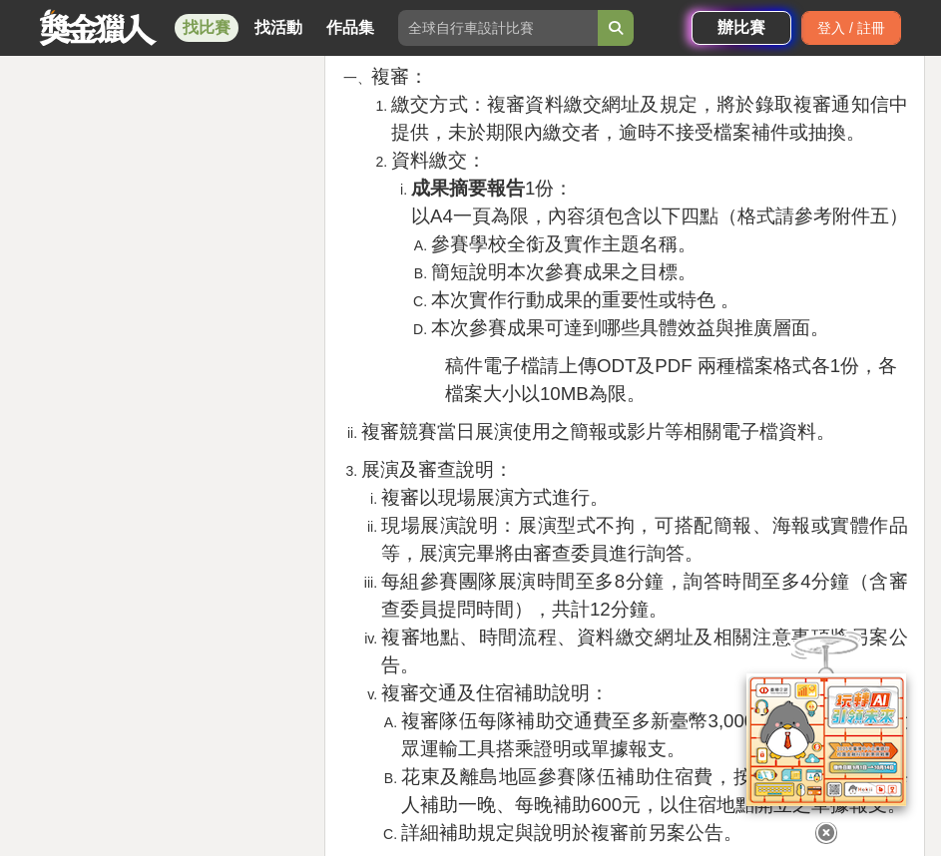
scroll to position [3691, 0]
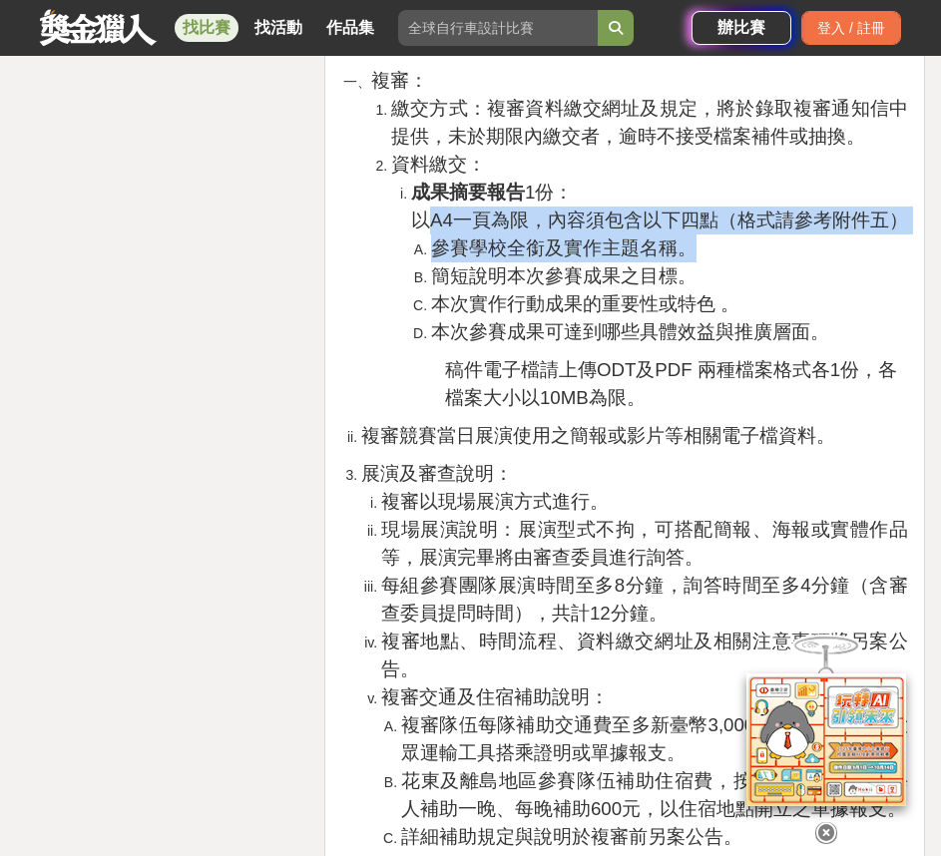
drag, startPoint x: 434, startPoint y: 203, endPoint x: 845, endPoint y: 212, distance: 411.2
click at [845, 212] on li "成果摘要報告 1份： 以A4一頁為限，內容須包含以下四點（格式請參考附件五） 參賽學校全銜及實作主題名稱。 簡短說明本次參賽成果之目標。 本次實作行動成果的重…" at bounding box center [659, 263] width 497 height 168
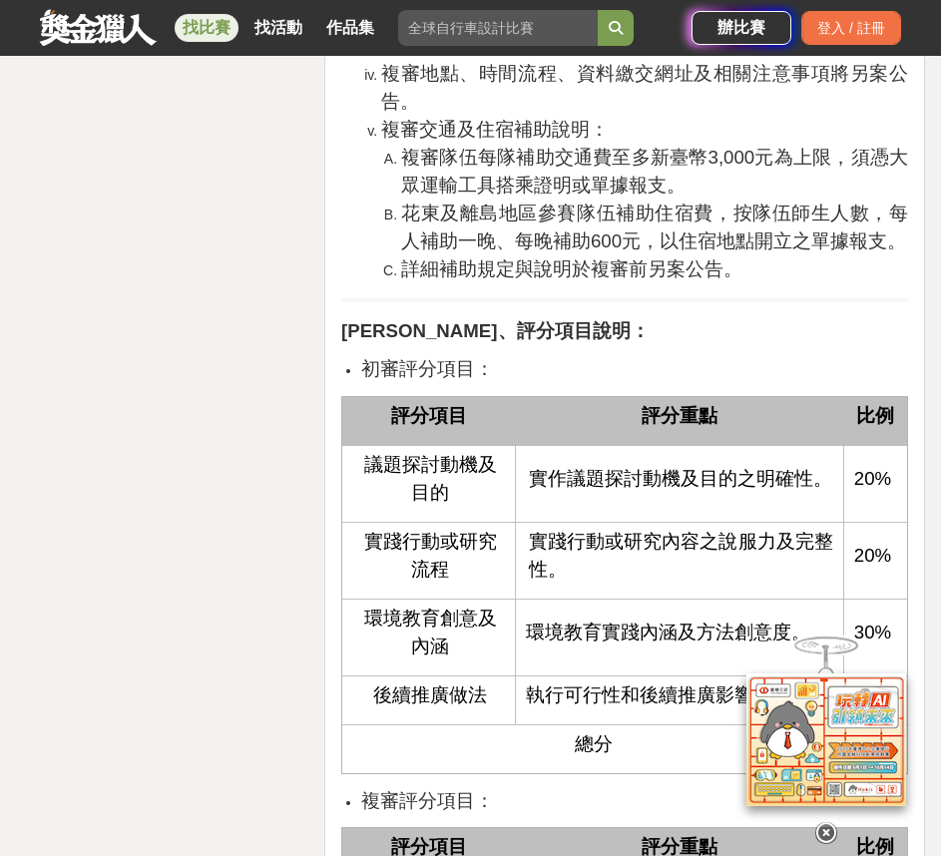
scroll to position [4390, 0]
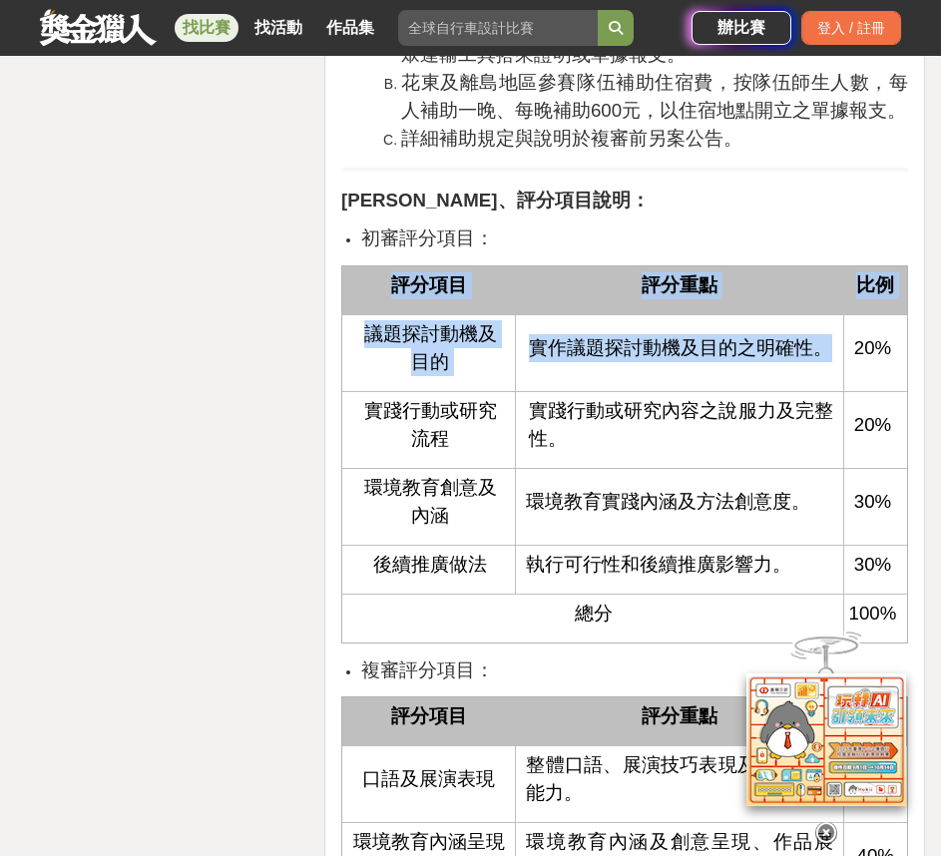
drag, startPoint x: 326, startPoint y: 295, endPoint x: 826, endPoint y: 357, distance: 503.6
click at [826, 357] on div "壹、宗旨： 為落實國家環境教育綱領及十二年國民基本教育課程綱要環境教育議題融入之學習規劃，推展學校環境行動，培養學生發掘環境問題與解決問題能力，爰辦理學校環境…" at bounding box center [624, 154] width 601 height 7646
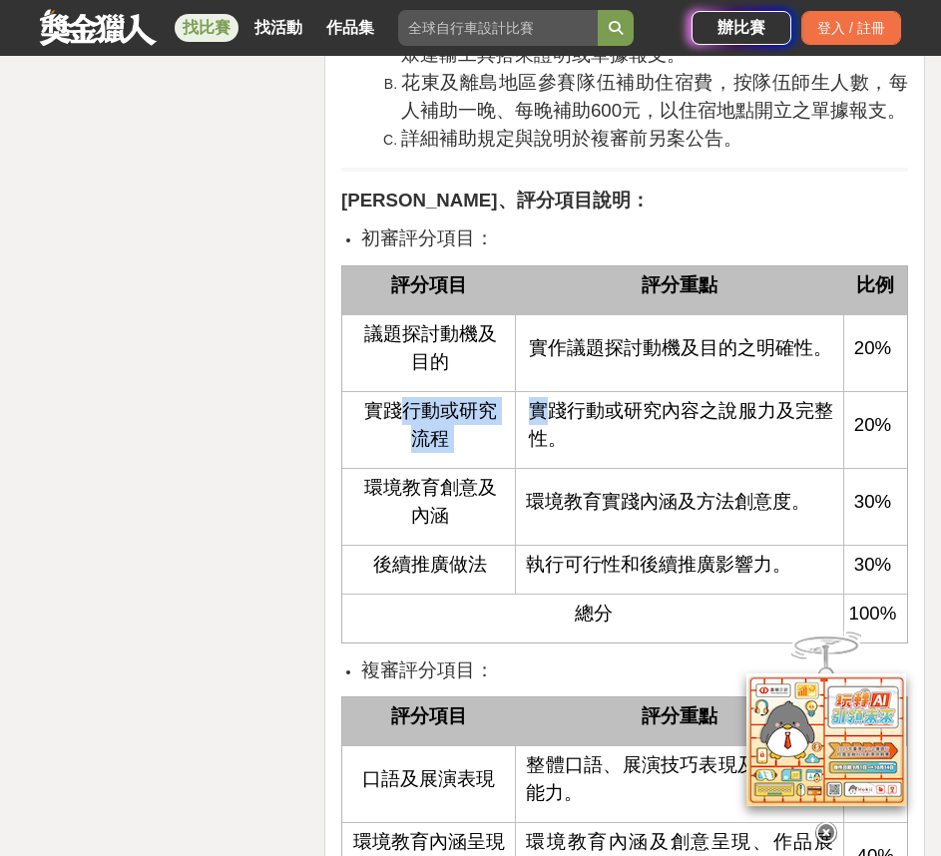
drag, startPoint x: 414, startPoint y: 371, endPoint x: 540, endPoint y: 394, distance: 127.8
click at [540, 394] on tr "實踐行動或研究流程 實踐行動或研究內容之說服力及完整性。 20%" at bounding box center [624, 430] width 565 height 77
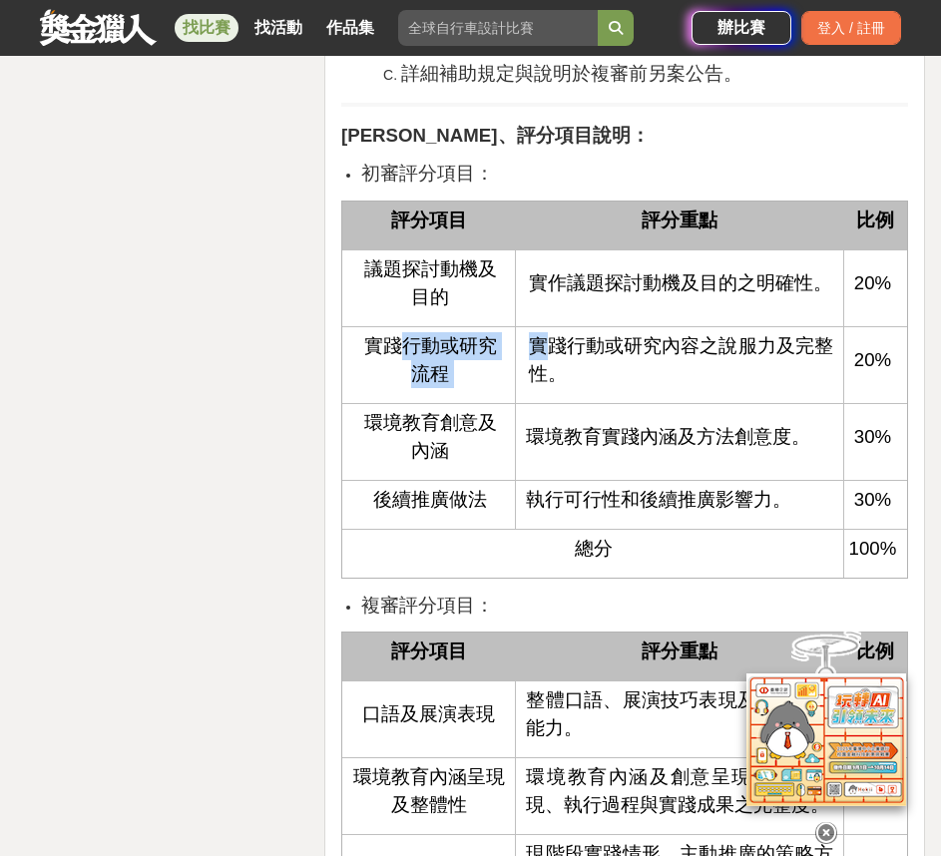
scroll to position [4489, 0]
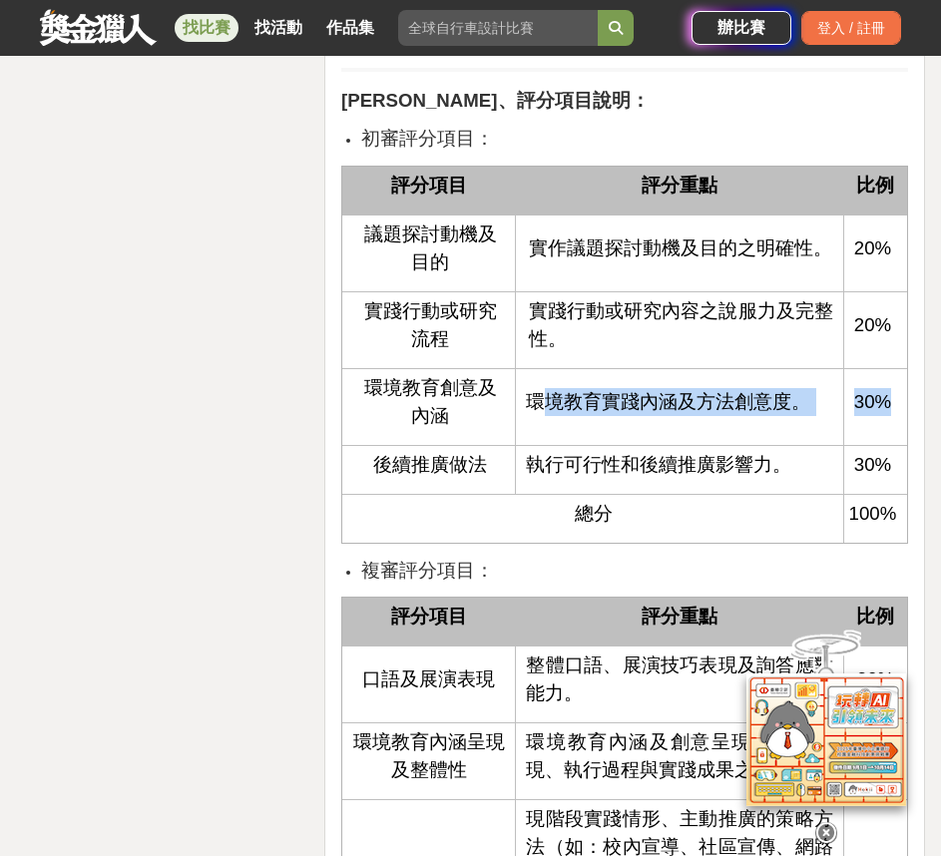
drag, startPoint x: 556, startPoint y: 376, endPoint x: 956, endPoint y: 437, distance: 404.7
click at [941, 437] on html "獎金獵人 試用獵人 Dream & Hunter 主辦專區 服務介紹 找比賽 找活動 作品集 徵畫 評審日期 卓越盃 寫作 創意 線上報名專區 辦比賽 登入 …" at bounding box center [470, 418] width 941 height 9815
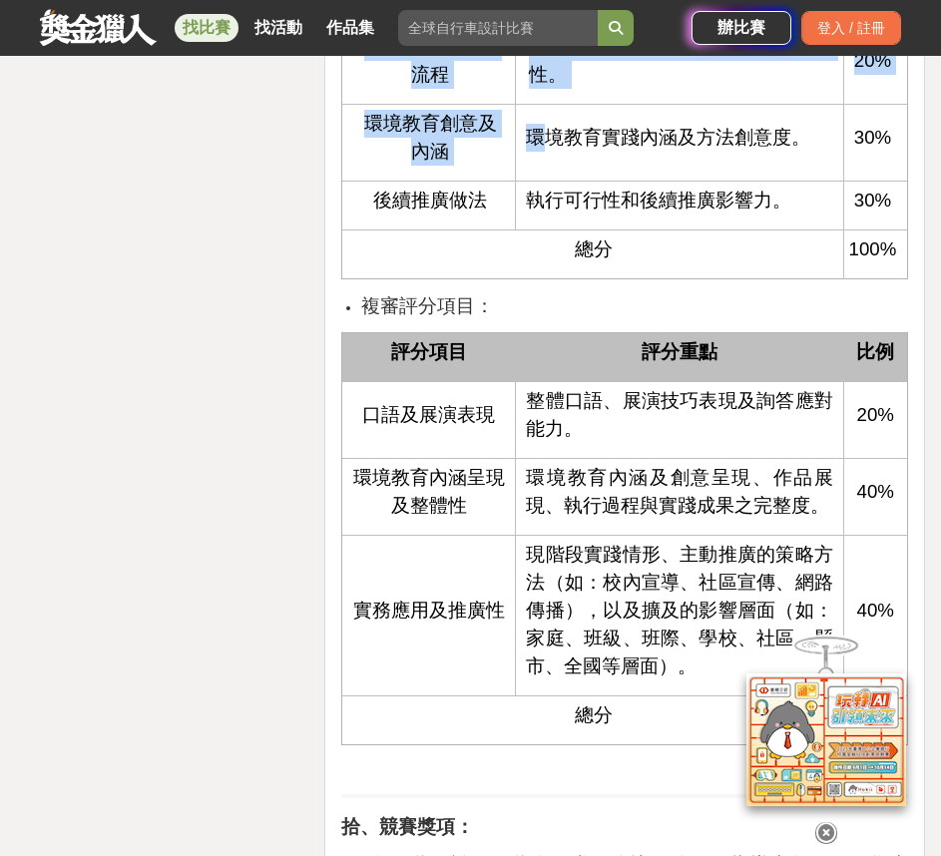
scroll to position [4789, 0]
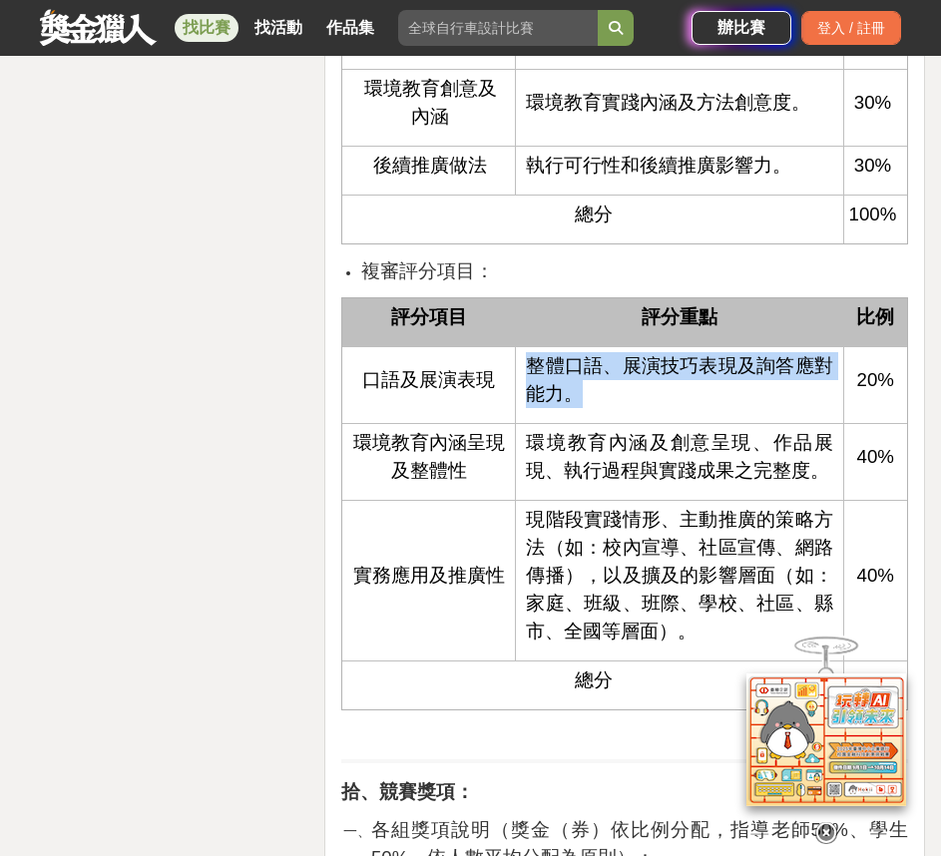
drag, startPoint x: 531, startPoint y: 374, endPoint x: 753, endPoint y: 406, distance: 224.8
click at [753, 407] on p "整體口語、展演技巧表現及詢答應對能力。" at bounding box center [679, 380] width 307 height 56
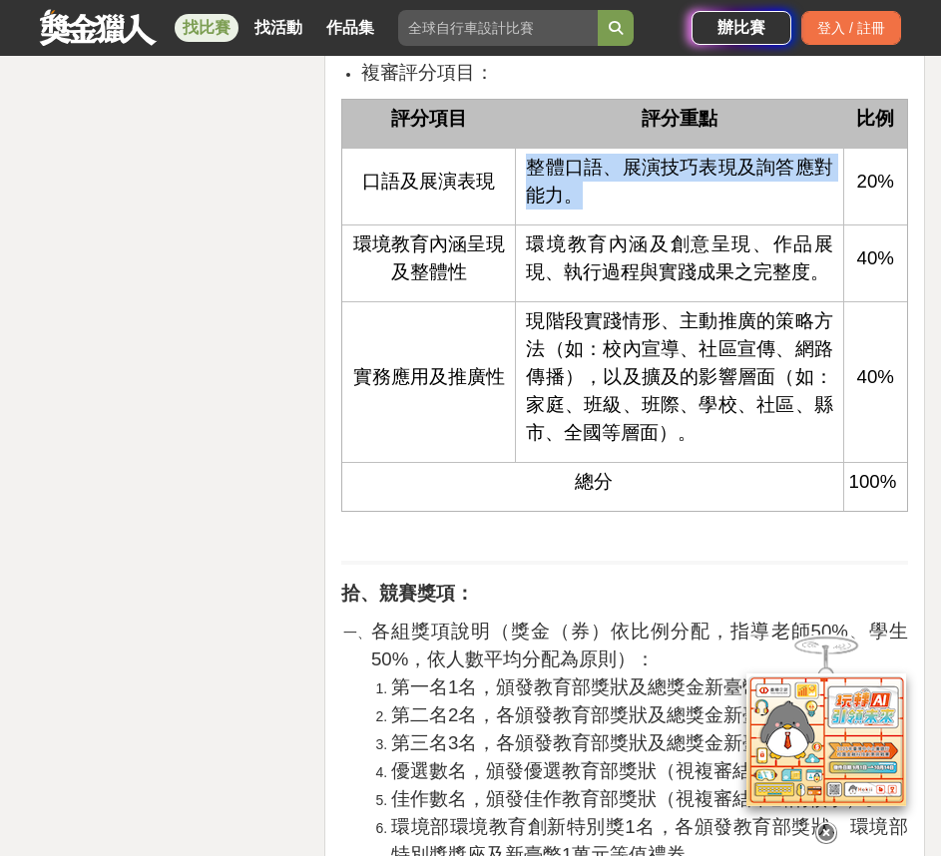
scroll to position [4988, 0]
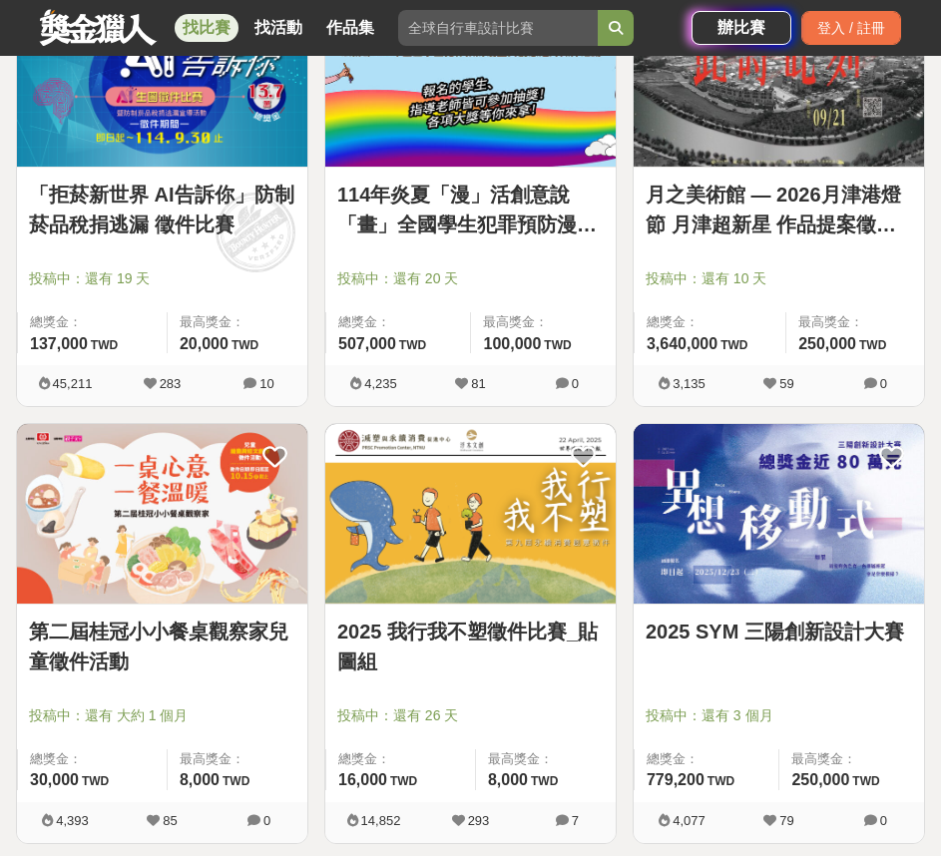
scroll to position [4888, 0]
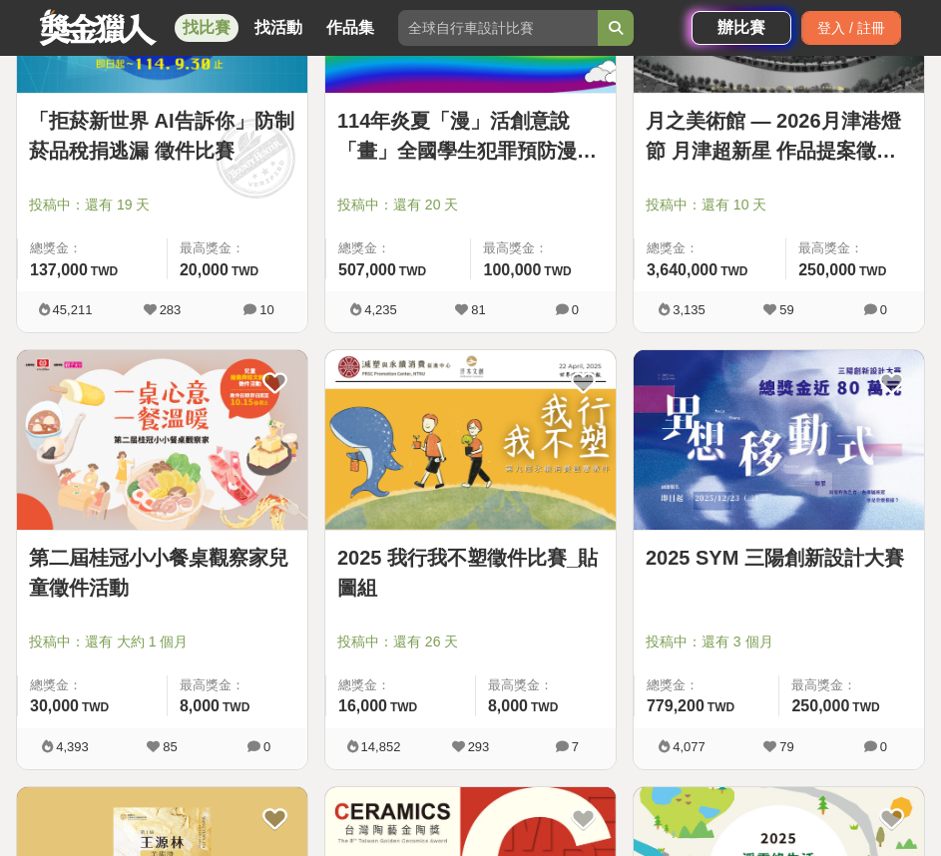
click at [811, 617] on div at bounding box center [784, 614] width 278 height 24
click at [801, 497] on img at bounding box center [779, 440] width 290 height 180
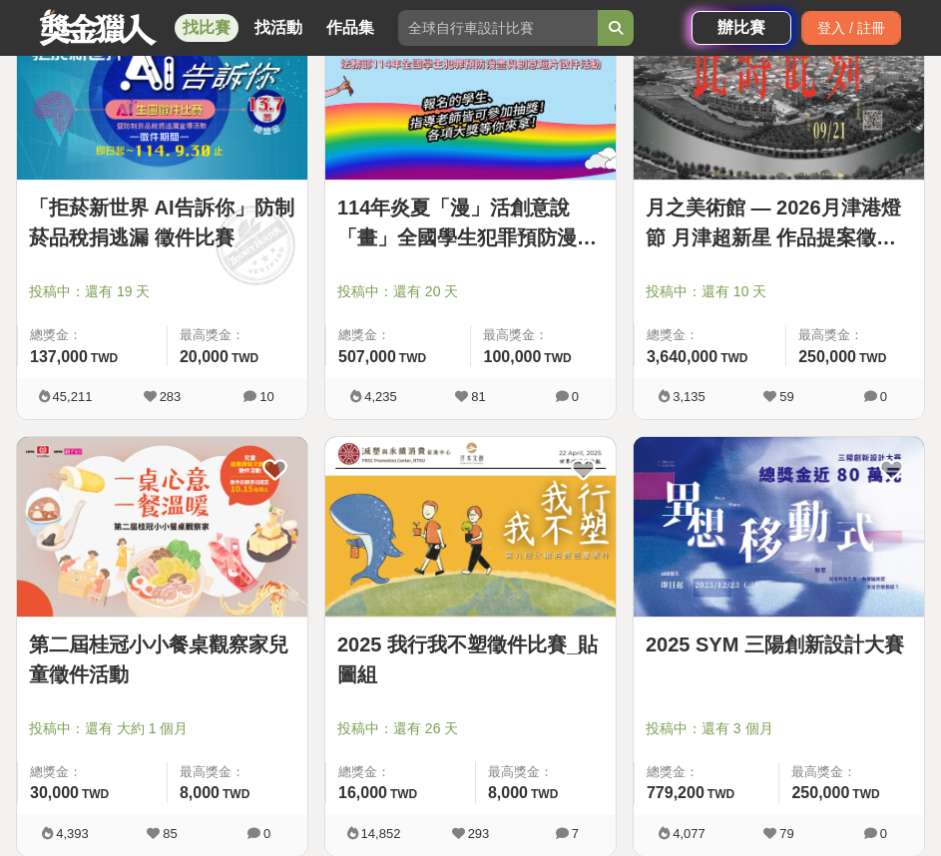
scroll to position [4888, 0]
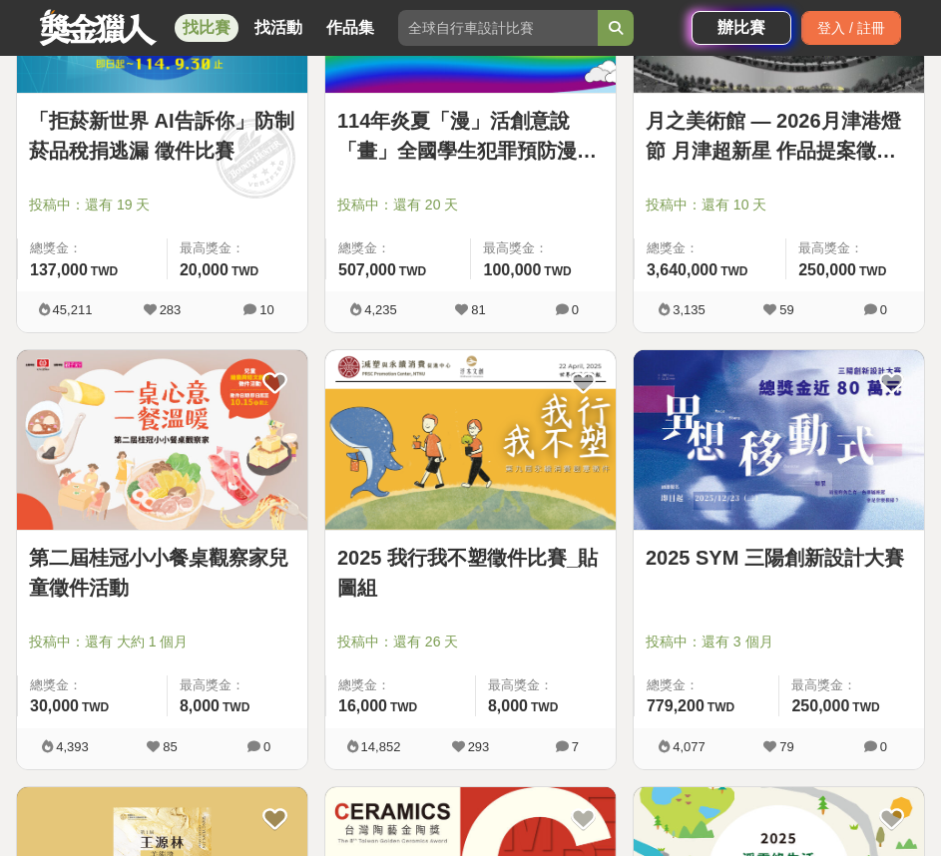
click at [206, 434] on img at bounding box center [162, 440] width 290 height 180
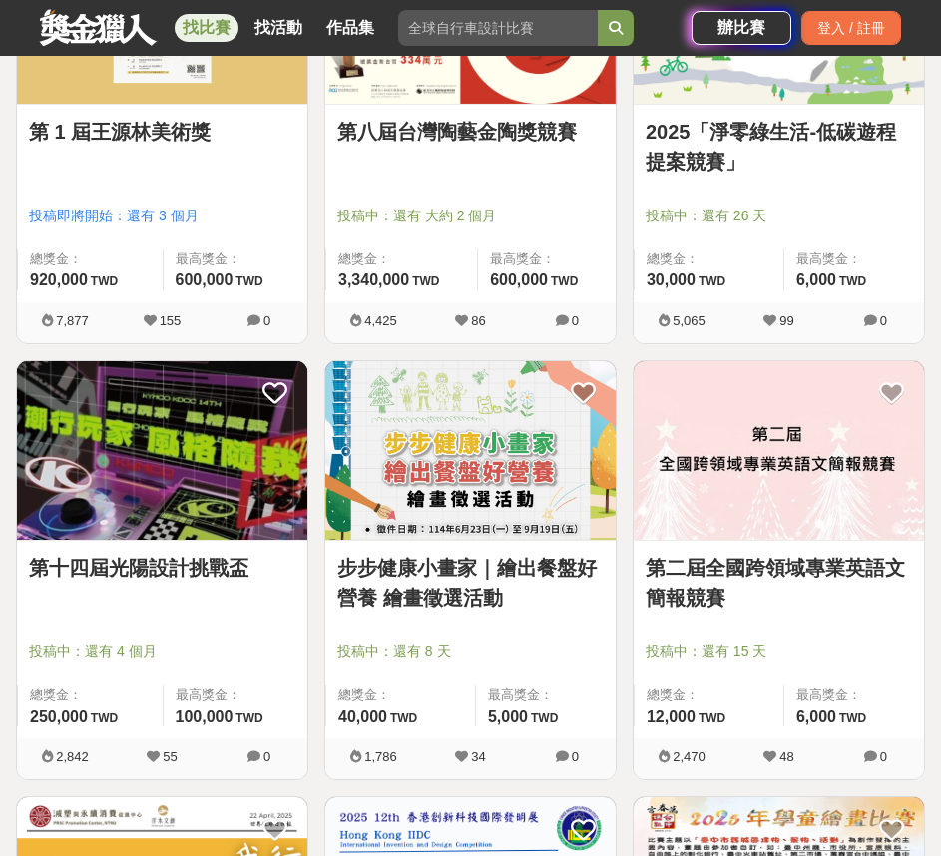
scroll to position [5786, 0]
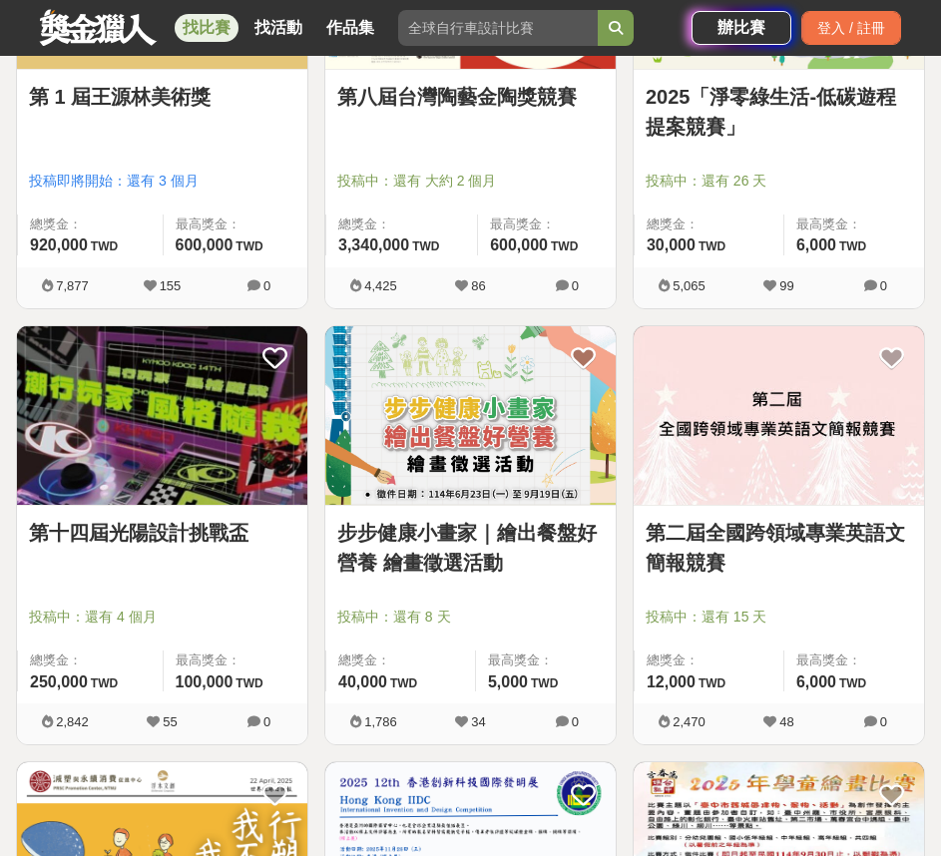
click at [140, 502] on img at bounding box center [162, 416] width 290 height 180
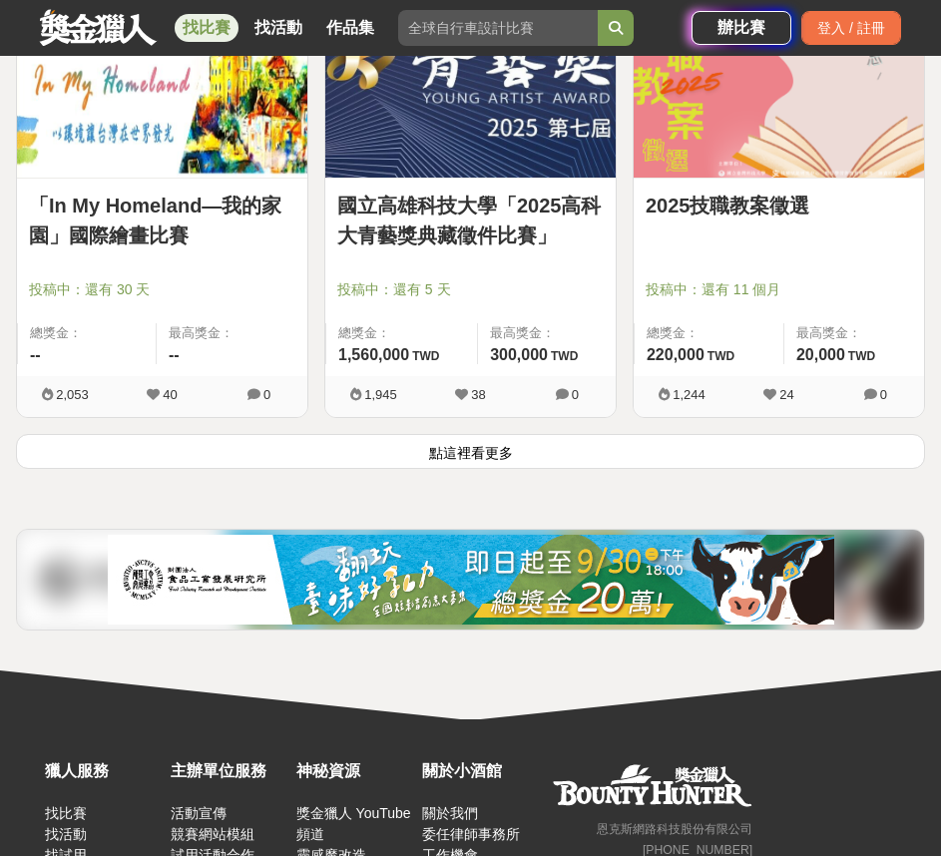
scroll to position [7143, 0]
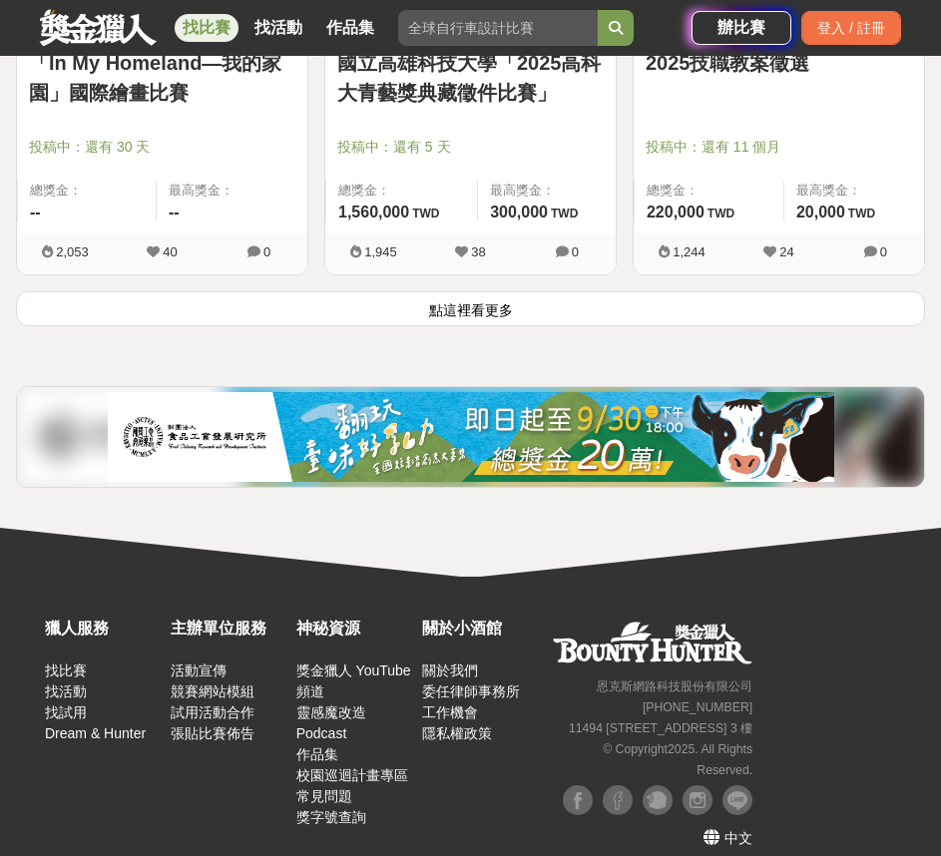
click at [503, 291] on button "點這裡看更多" at bounding box center [470, 308] width 909 height 35
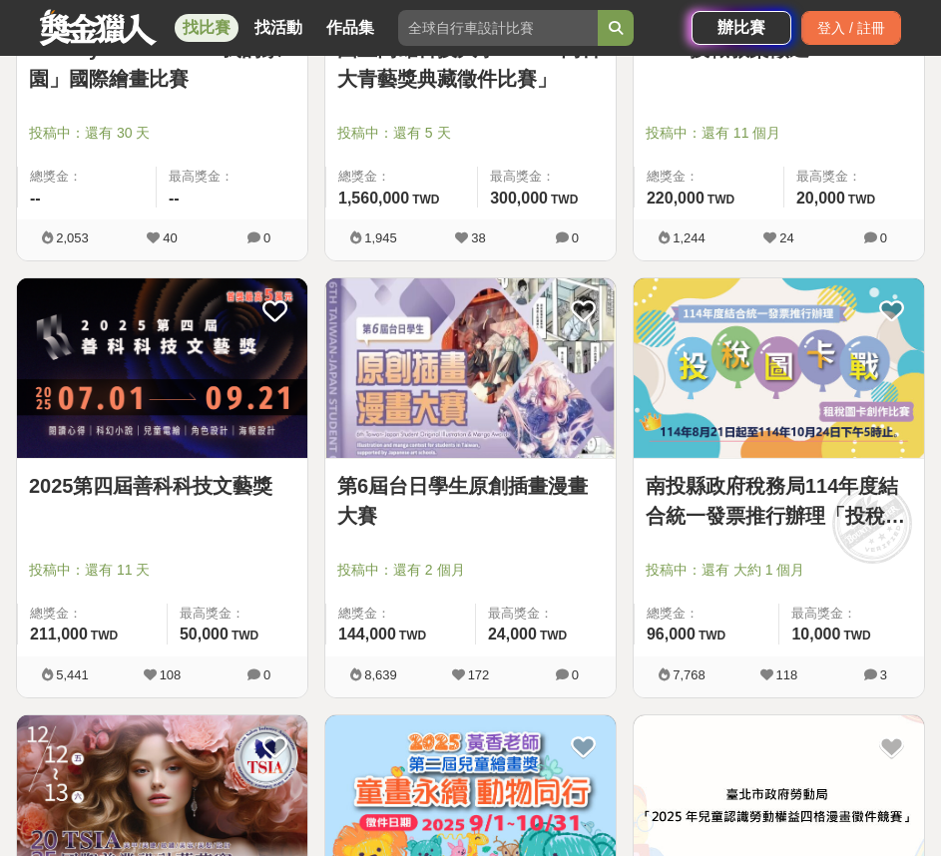
drag, startPoint x: 515, startPoint y: 538, endPoint x: 495, endPoint y: 554, distance: 25.6
click at [500, 552] on div at bounding box center [476, 542] width 278 height 24
click at [492, 480] on link "第6屆台日學生原創插畫漫畫大賽" at bounding box center [470, 501] width 266 height 60
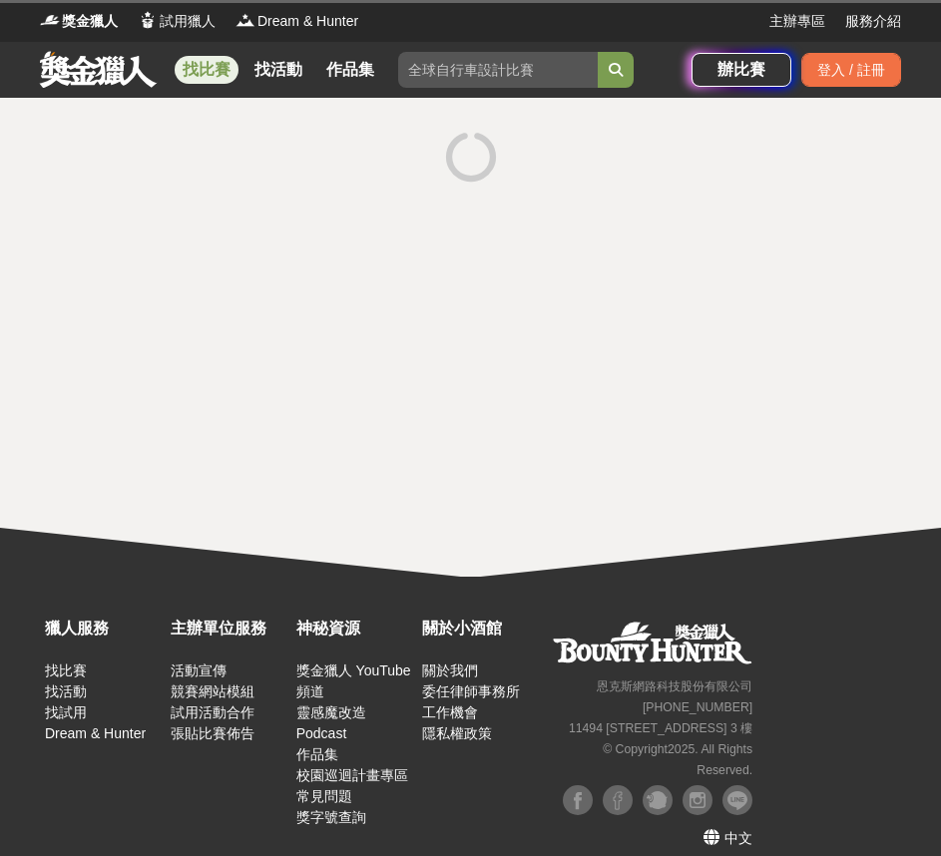
click at [492, 480] on div at bounding box center [470, 337] width 941 height 479
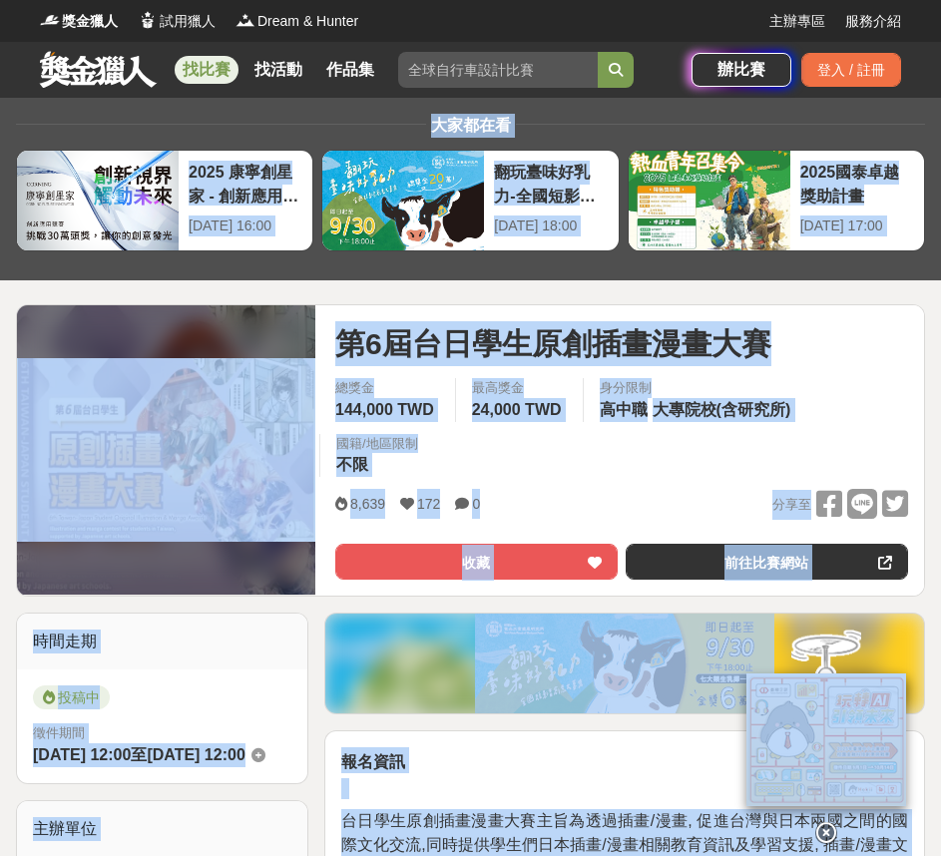
click at [573, 474] on div "總獎金 144,000 TWD 最高獎金 24,000 TWD 身分限制 高中職 大專院校(含研究所) 國籍/地區限制 不限" at bounding box center [621, 433] width 605 height 111
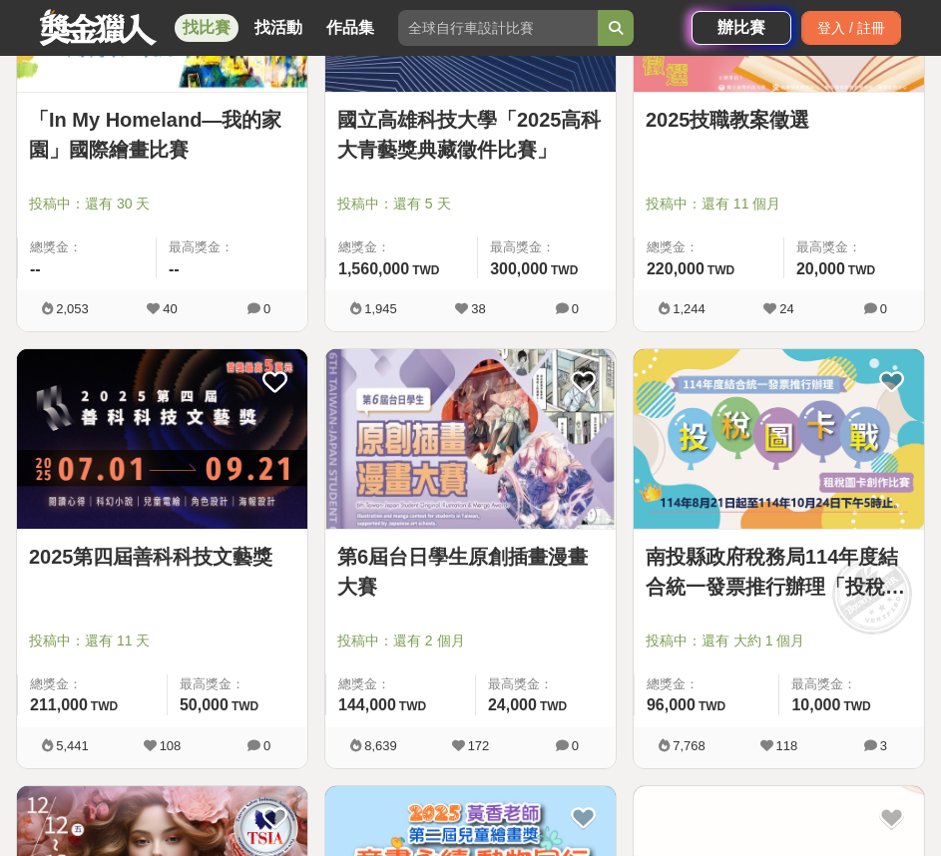
scroll to position [7143, 0]
